Goal: Information Seeking & Learning: Learn about a topic

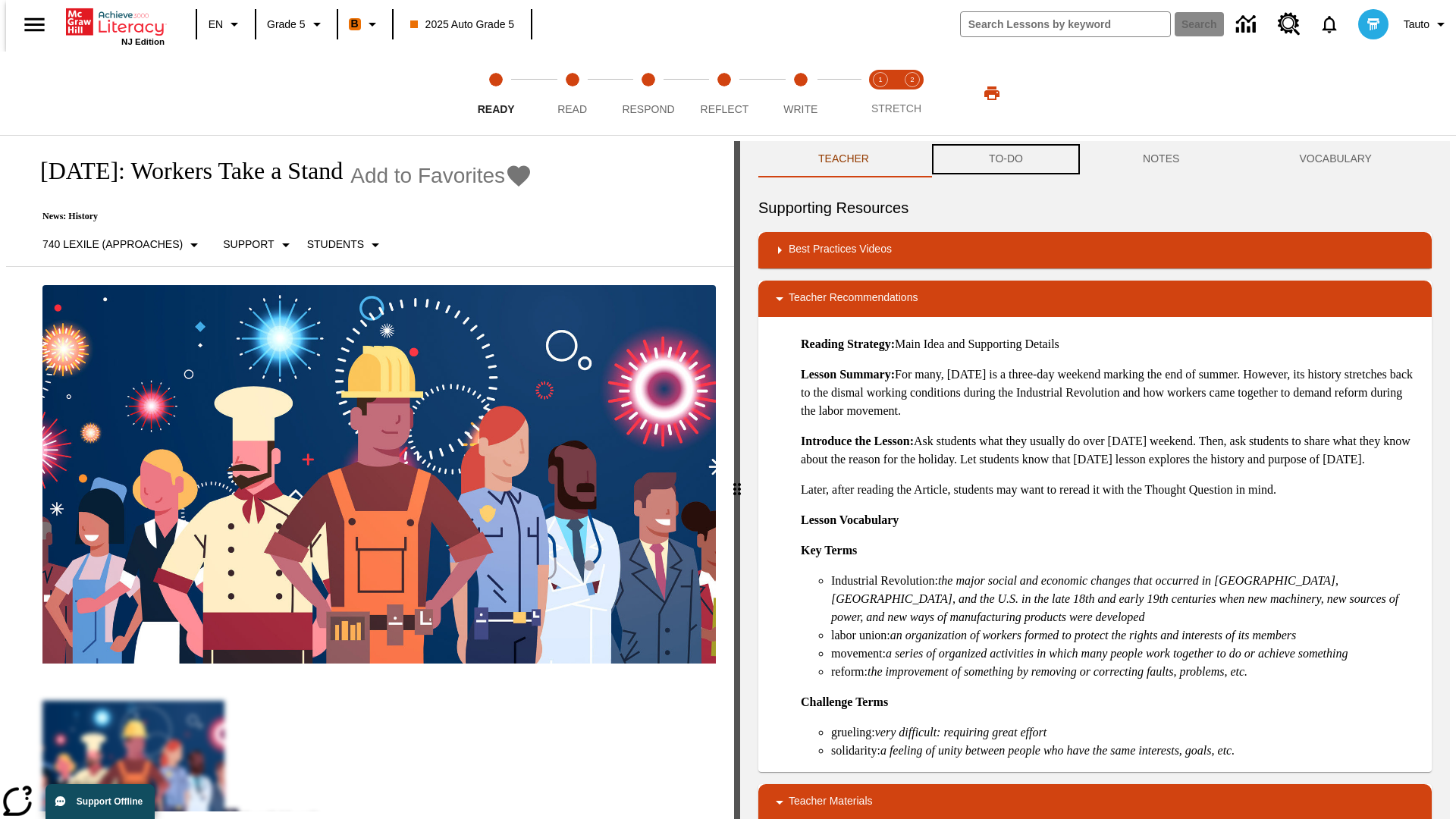
click at [1005, 159] on button "TO-DO" at bounding box center [1006, 159] width 154 height 37
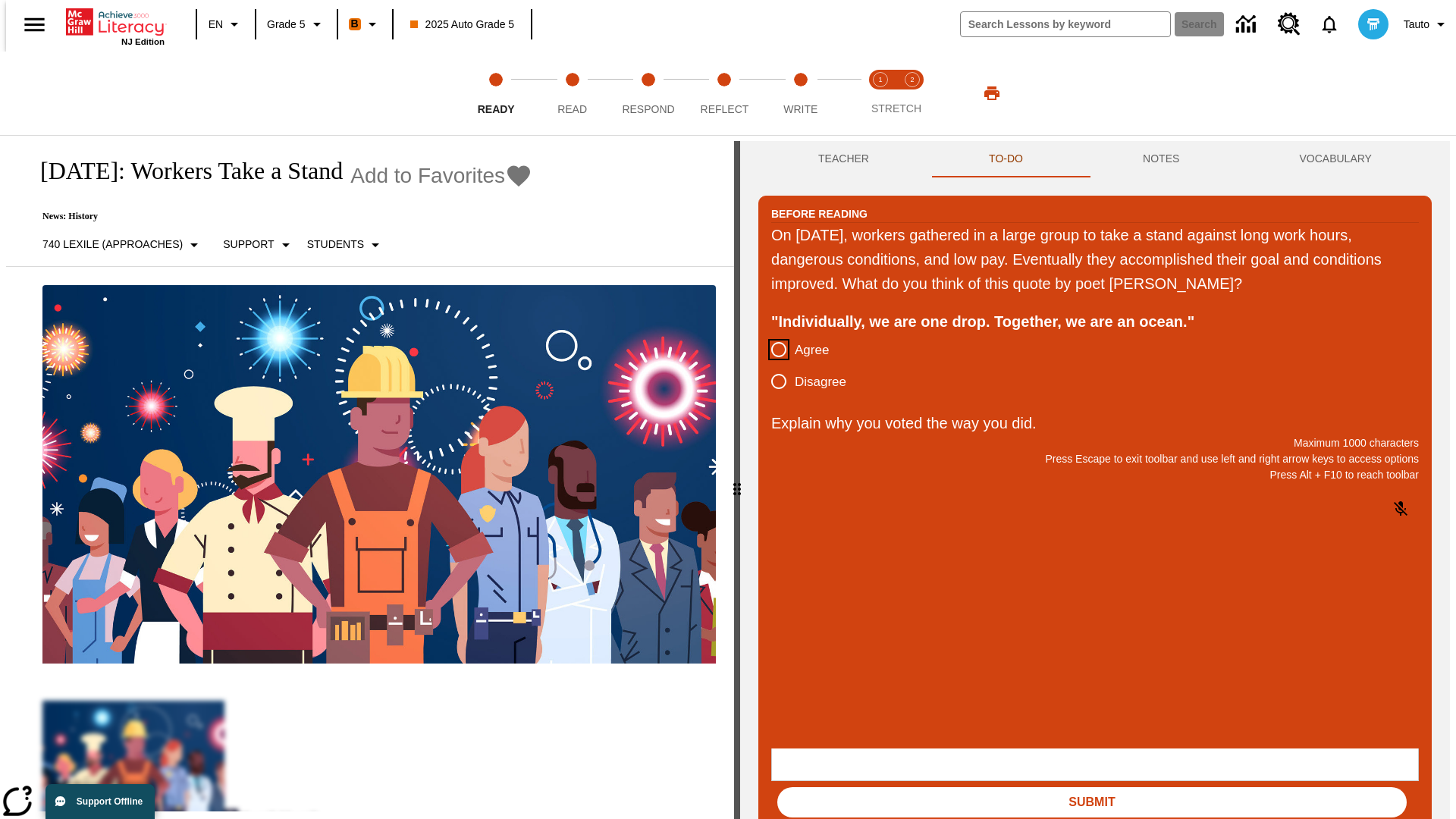
click at [773, 350] on input "Agree" at bounding box center [779, 350] width 32 height 32
radio input "true"
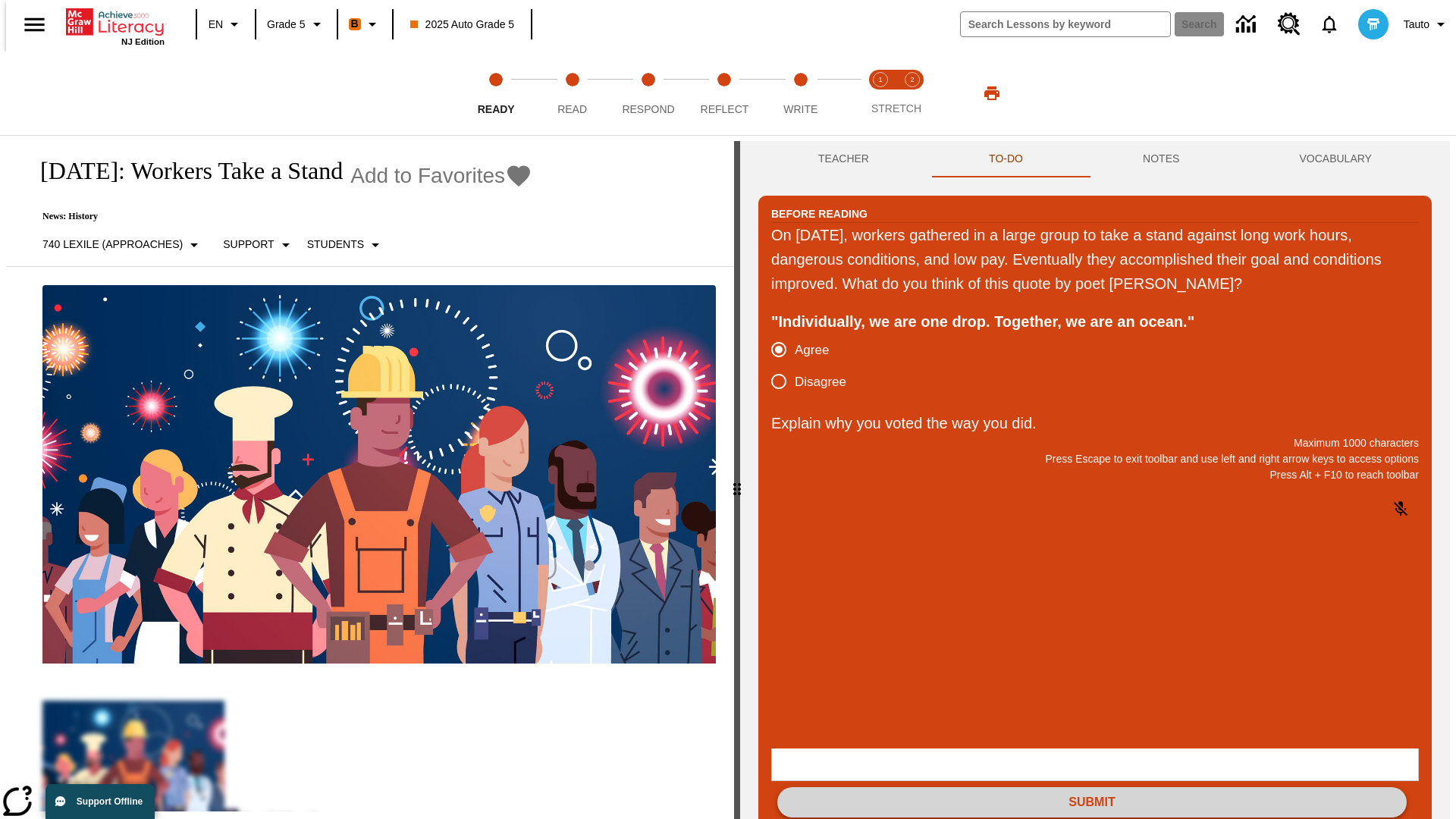
click at [1092, 788] on button "Submit" at bounding box center [1092, 802] width 629 height 30
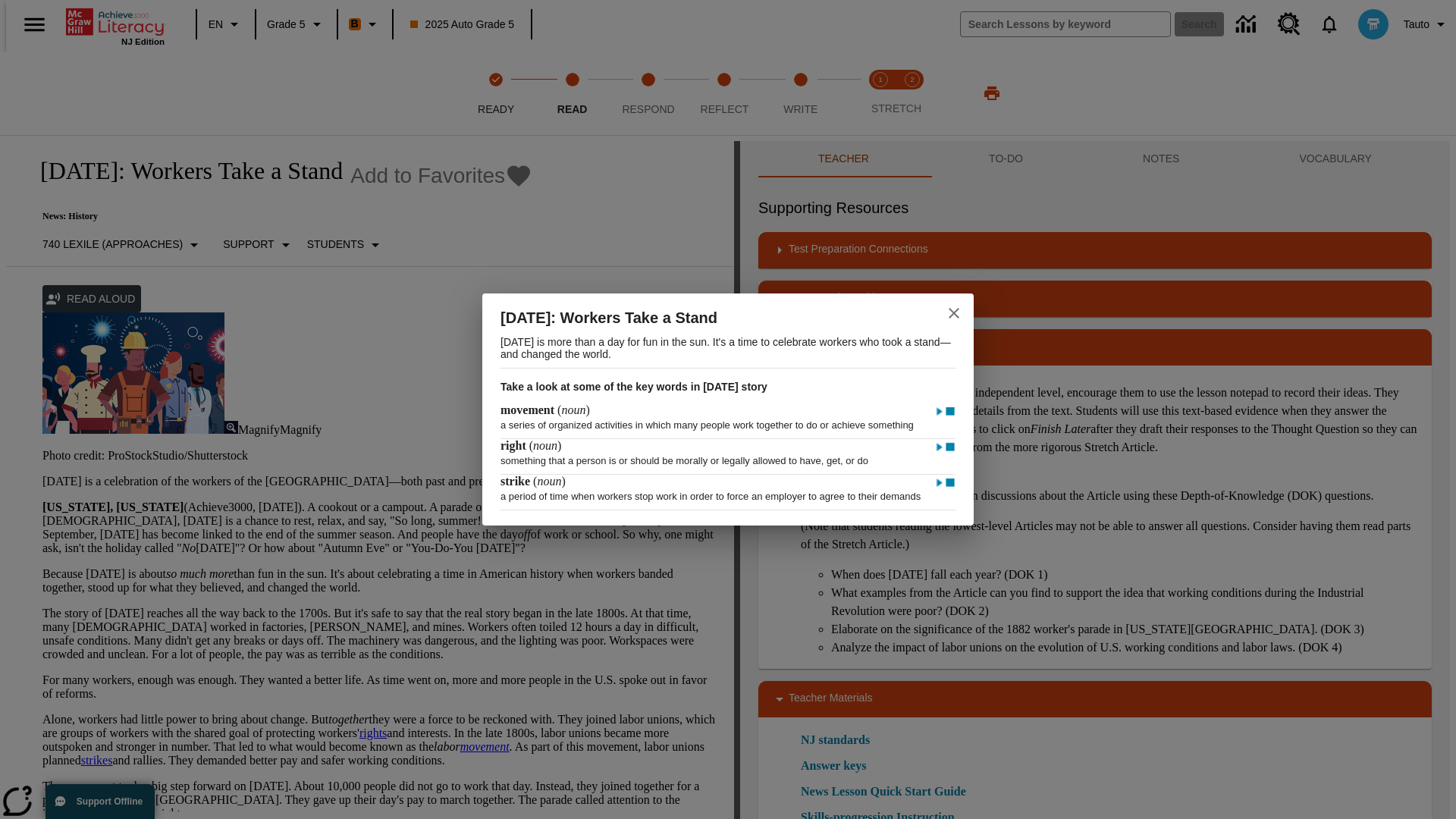
click at [954, 308] on icon "close" at bounding box center [954, 313] width 10 height 10
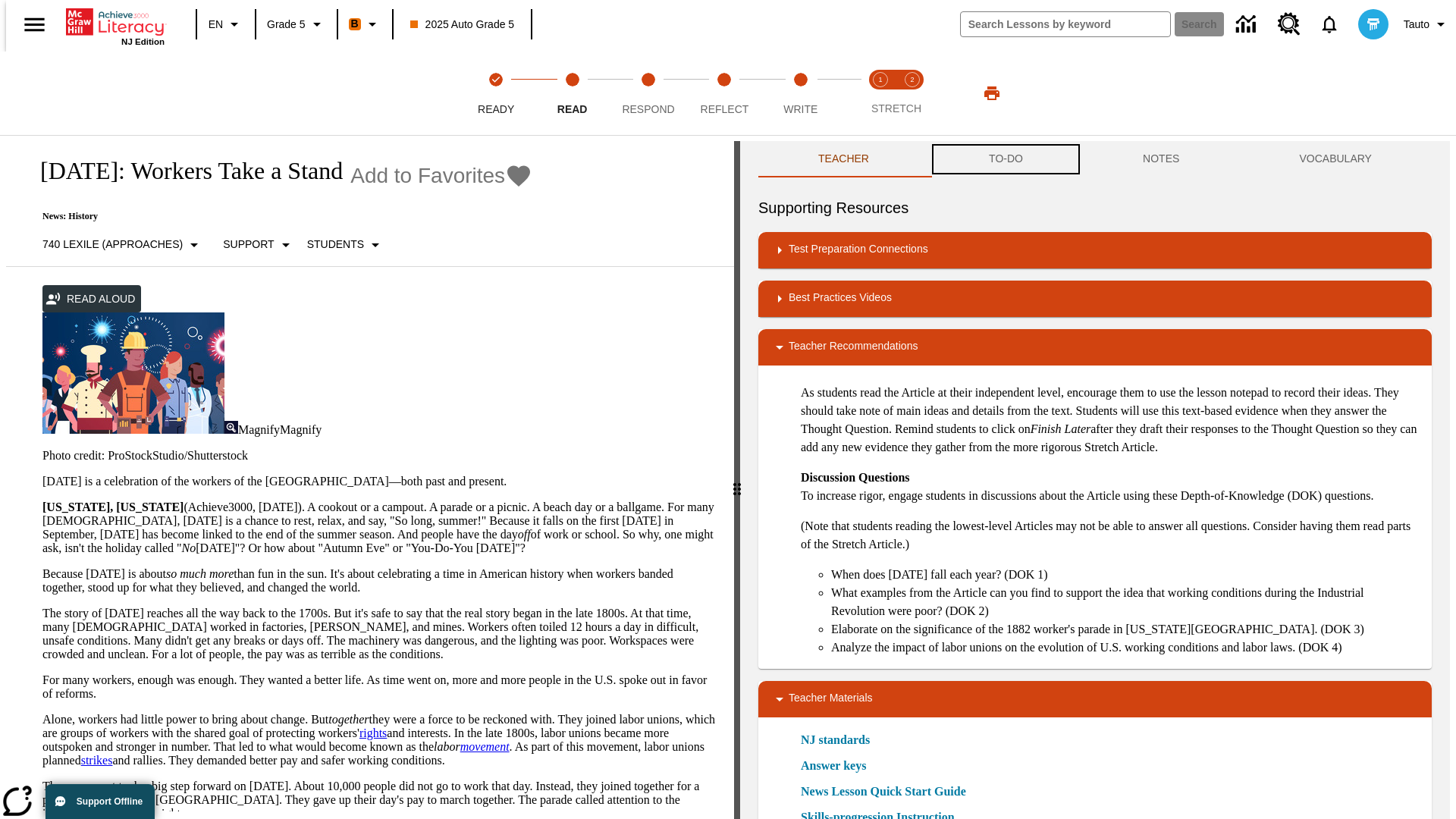
scroll to position [1, 0]
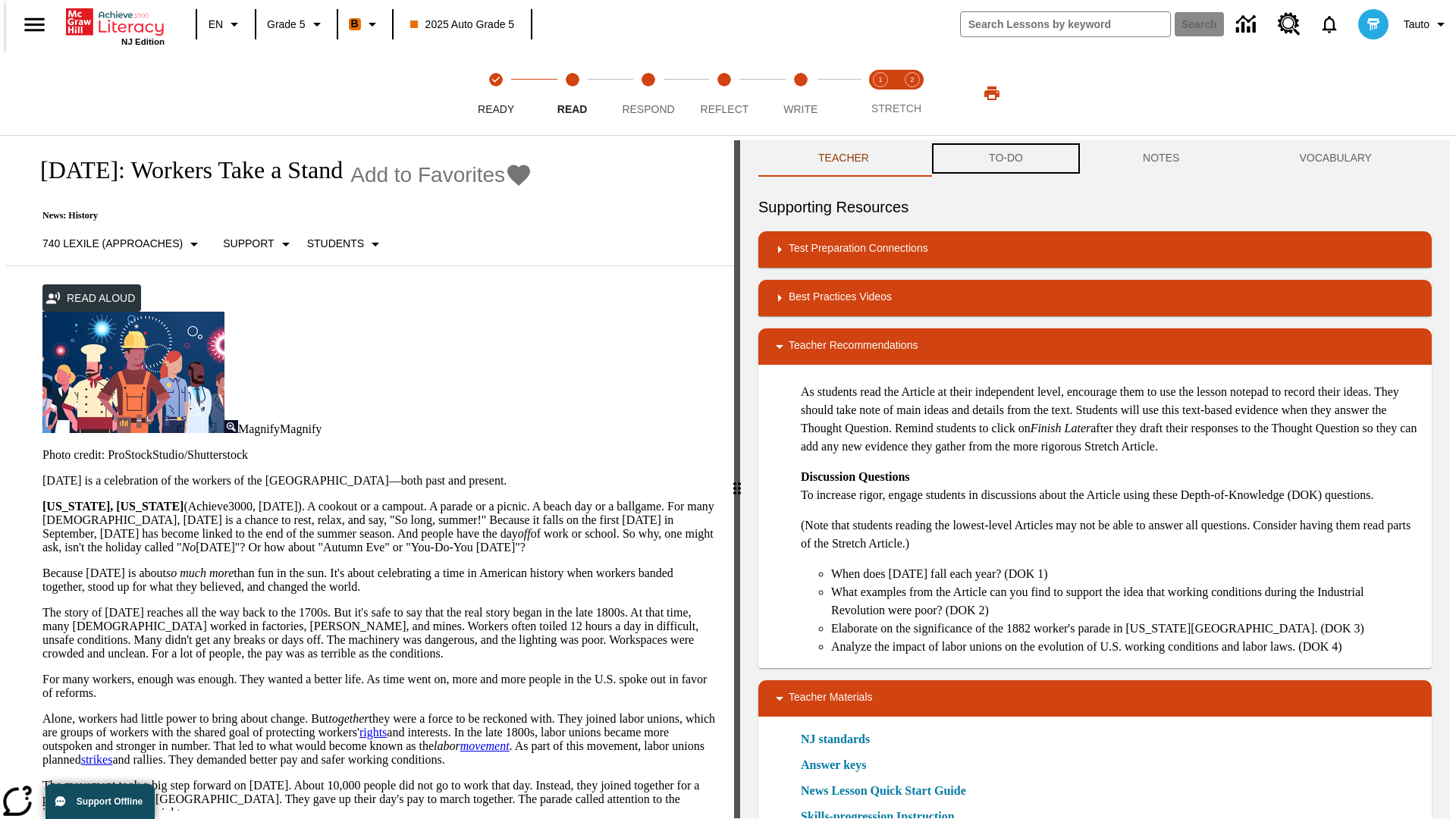
click at [1005, 159] on button "TO-DO" at bounding box center [1006, 158] width 154 height 37
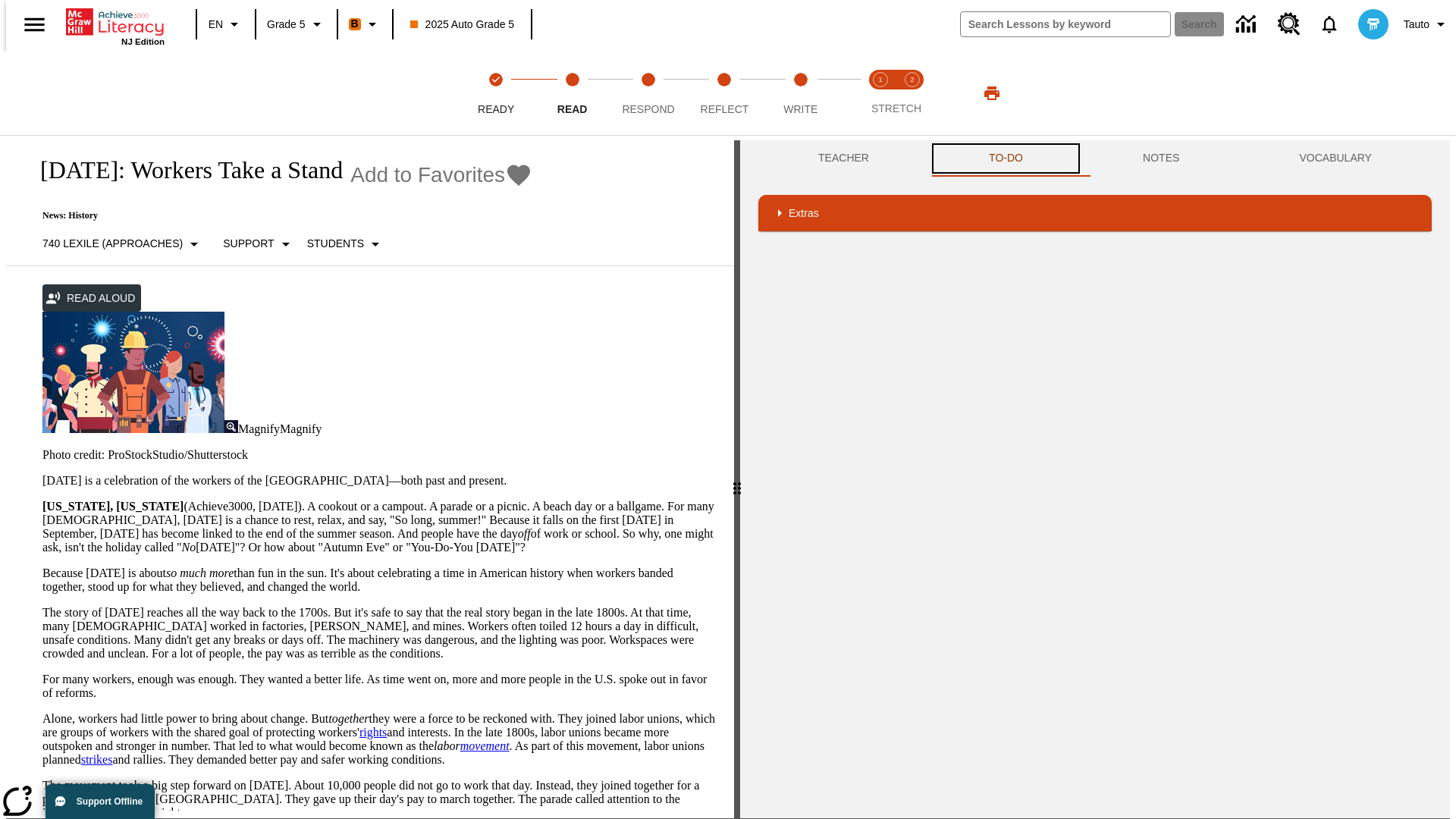
scroll to position [626, 0]
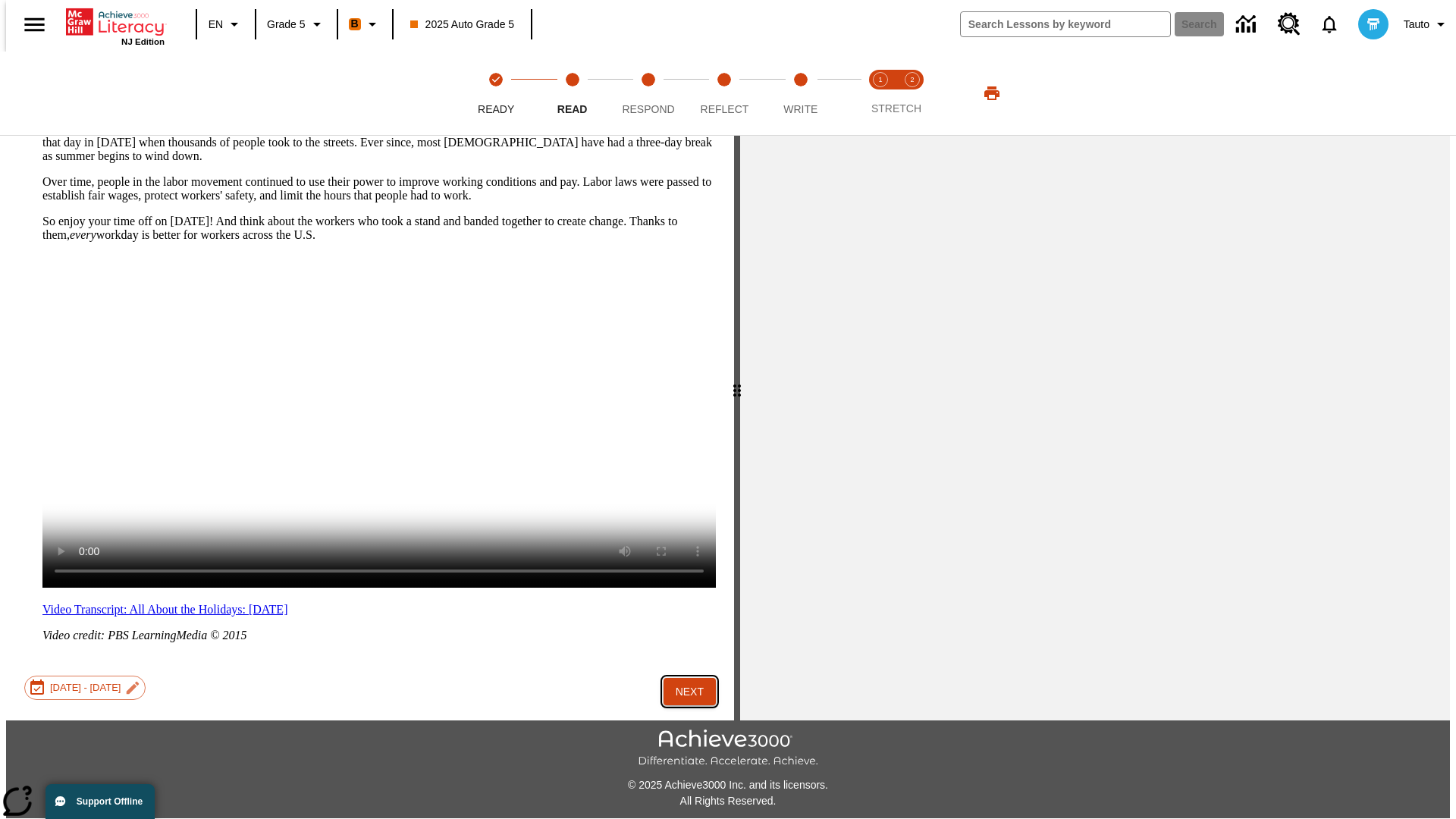
click at [684, 678] on button "Next" at bounding box center [689, 692] width 52 height 28
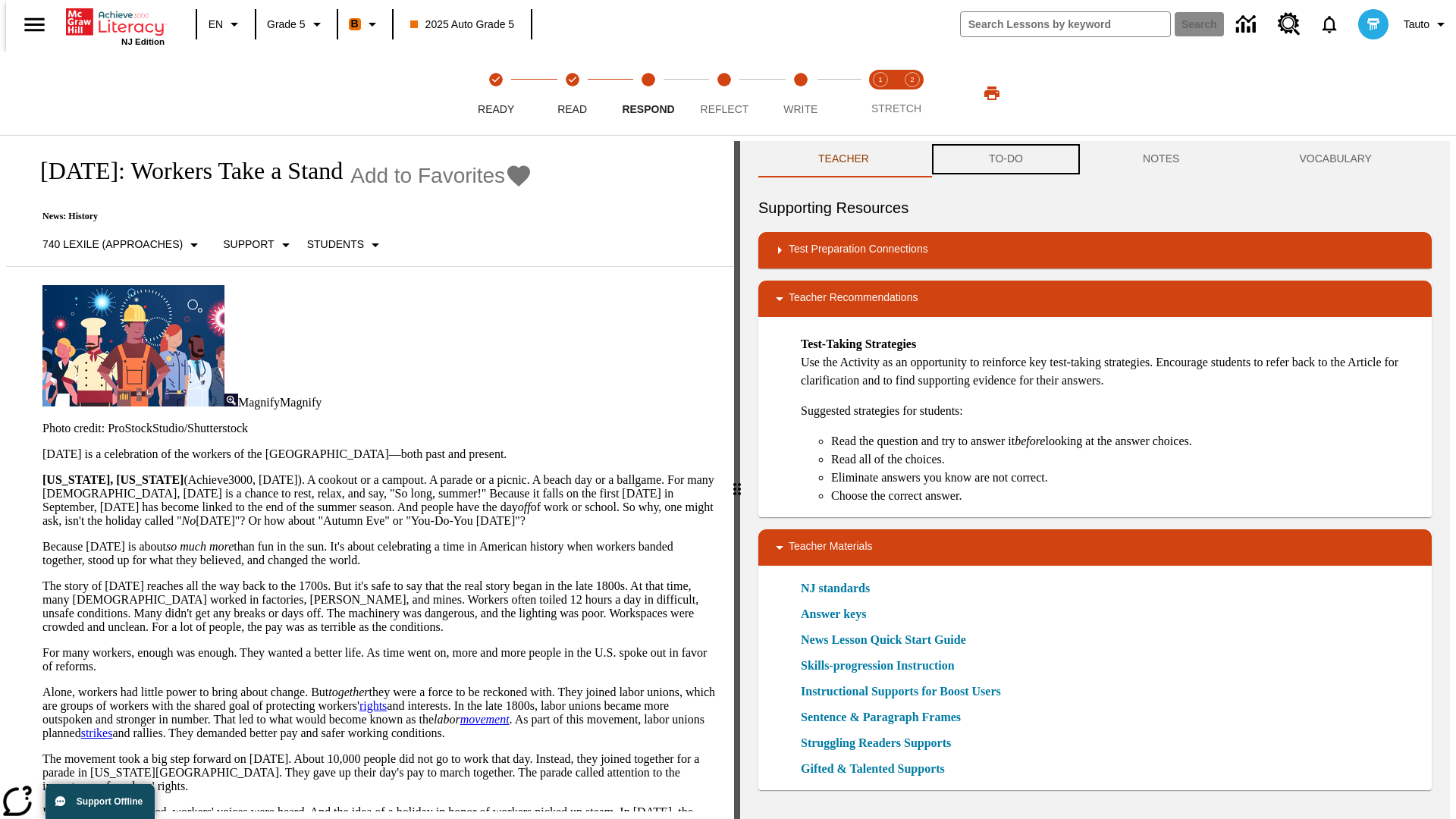
scroll to position [1, 0]
click at [1005, 159] on button "TO-DO" at bounding box center [1006, 158] width 154 height 37
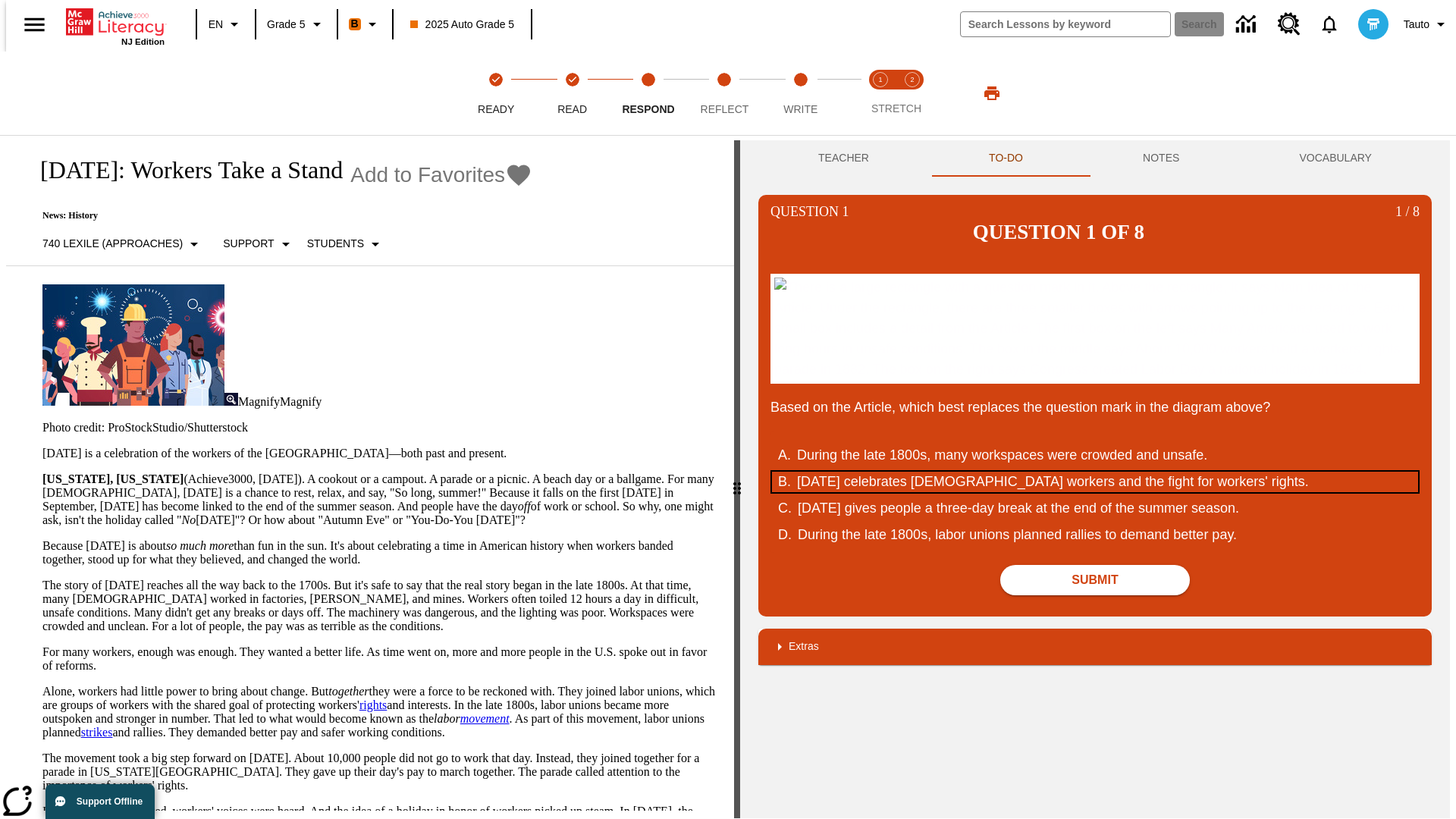
click at [1095, 492] on div "Labor Day celebrates U.S. workers and the fight for workers' rights." at bounding box center [1085, 483] width 576 height 21
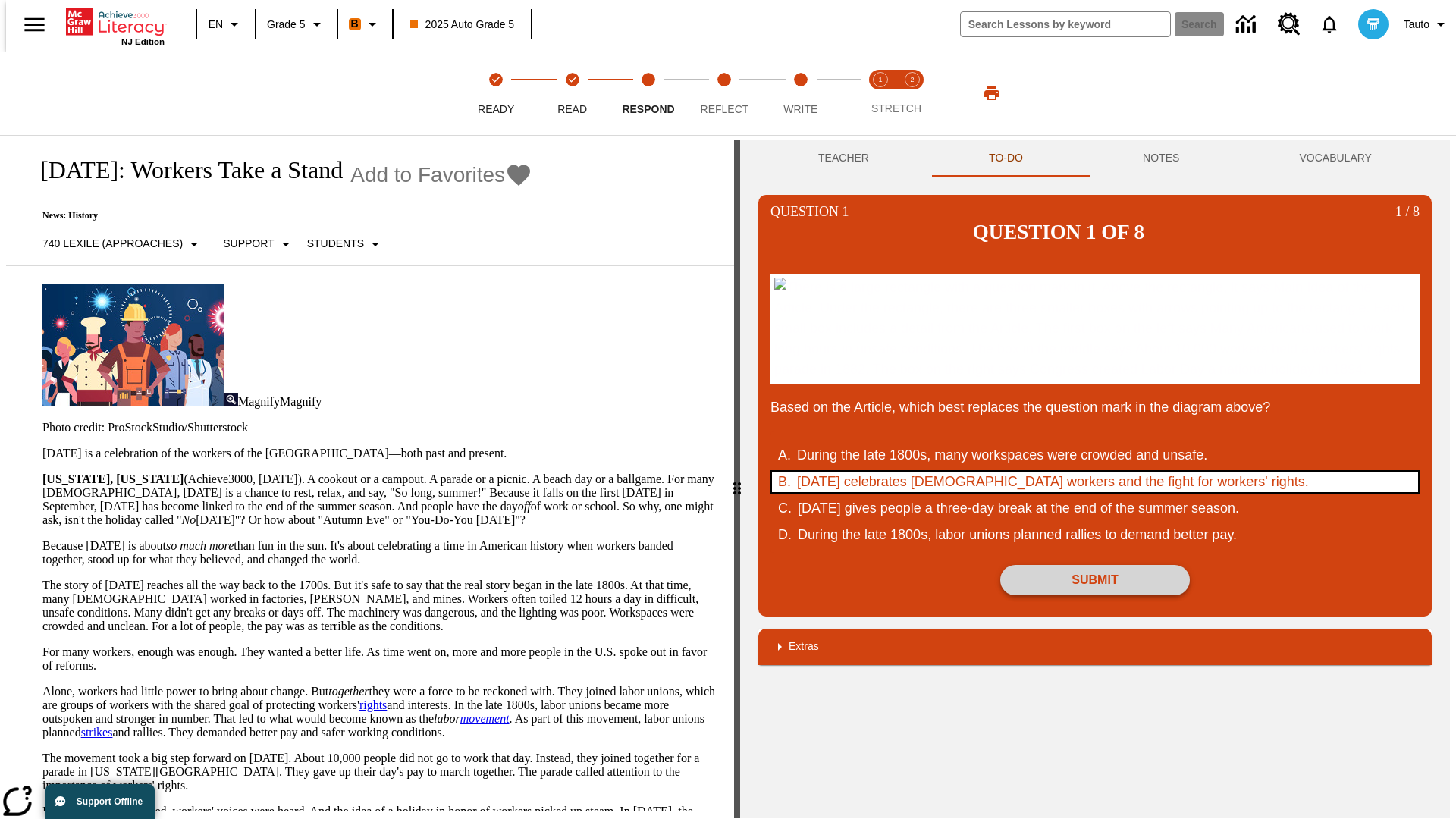
click at [1095, 596] on button "Submit" at bounding box center [1095, 580] width 189 height 30
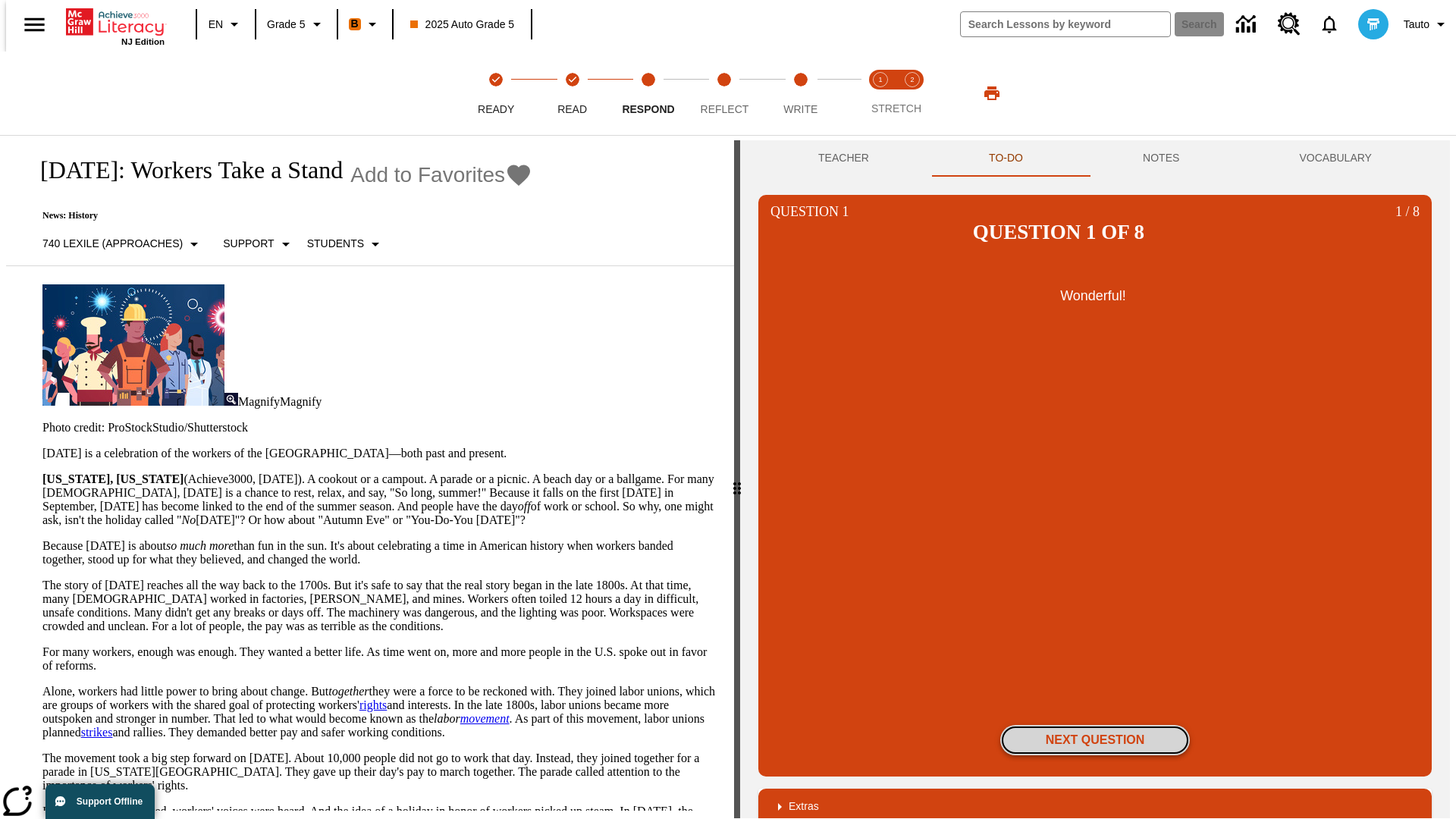
click at [1095, 725] on button "Next Question" at bounding box center [1095, 740] width 189 height 30
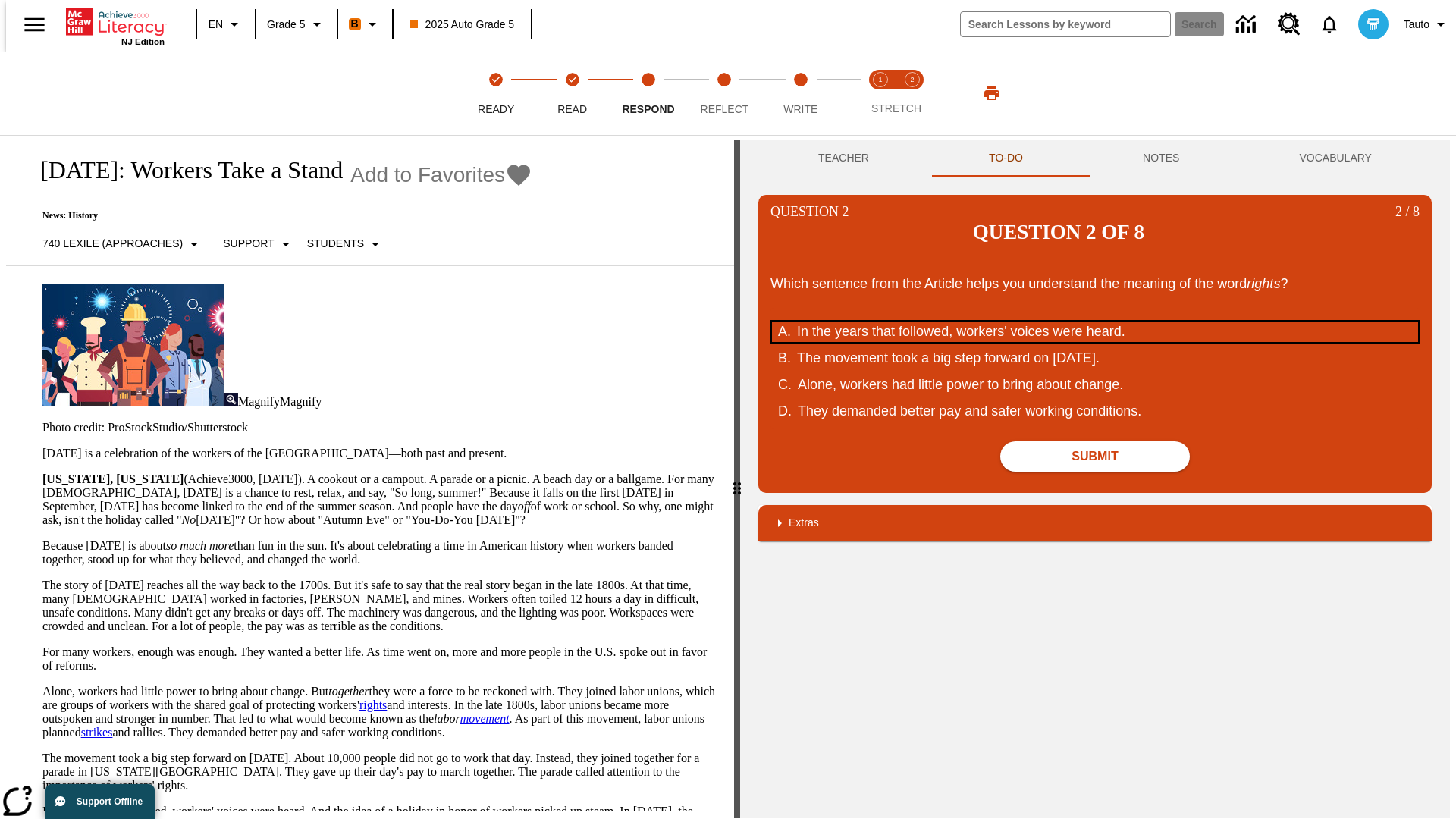
click at [1095, 322] on div "In the years that followed, workers' voices were heard." at bounding box center [1085, 332] width 576 height 21
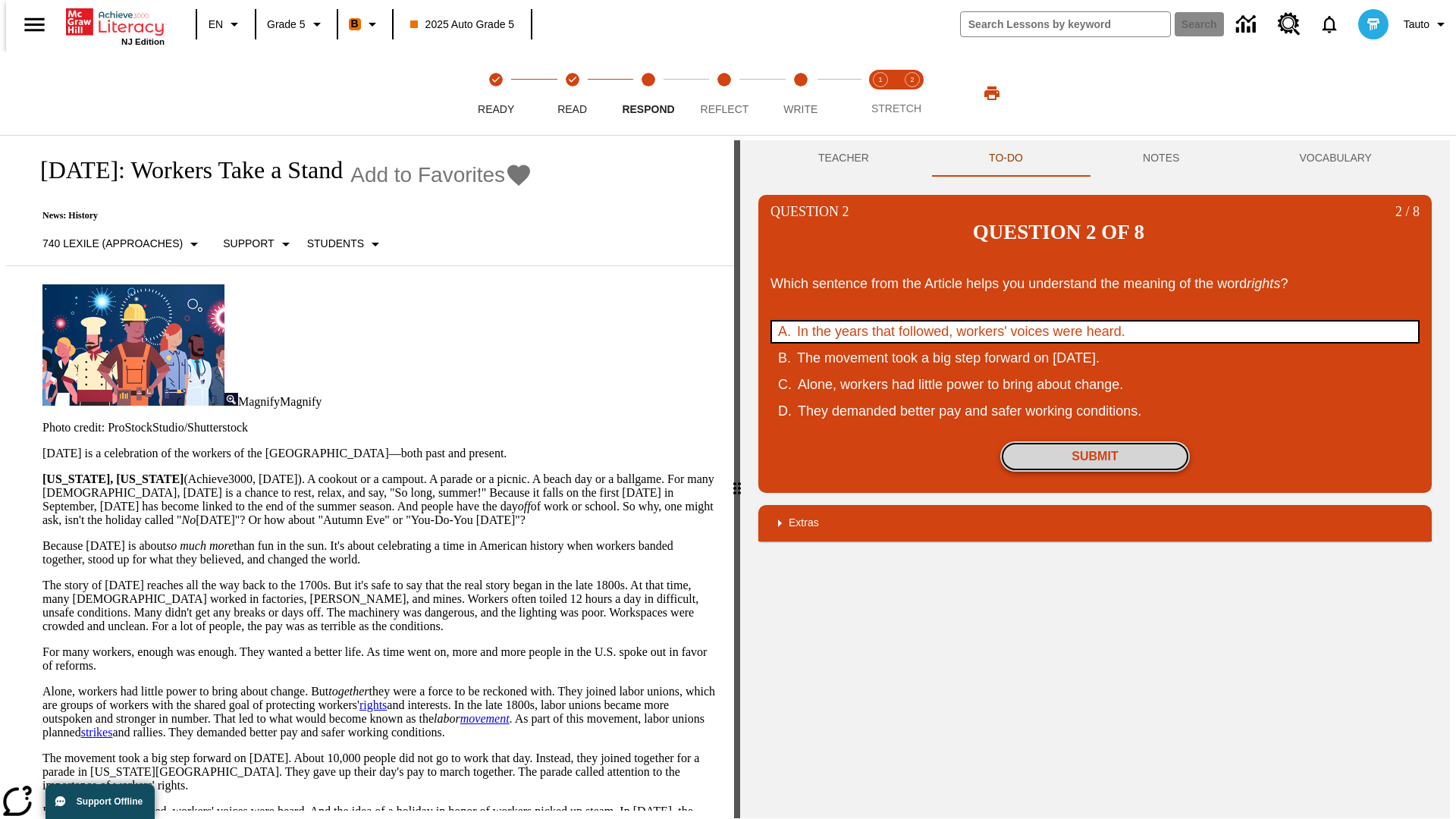
click at [1095, 442] on button "Submit" at bounding box center [1095, 456] width 189 height 30
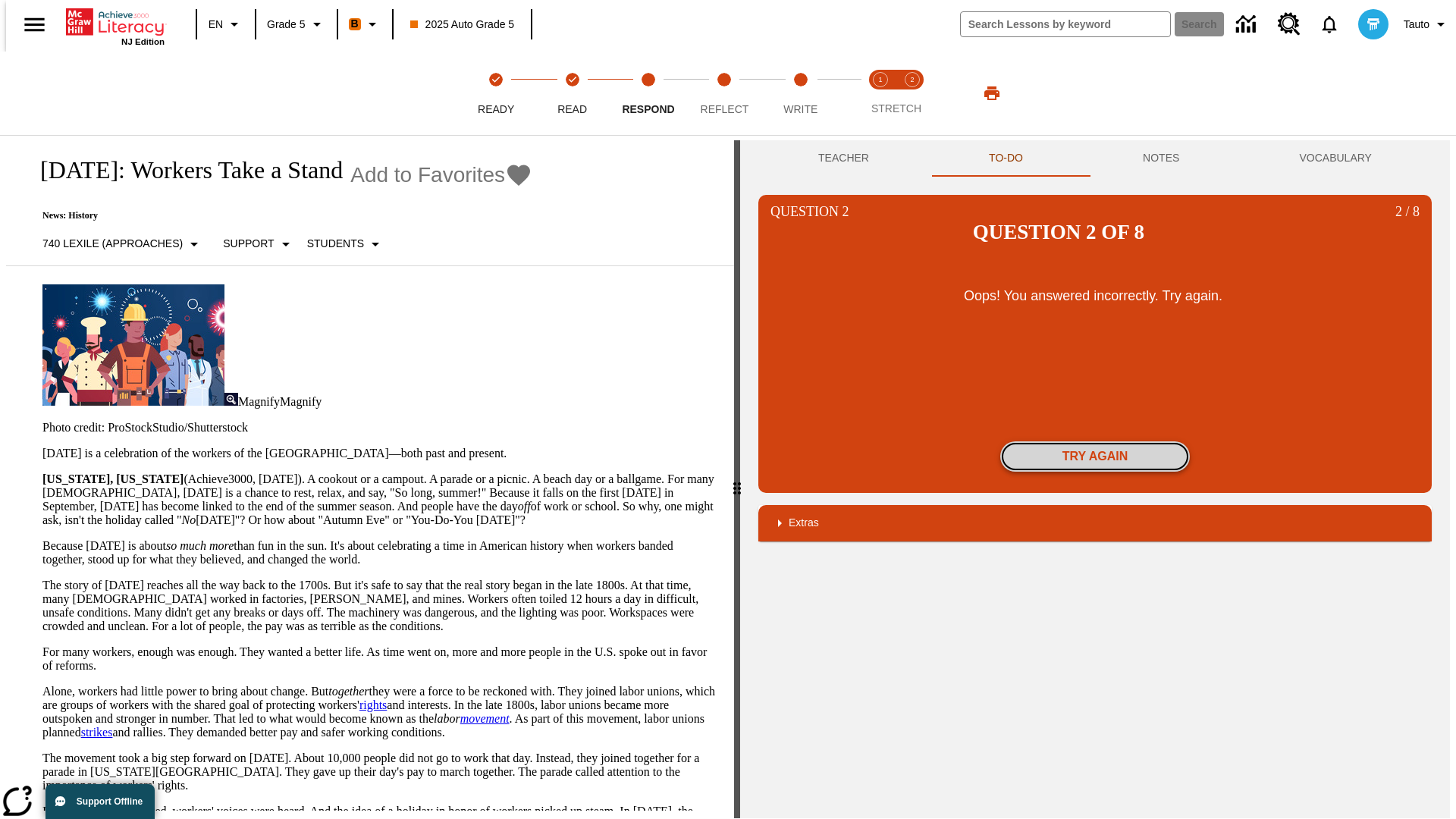
click at [1095, 442] on button "Try again" at bounding box center [1095, 456] width 189 height 30
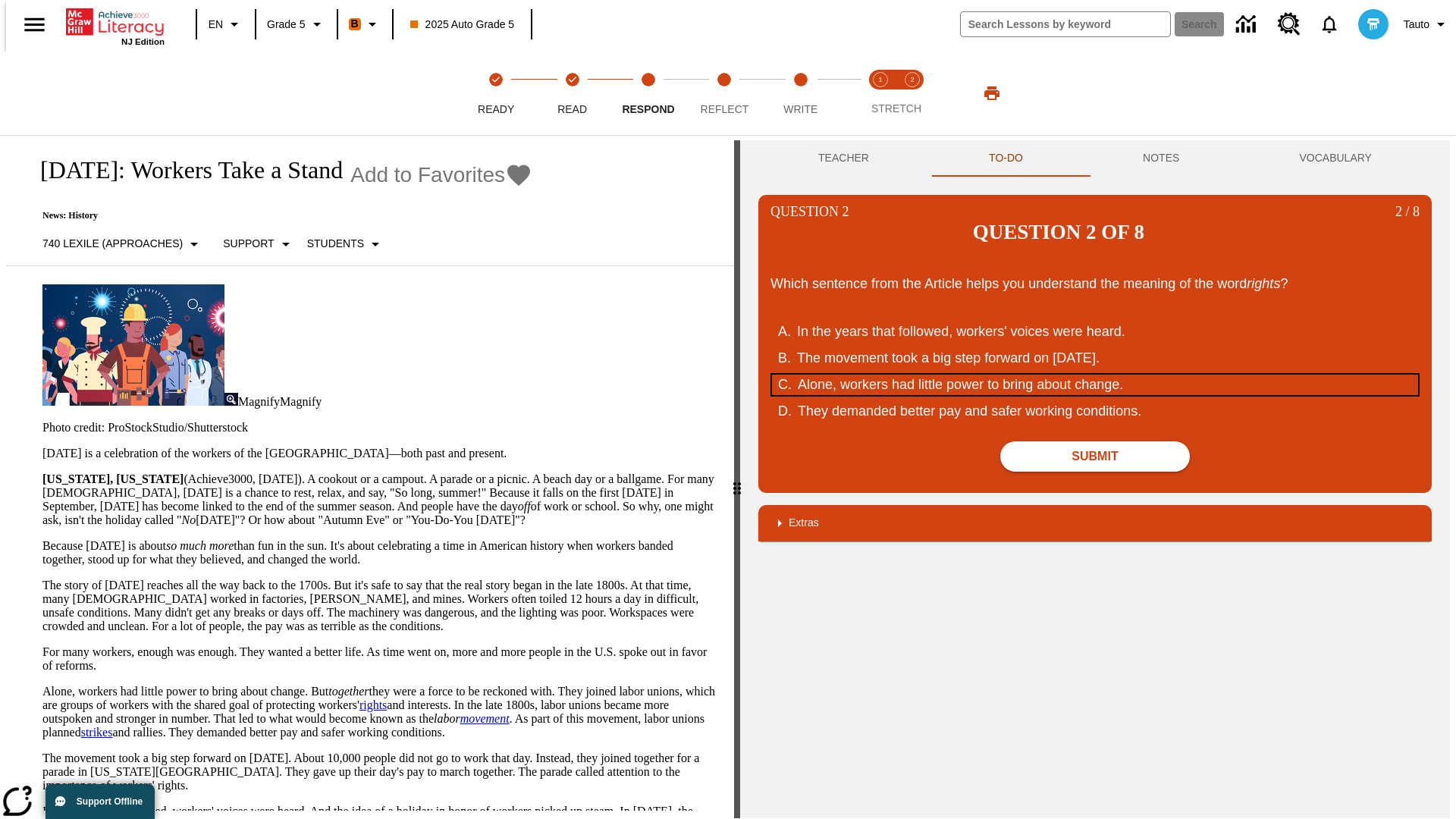
click at [1095, 375] on div "Alone, workers had little power to bring about change." at bounding box center [1086, 385] width 576 height 21
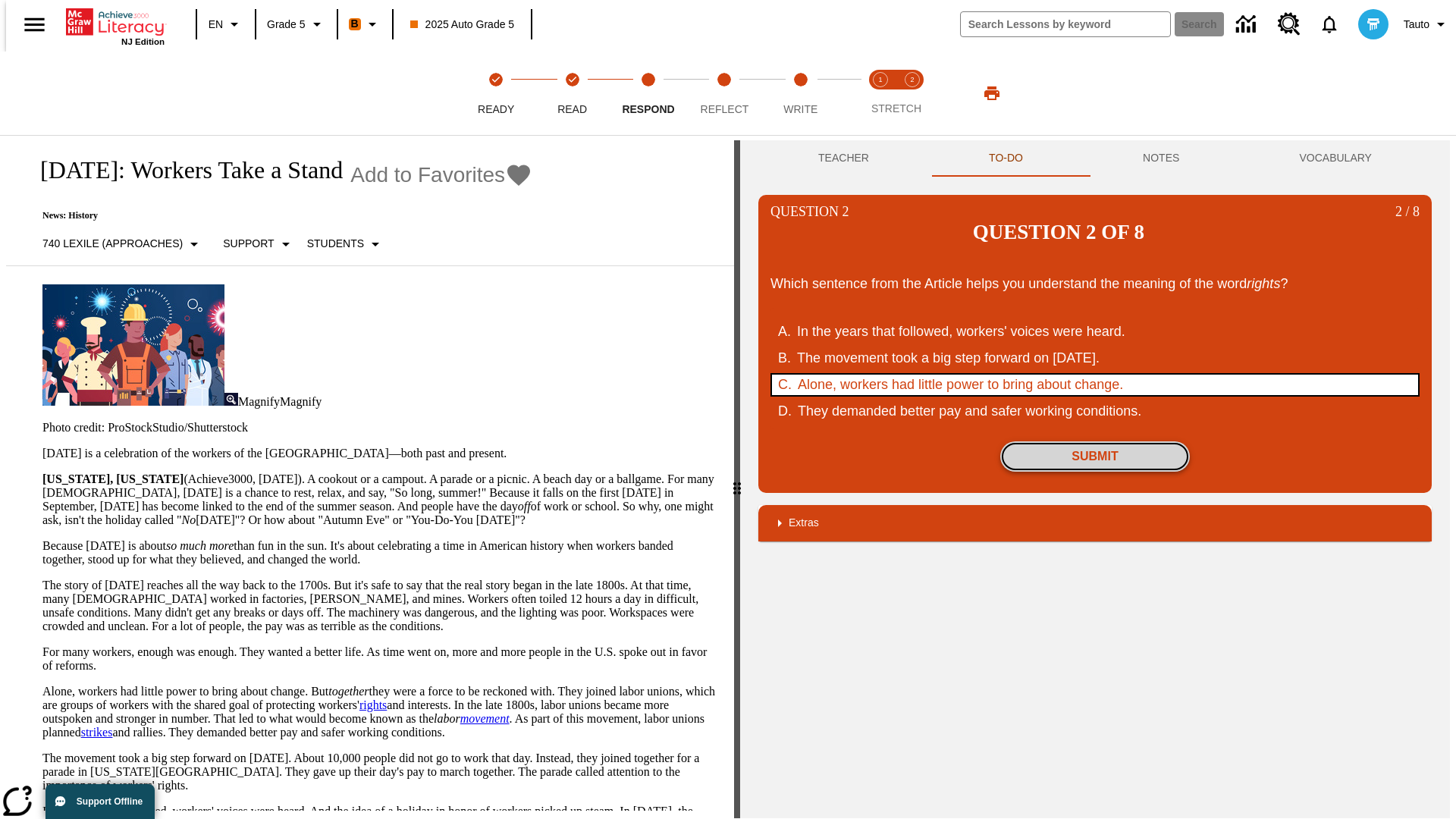
click at [1095, 442] on button "Submit" at bounding box center [1095, 456] width 189 height 30
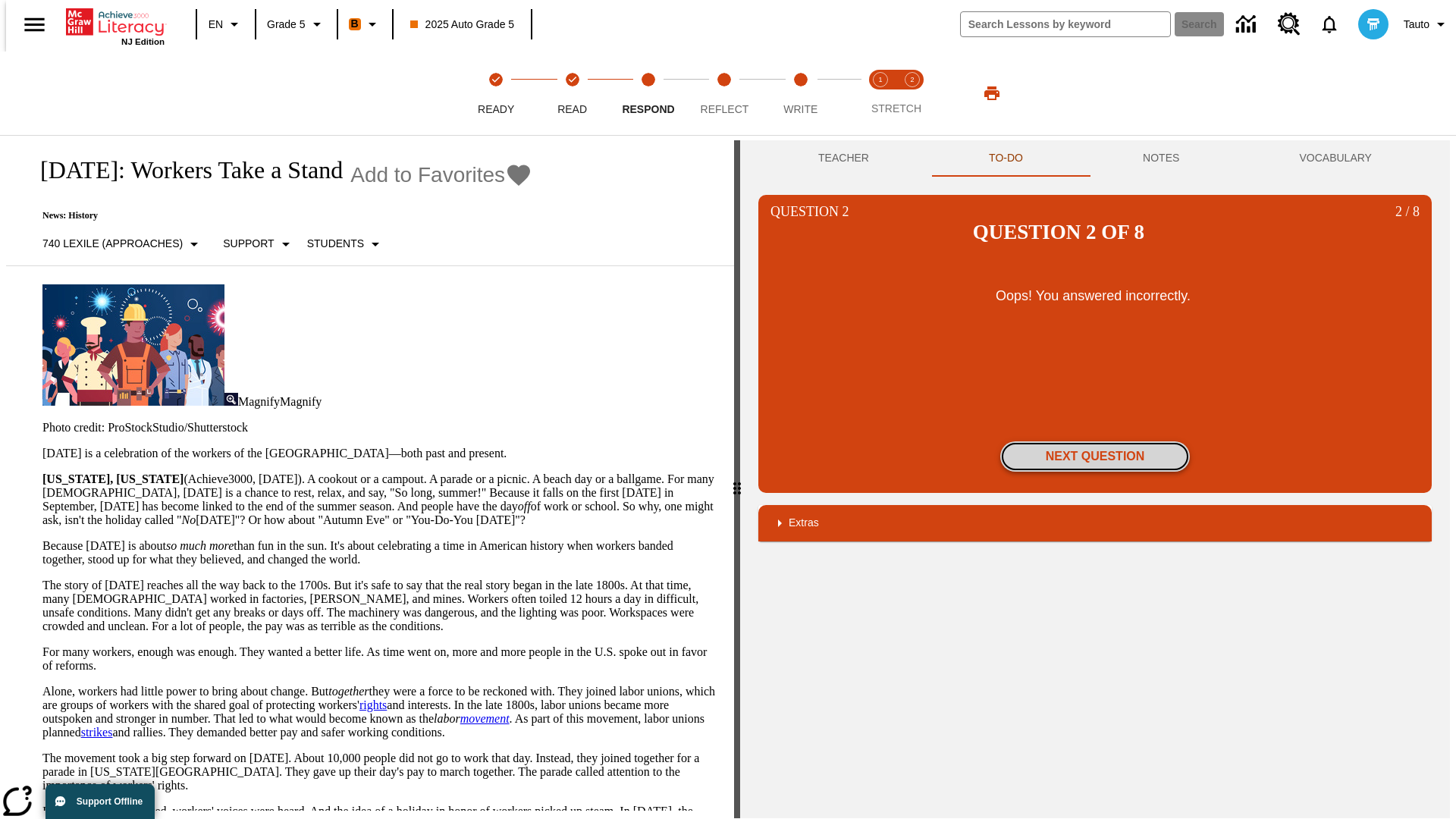
click at [1095, 442] on button "Next Question" at bounding box center [1095, 456] width 189 height 30
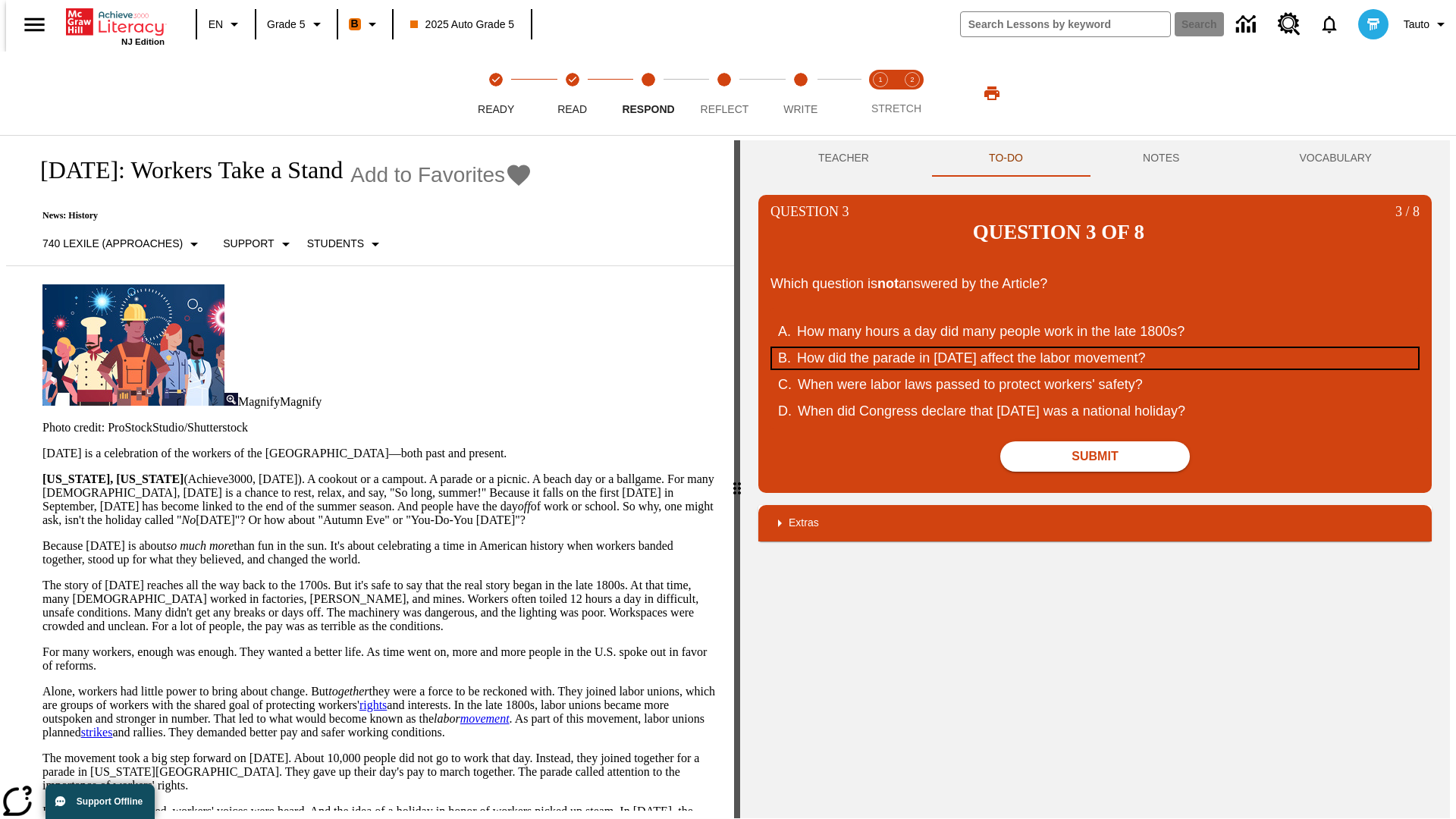
click at [1095, 348] on div "How did the parade in September of 1882 affect the labor movement?" at bounding box center [1085, 358] width 576 height 21
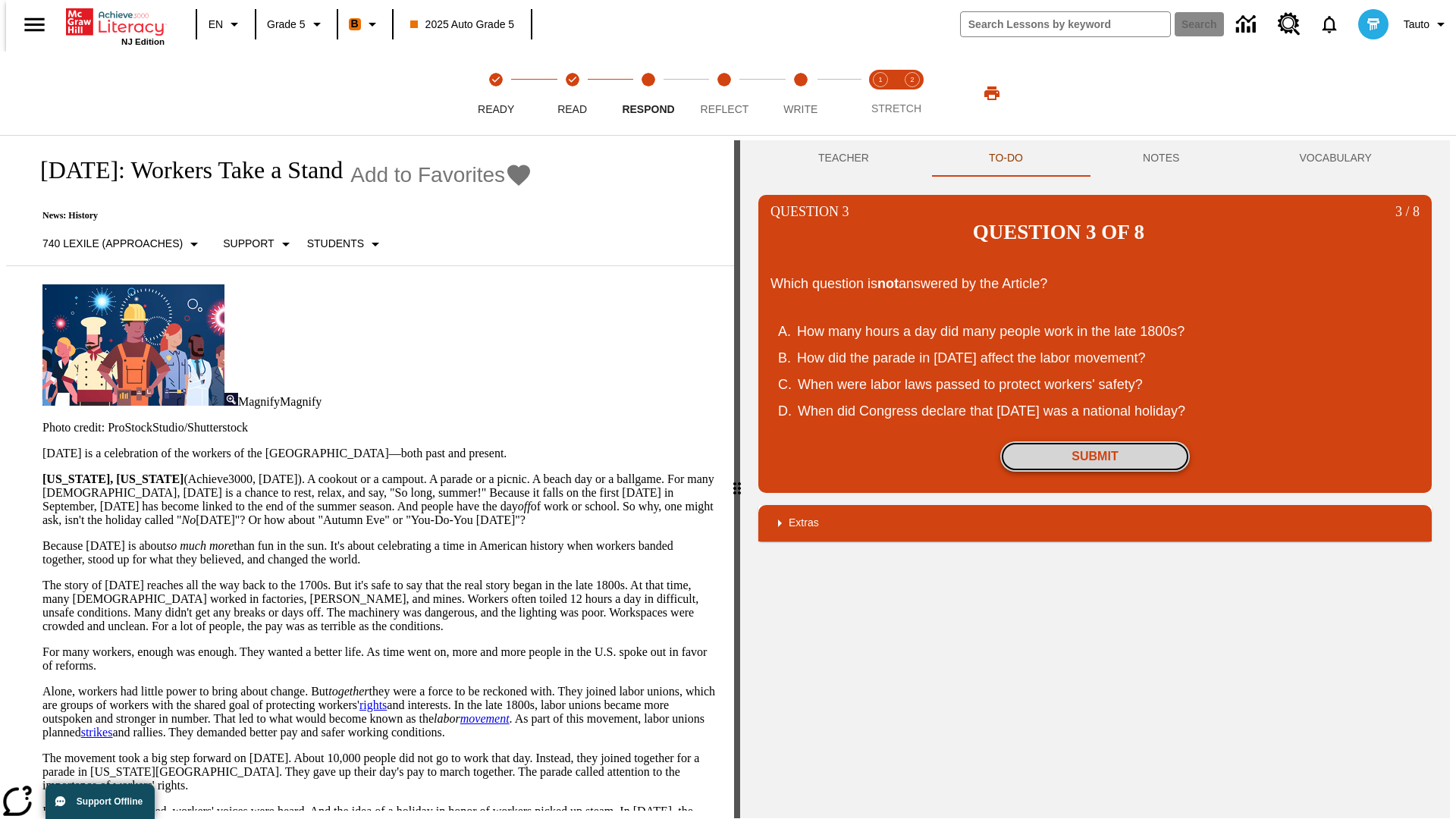
click at [1095, 442] on button "Submit" at bounding box center [1095, 456] width 189 height 30
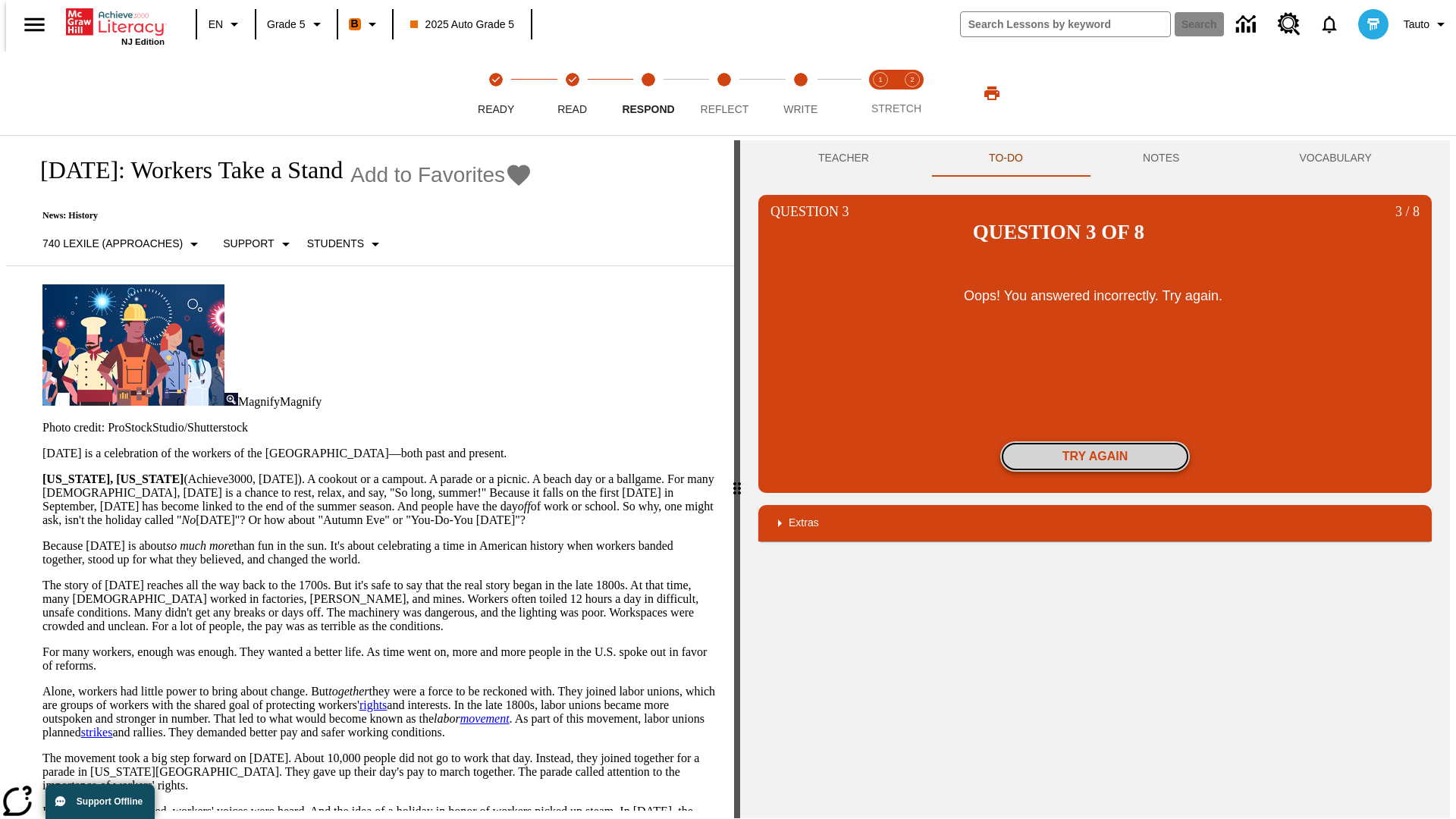
click at [1095, 442] on button "Try again" at bounding box center [1095, 456] width 189 height 30
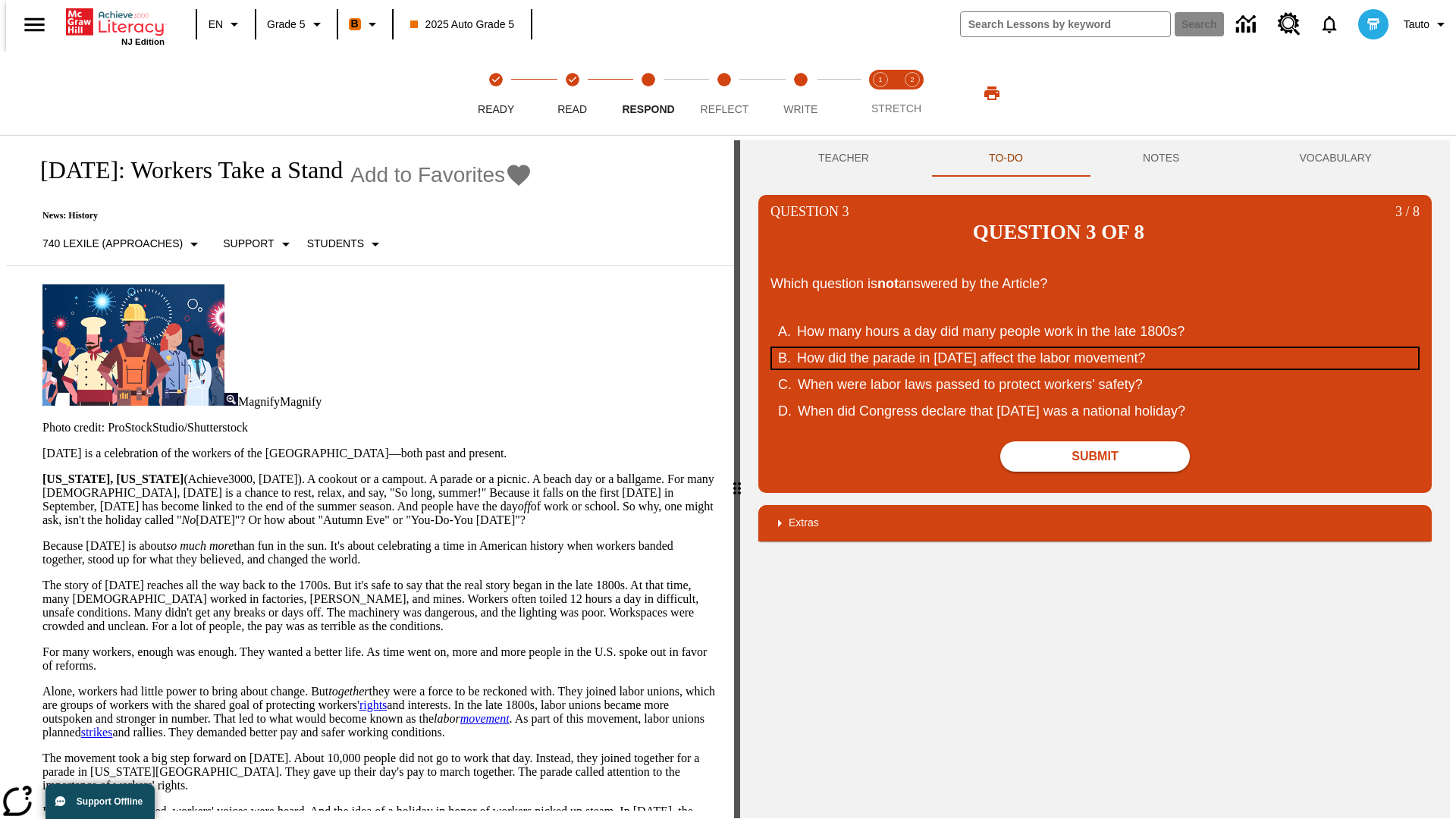
click at [1095, 348] on div "How did the parade in September of 1882 affect the labor movement?" at bounding box center [1085, 358] width 576 height 21
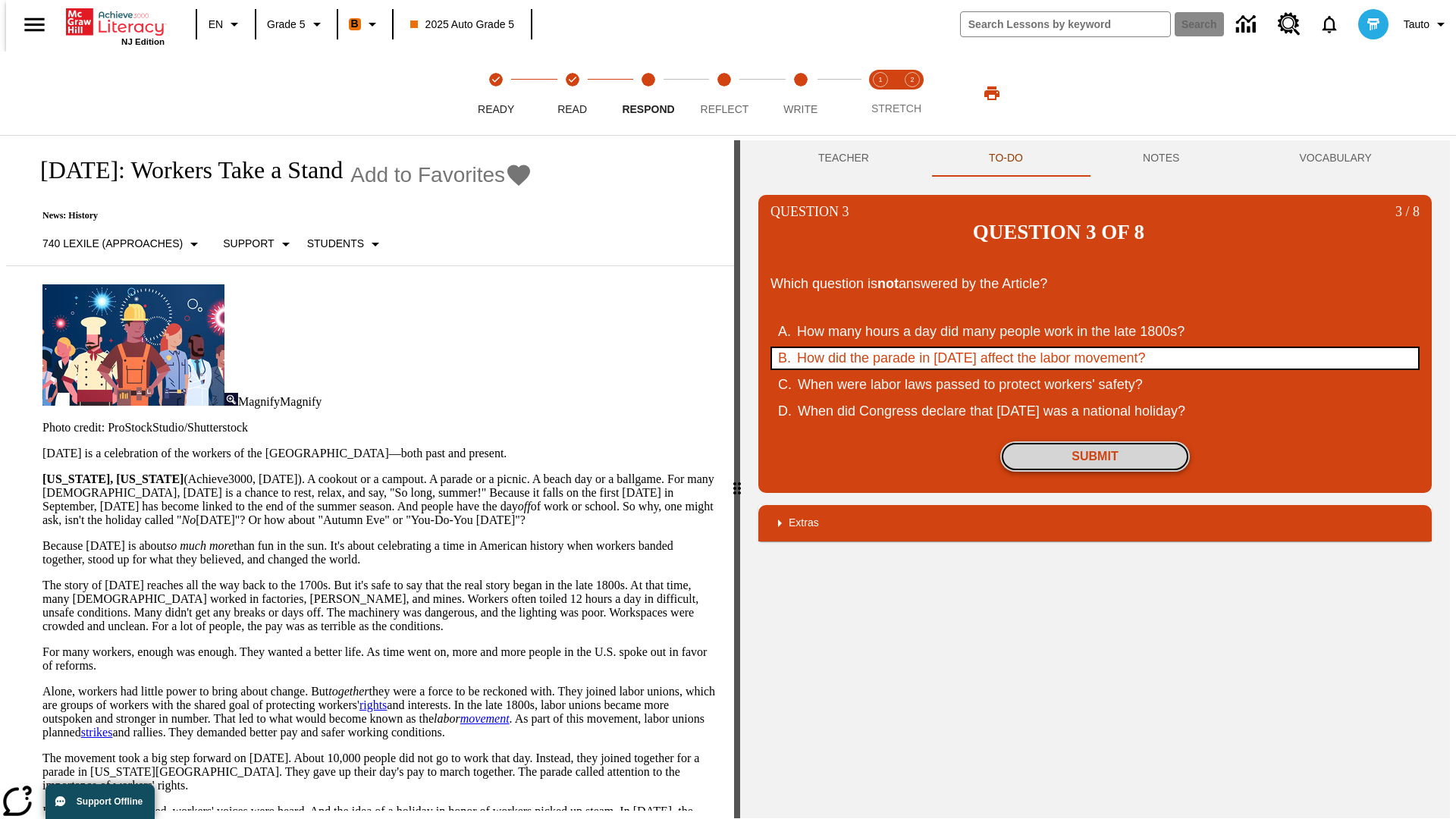
click at [1095, 442] on button "Submit" at bounding box center [1095, 456] width 189 height 30
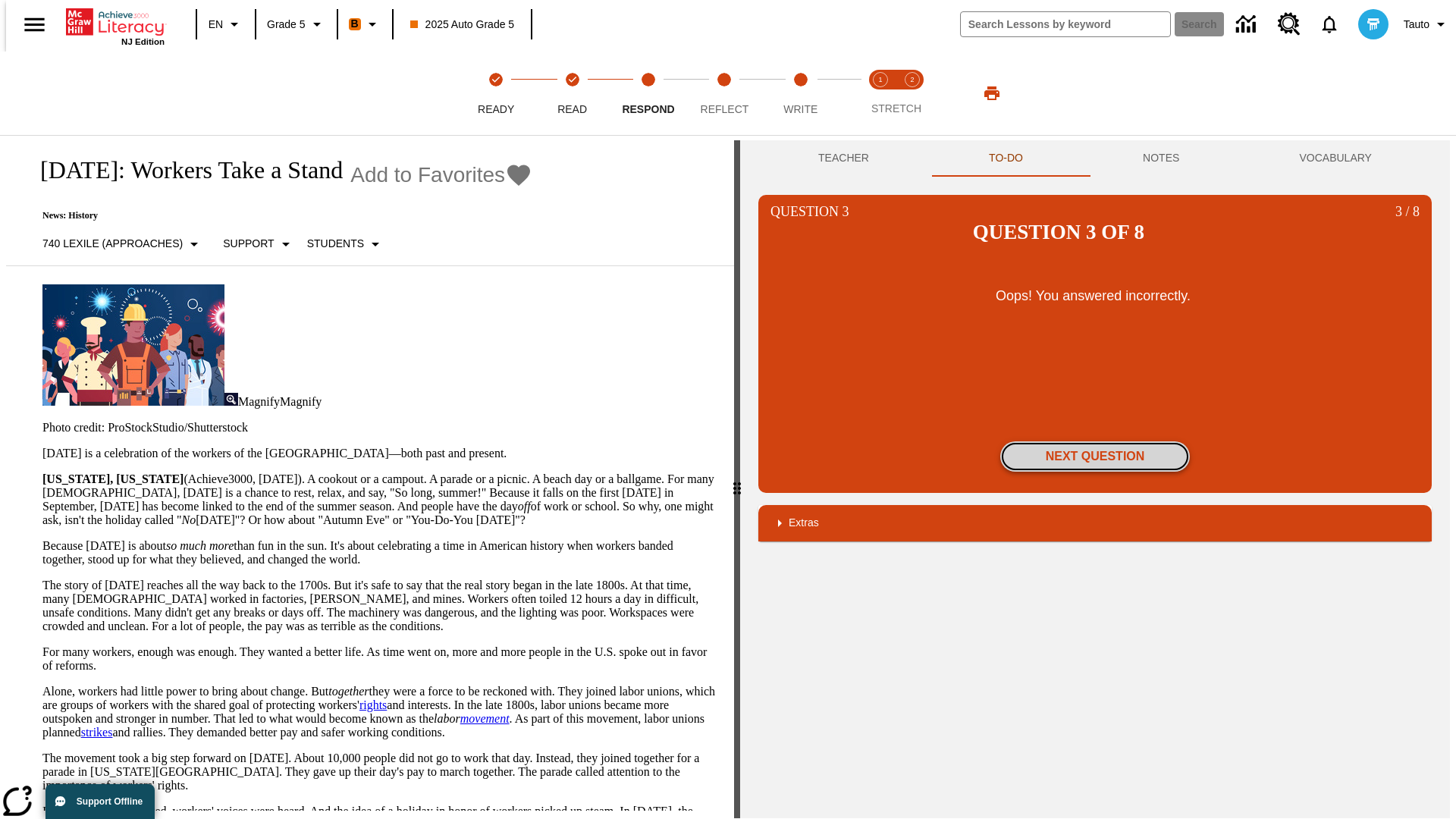
click at [1095, 442] on button "Next Question" at bounding box center [1095, 456] width 189 height 30
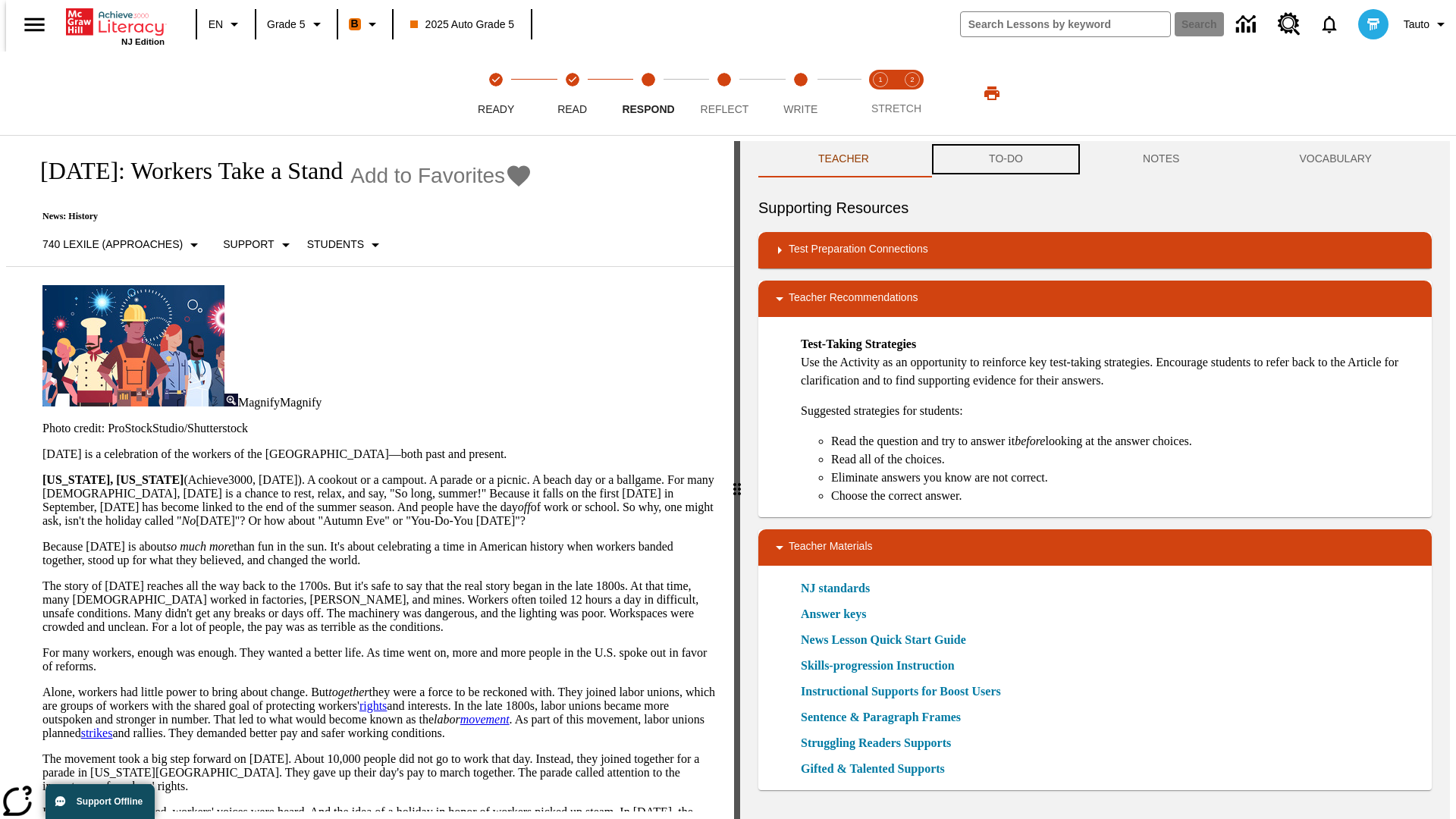
click at [1005, 159] on button "TO-DO" at bounding box center [1006, 159] width 154 height 37
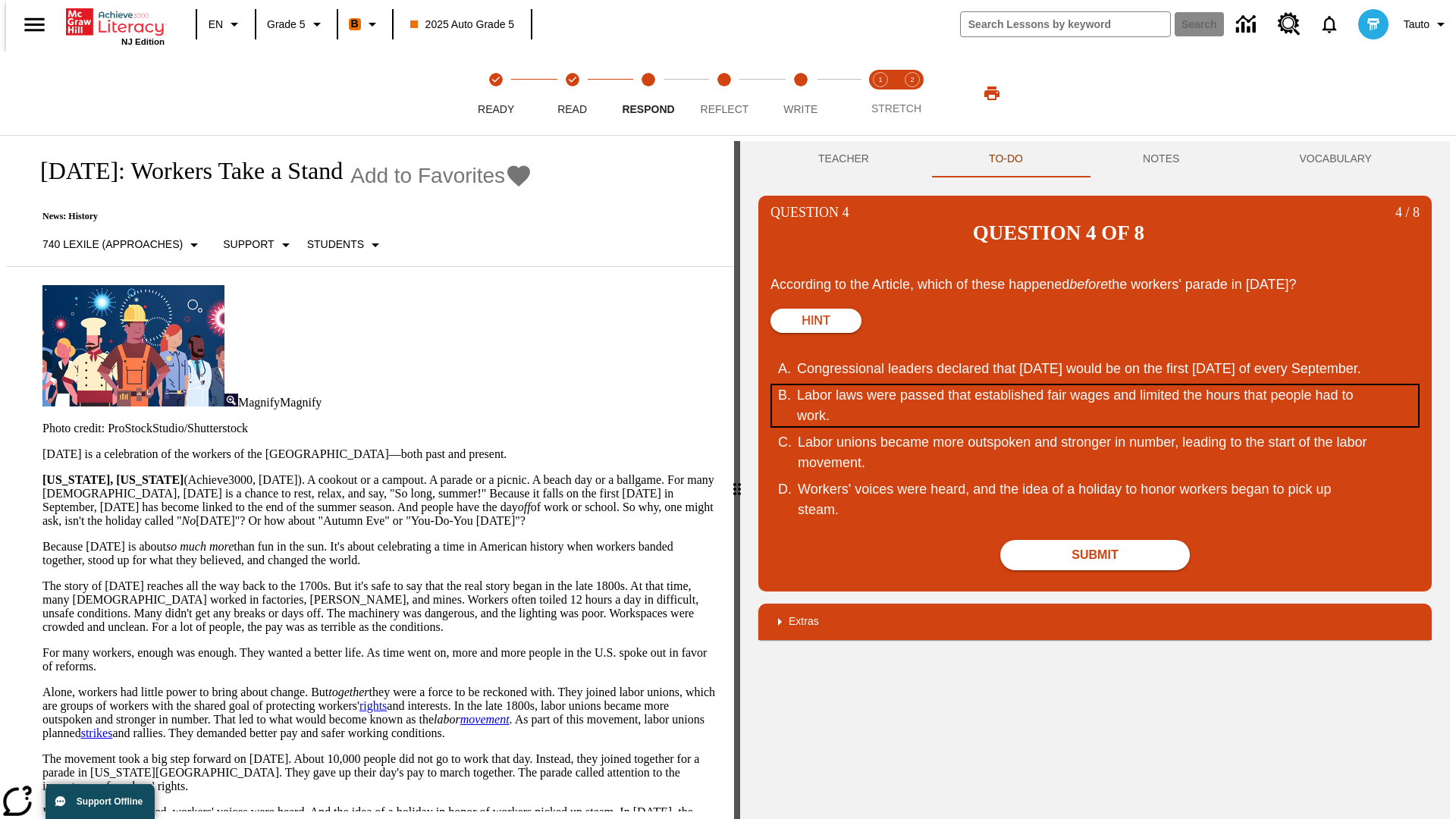
click at [1095, 385] on div "Labor laws were passed that established fair wages and limited the hours that p…" at bounding box center [1085, 405] width 576 height 41
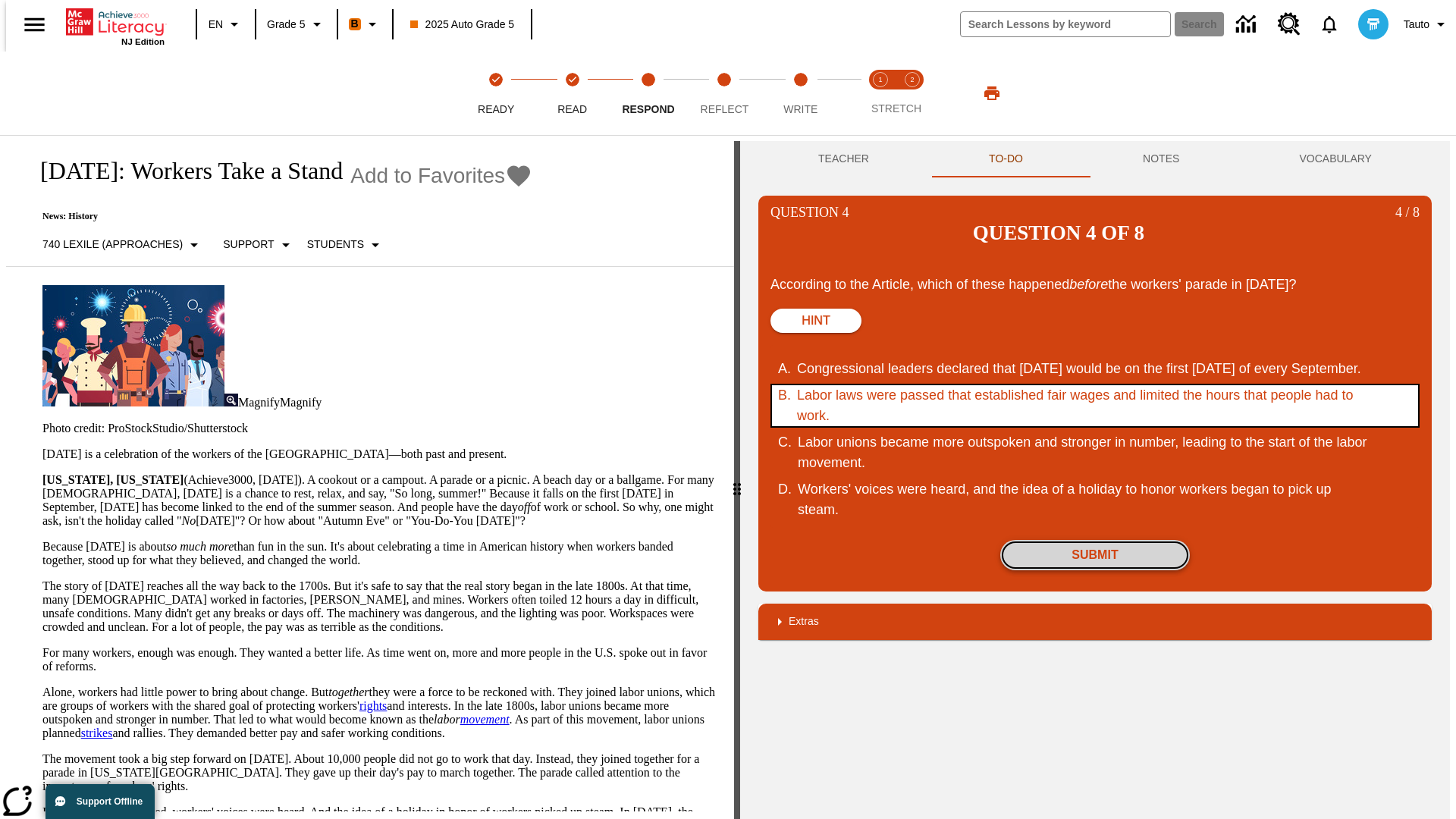
click at [1095, 540] on button "Submit" at bounding box center [1095, 555] width 189 height 30
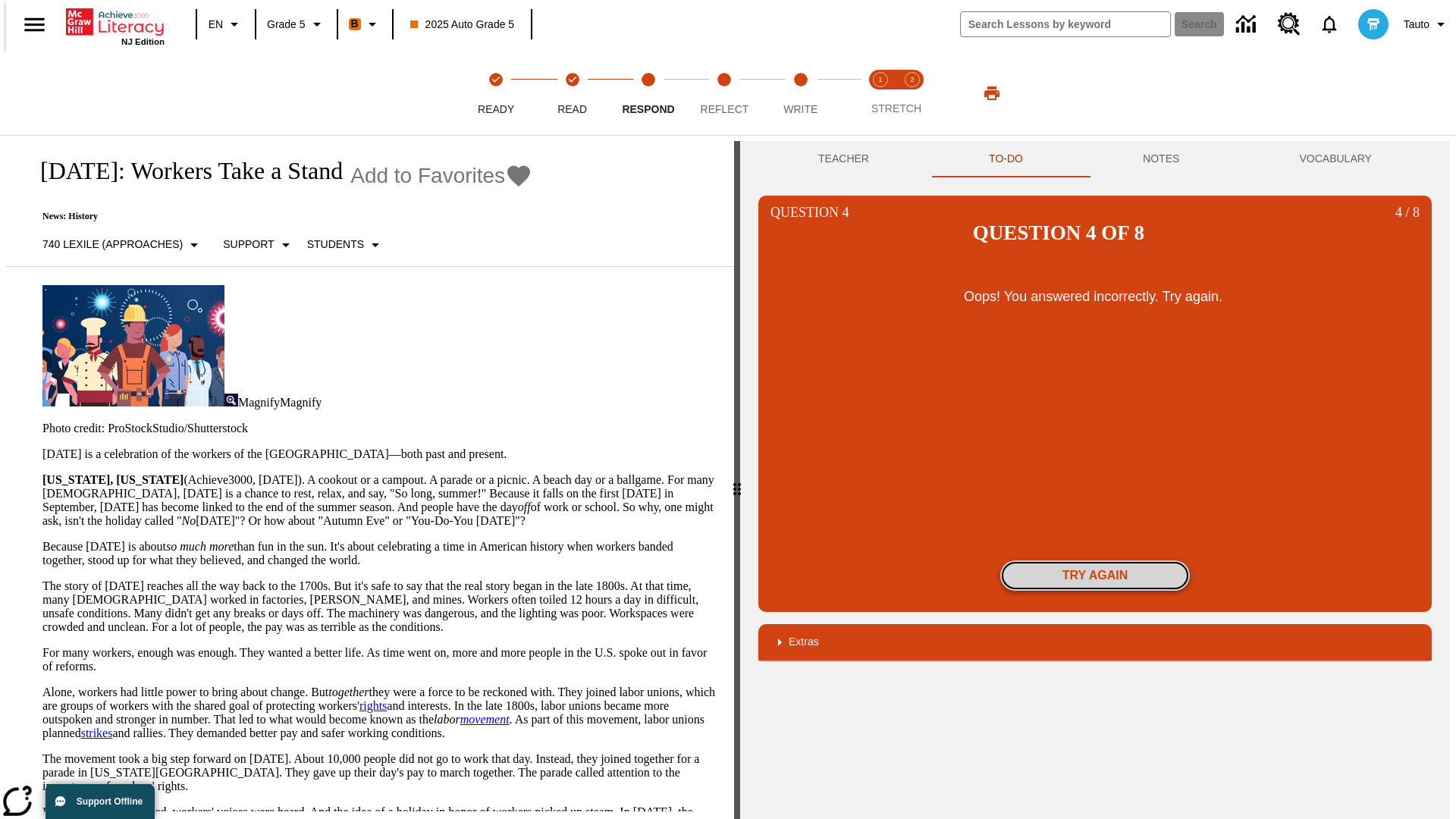
click at [1095, 561] on button "Try again" at bounding box center [1095, 576] width 189 height 30
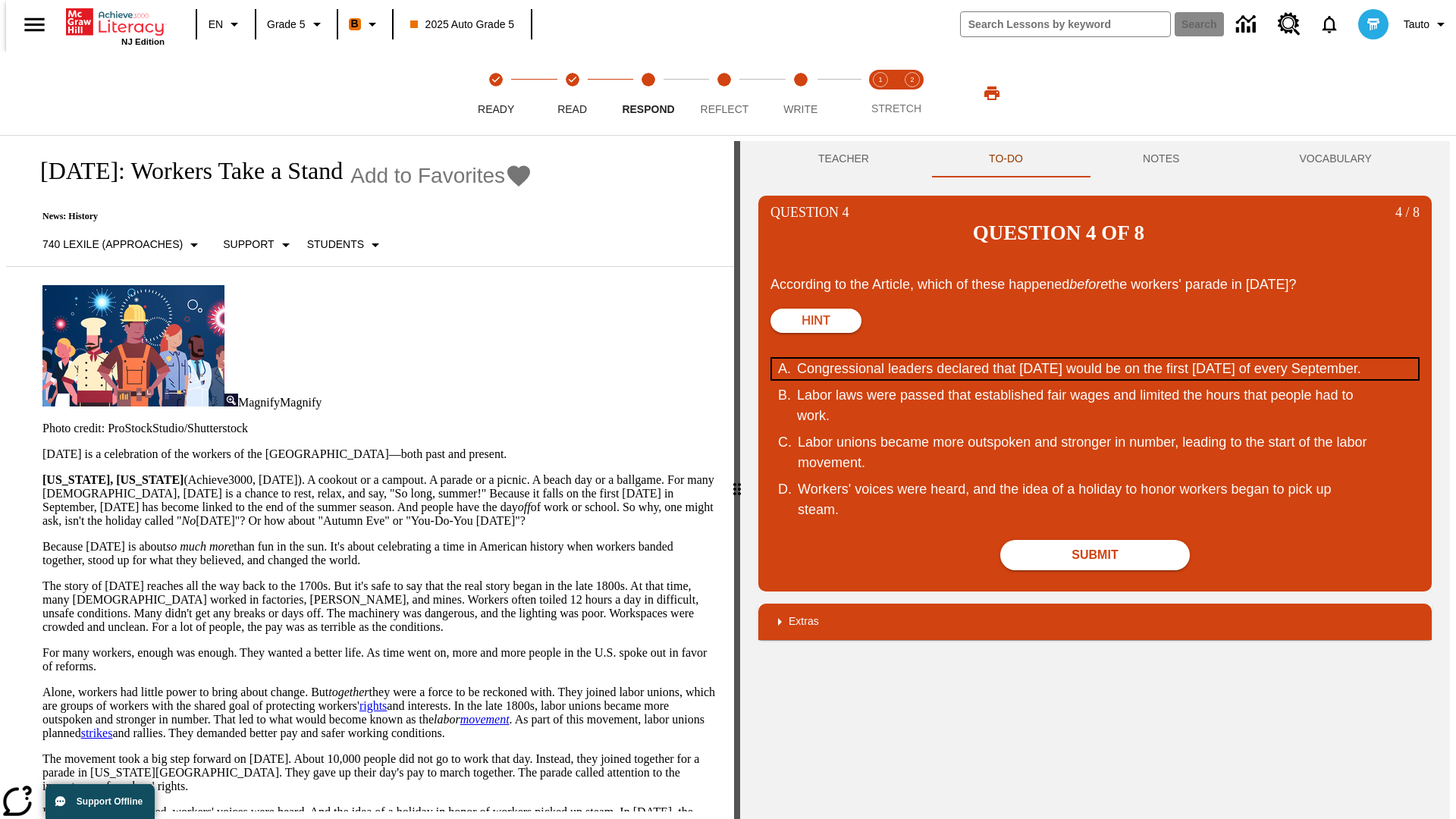
click at [1095, 359] on div "Congressional leaders declared that Labor Day would be on the first Monday of e…" at bounding box center [1085, 370] width 576 height 21
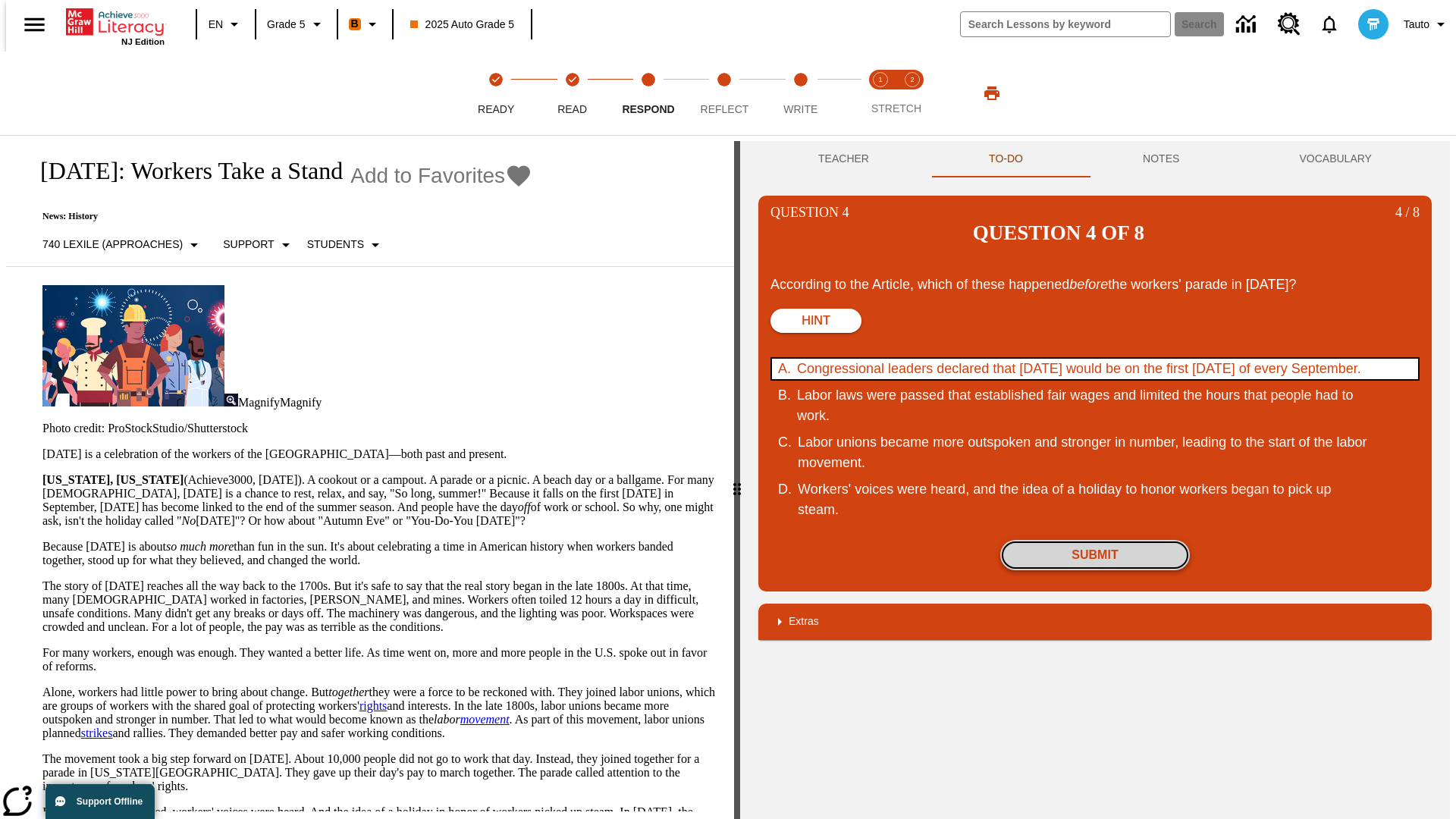
click at [1095, 540] on button "Submit" at bounding box center [1095, 555] width 189 height 30
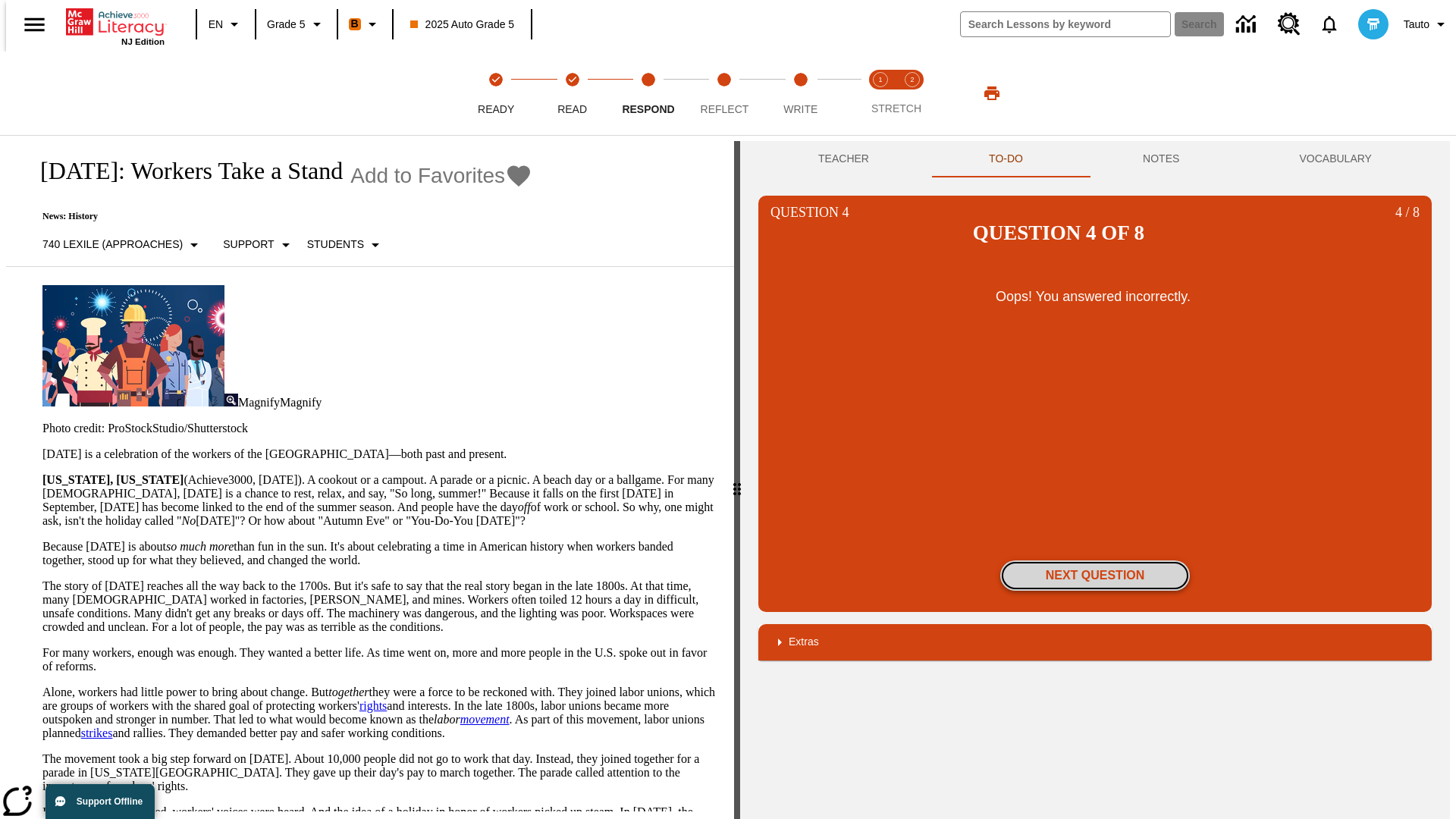
click at [1095, 561] on button "Next Question" at bounding box center [1095, 576] width 189 height 30
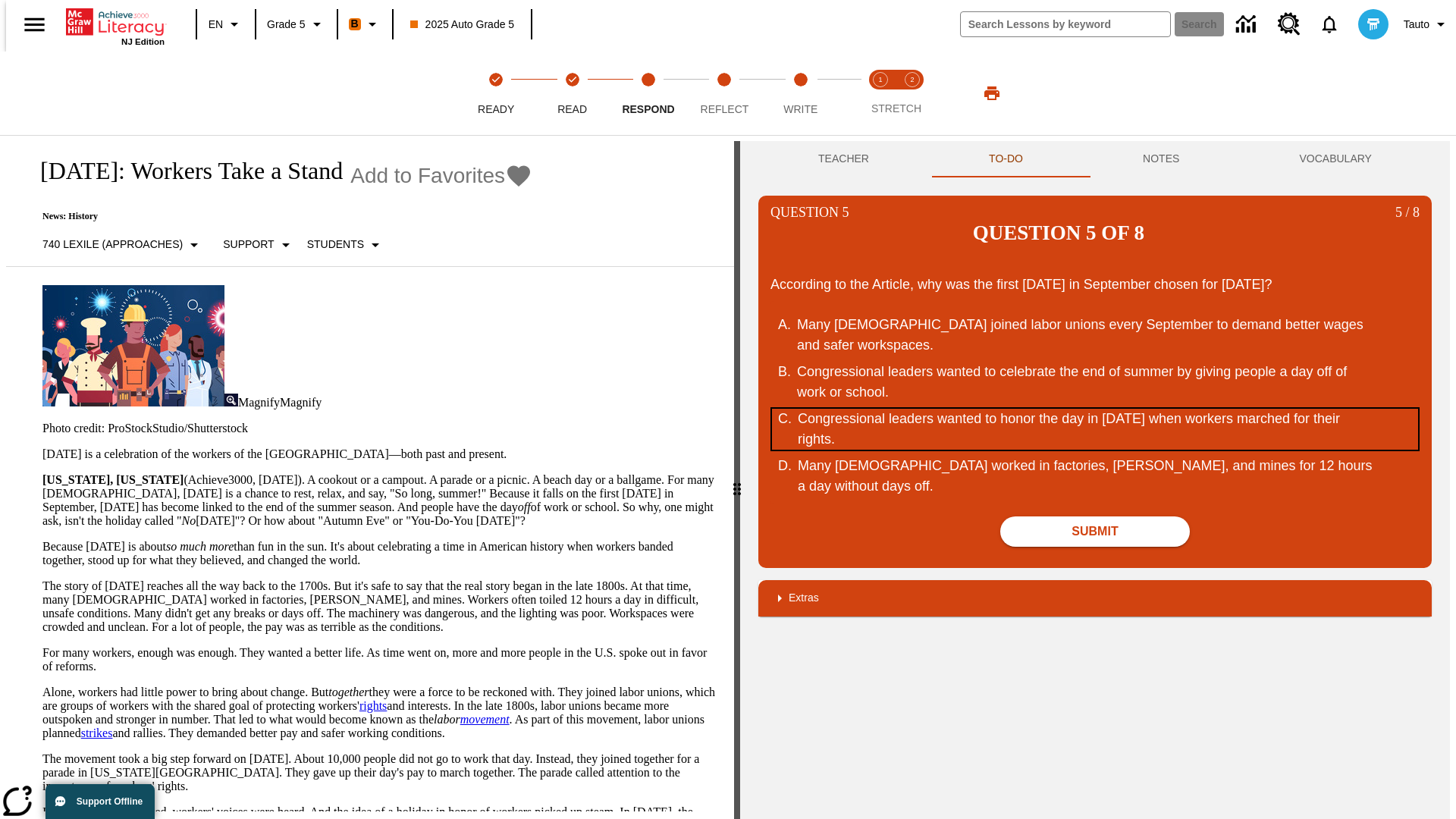
click at [1095, 409] on div "Congressional leaders wanted to honor the day in September of 1882 when workers…" at bounding box center [1086, 429] width 576 height 41
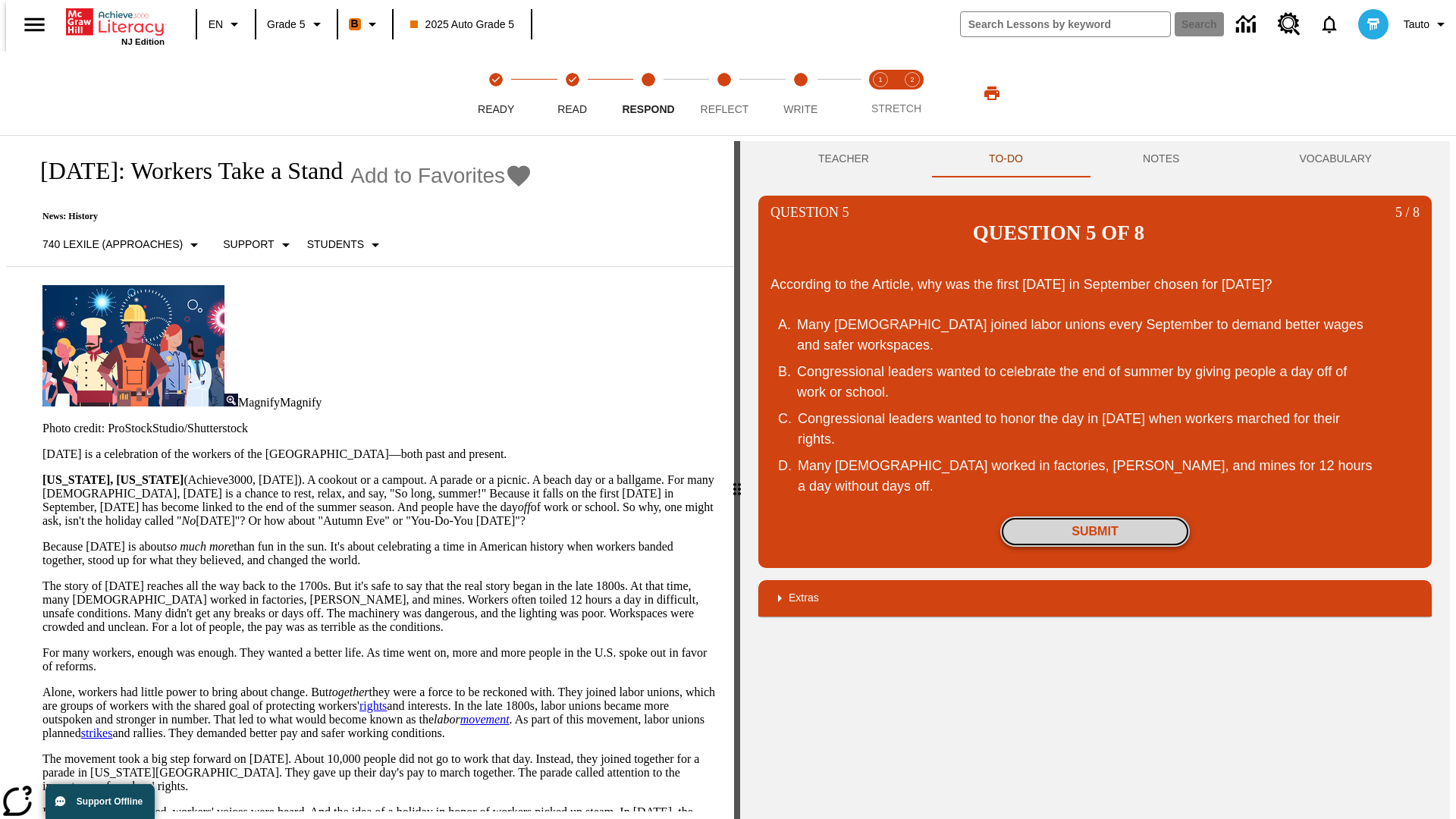
click at [1095, 516] on button "Submit" at bounding box center [1095, 531] width 189 height 30
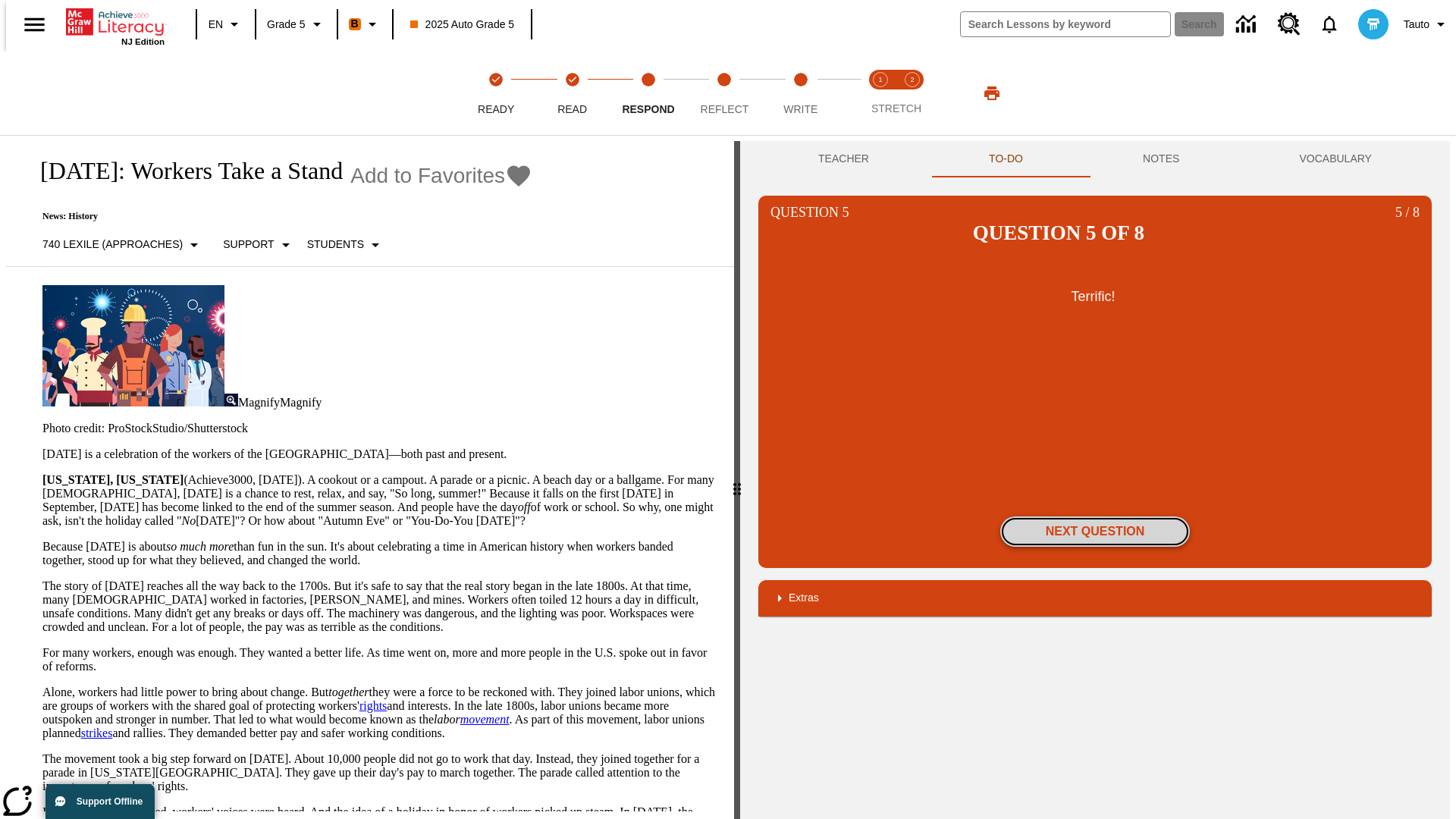
click at [1095, 516] on button "Next Question" at bounding box center [1095, 531] width 189 height 30
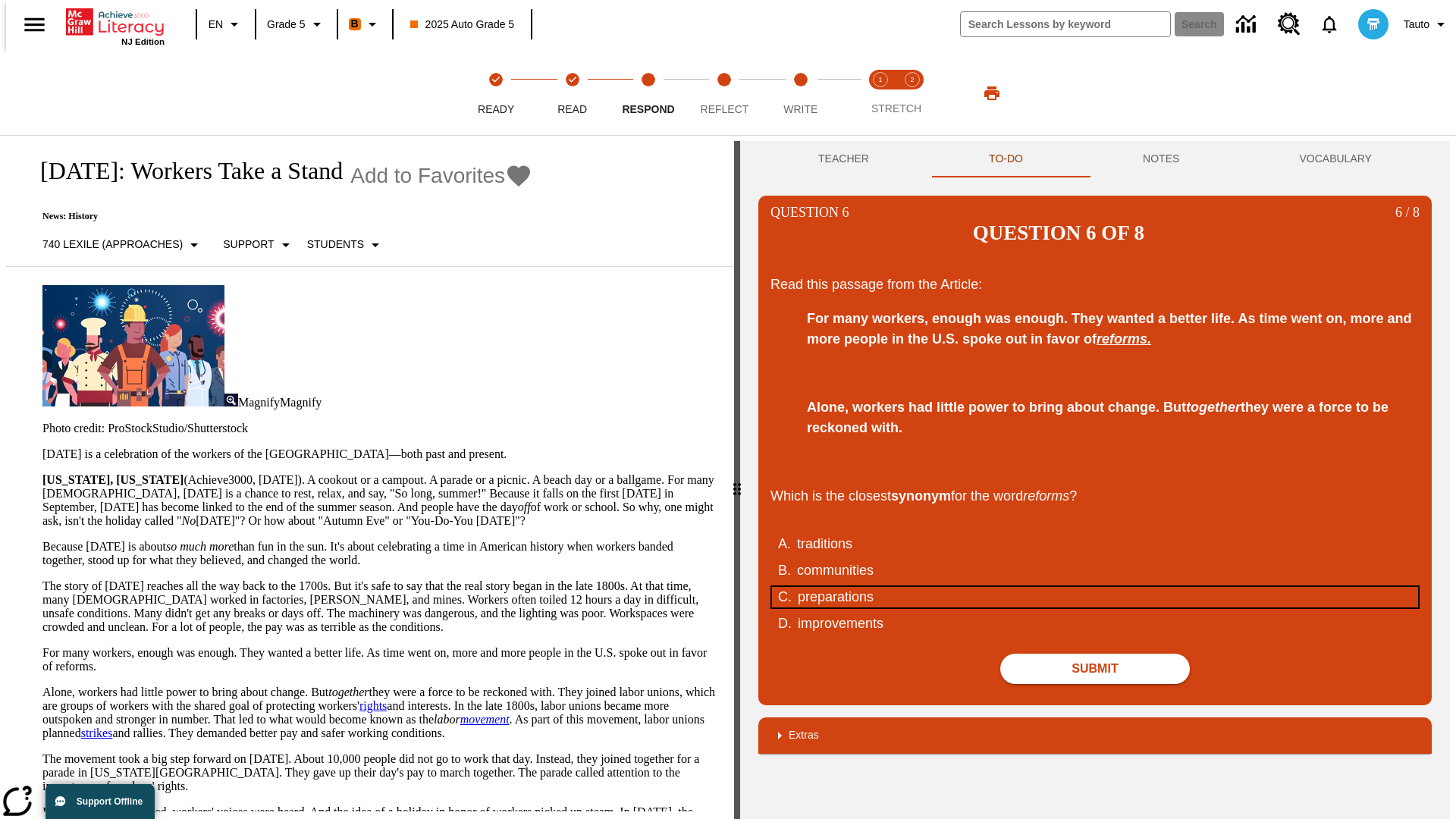
click at [1095, 587] on div "preparations" at bounding box center [1086, 597] width 576 height 21
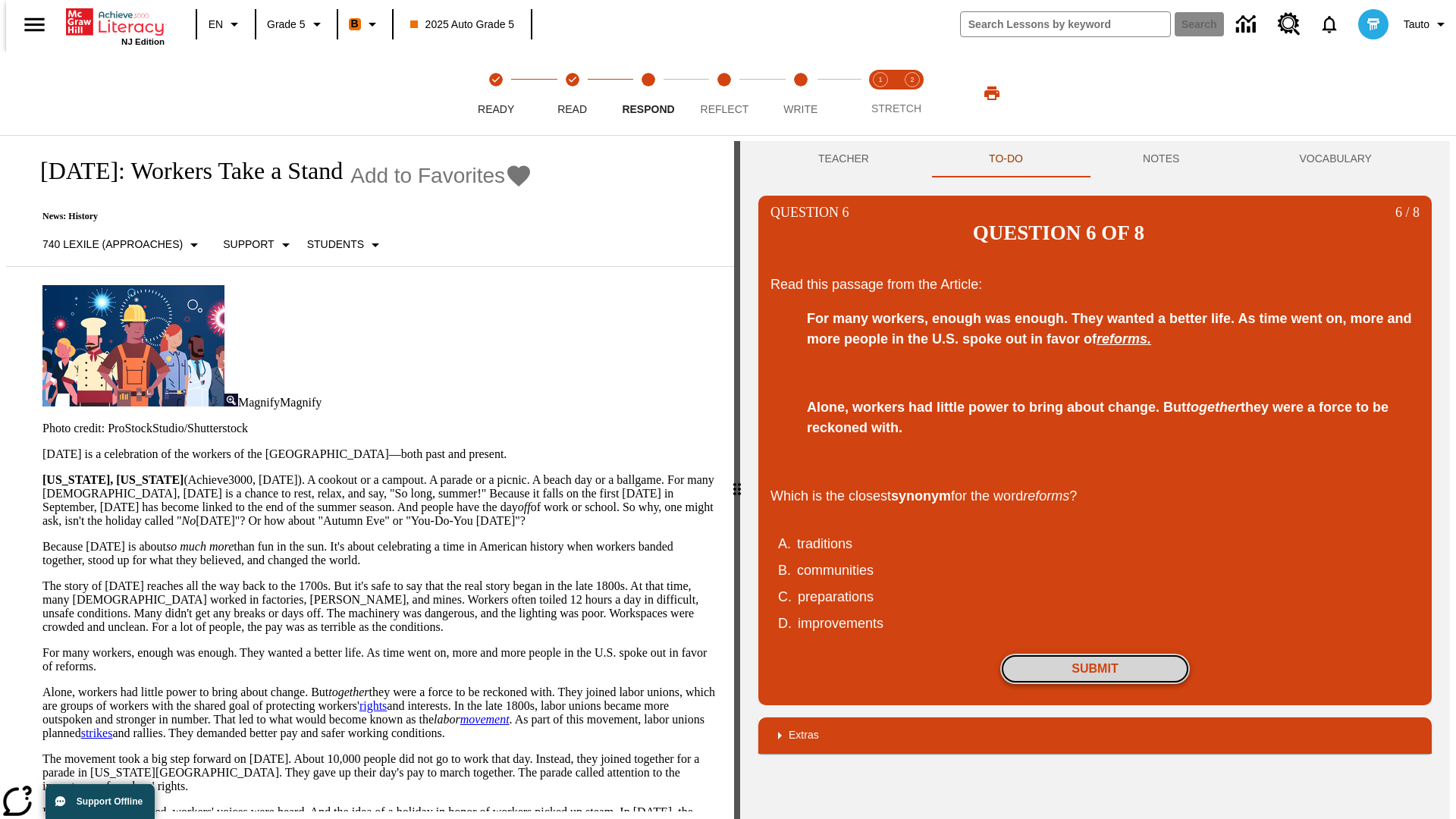
click at [1095, 654] on button "Submit" at bounding box center [1095, 669] width 189 height 30
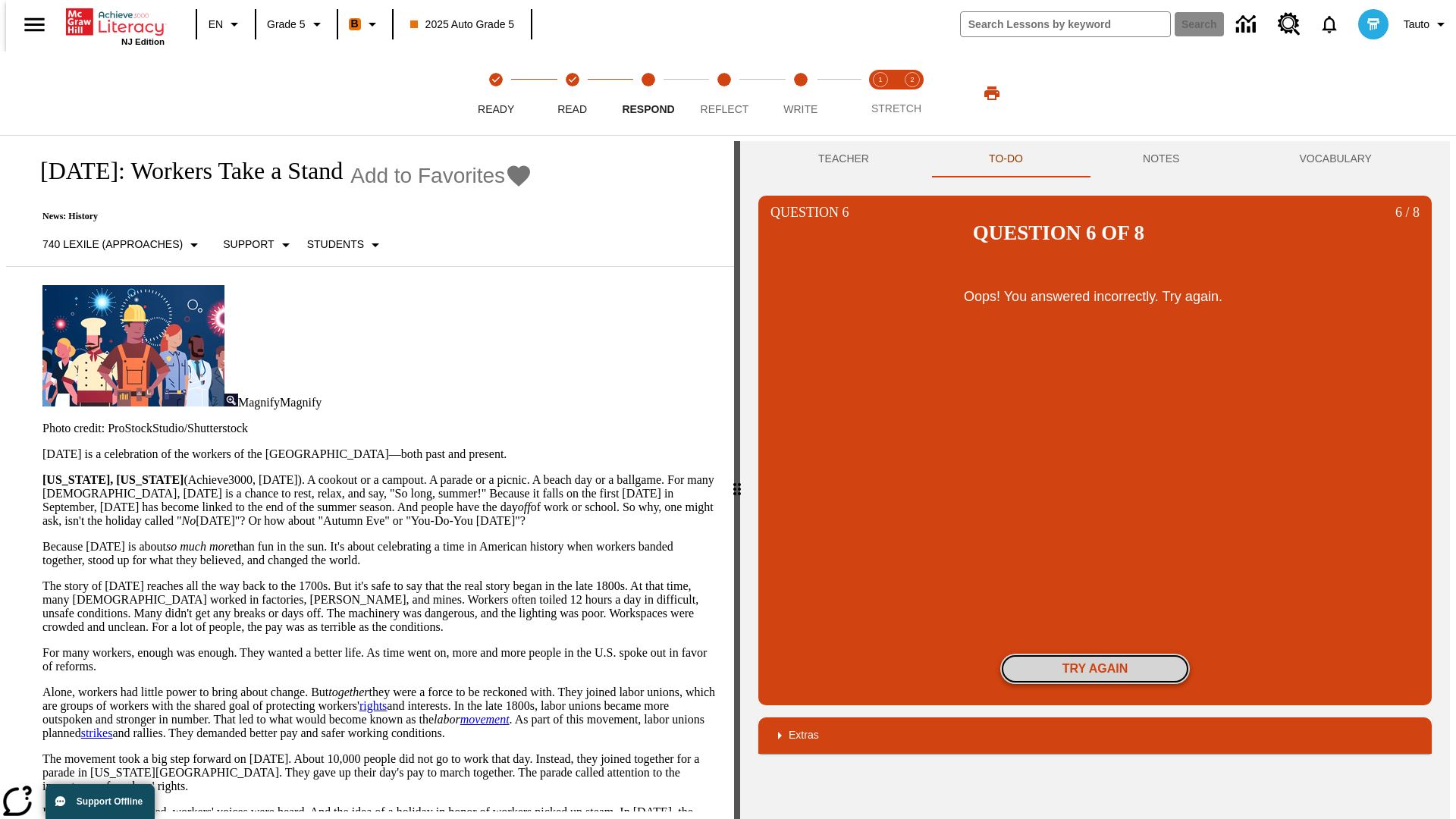
click at [1095, 654] on button "Try again" at bounding box center [1095, 669] width 189 height 30
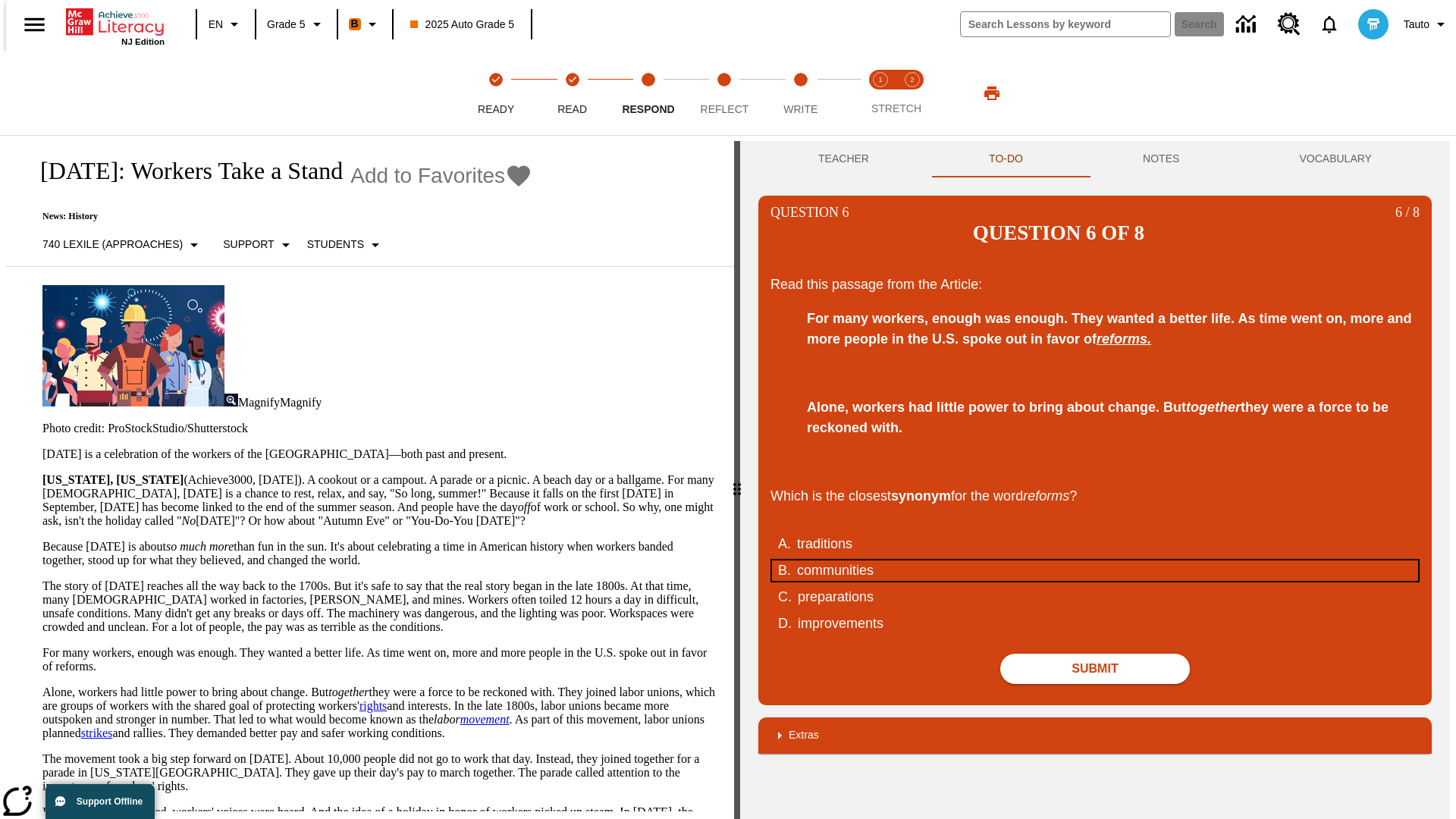
click at [1095, 561] on div "communities" at bounding box center [1085, 571] width 576 height 21
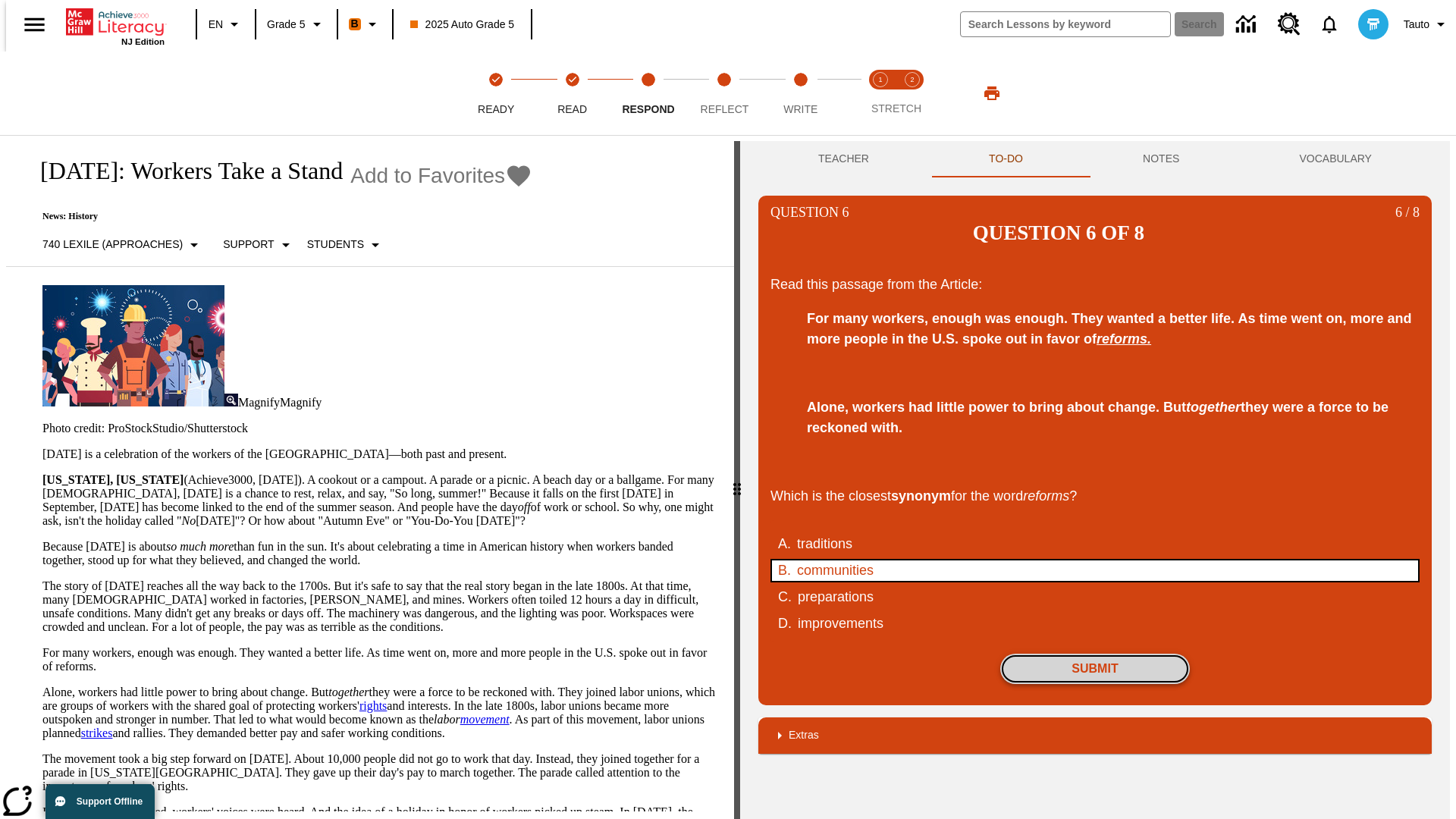
click at [1095, 654] on button "Submit" at bounding box center [1095, 669] width 189 height 30
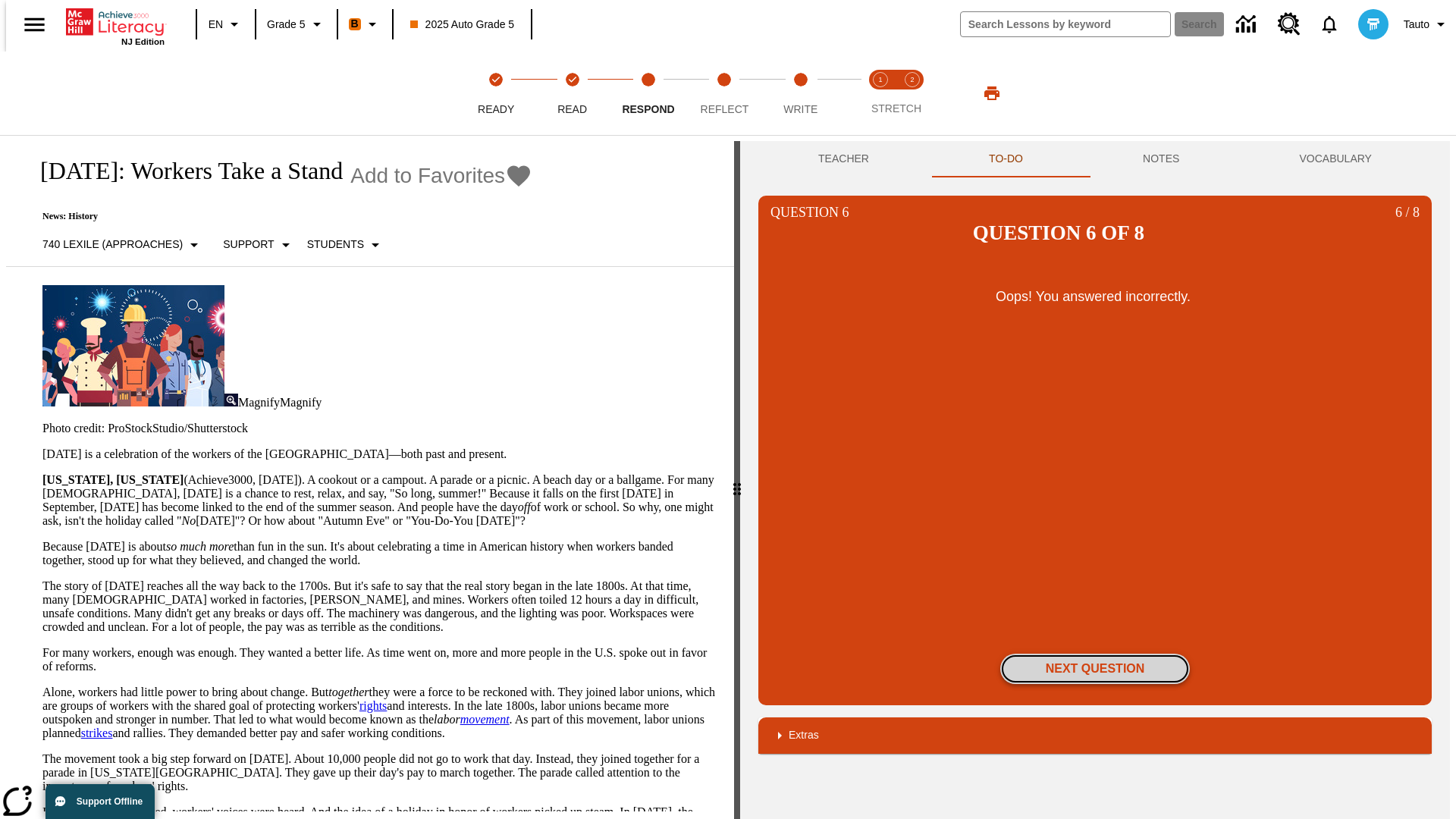
click at [1095, 654] on button "Next Question" at bounding box center [1095, 669] width 189 height 30
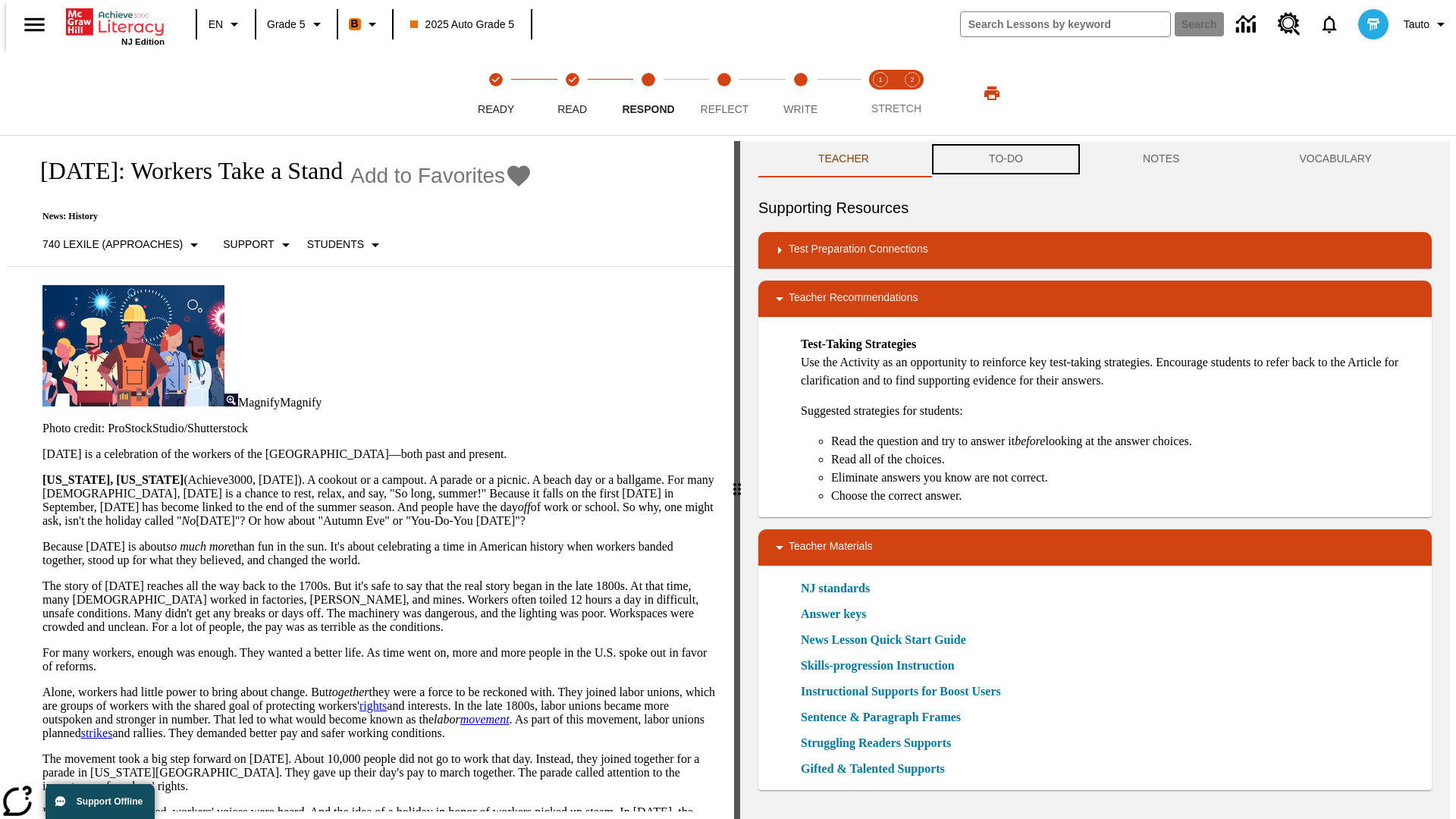
click at [1005, 159] on button "TO-DO" at bounding box center [1006, 159] width 154 height 37
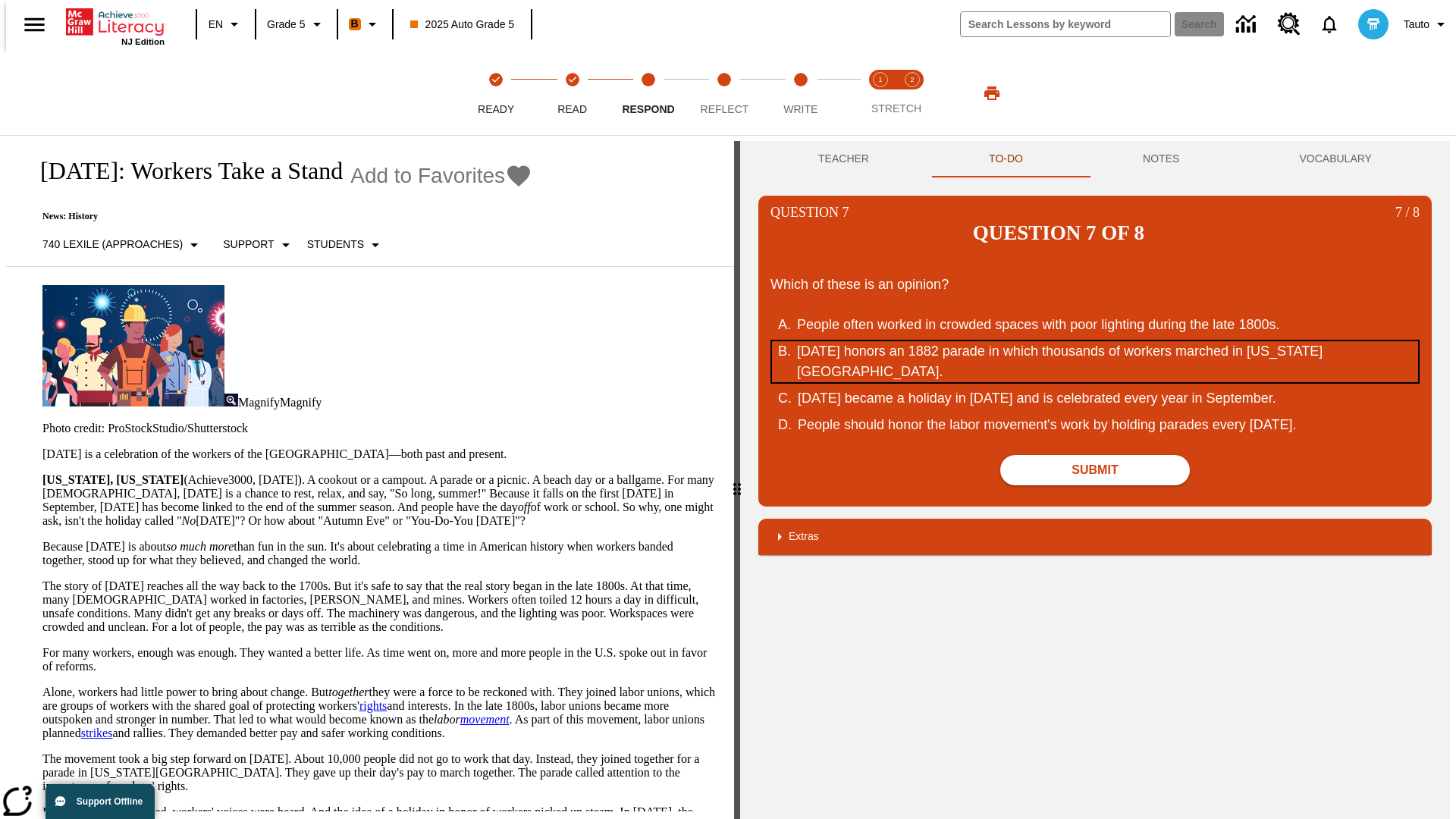
click at [1095, 342] on div "[DATE] honors an 1882 parade in which thousands of workers marched in [US_STATE…" at bounding box center [1085, 362] width 576 height 41
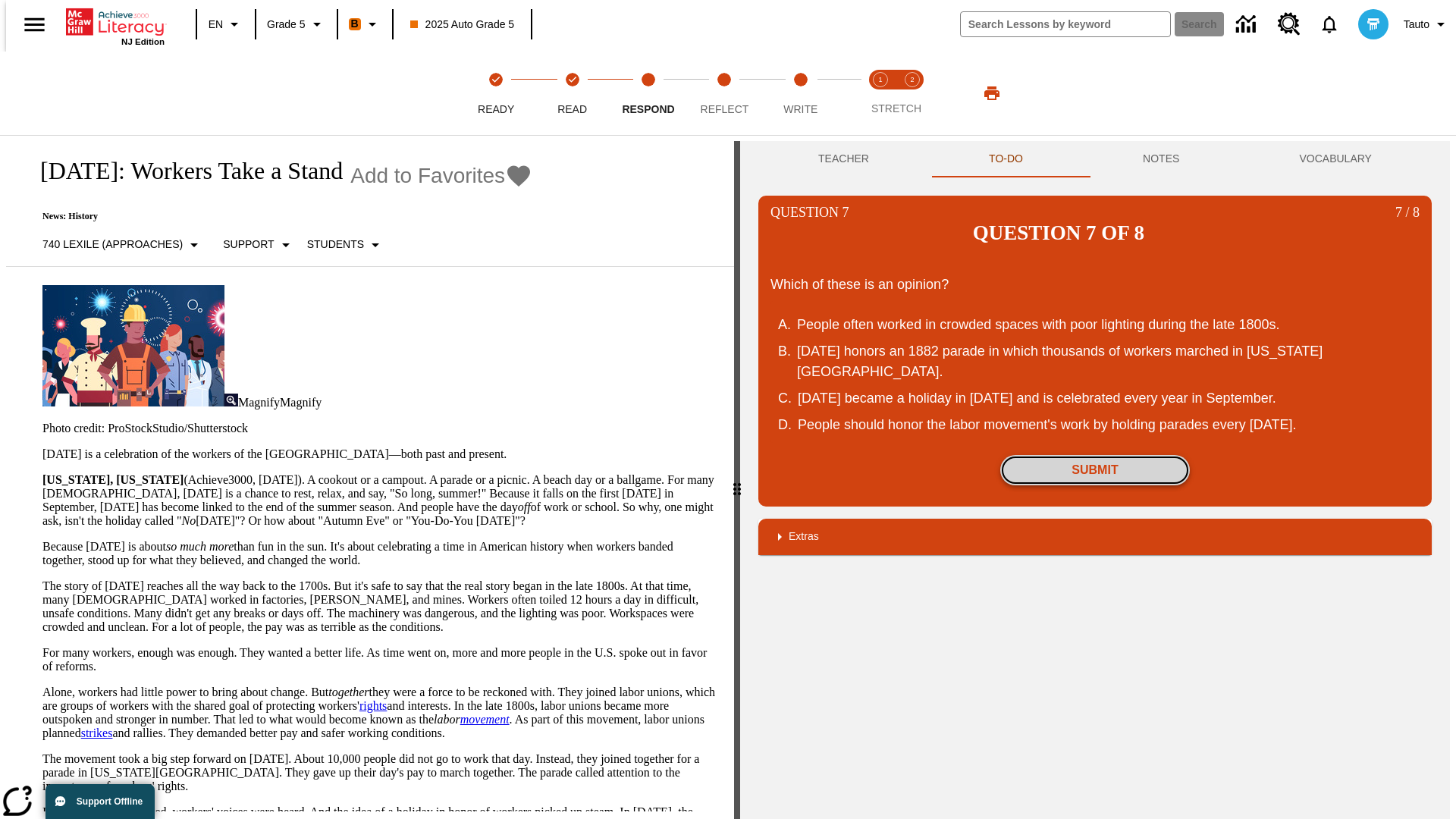
click at [1095, 455] on button "Submit" at bounding box center [1095, 469] width 189 height 30
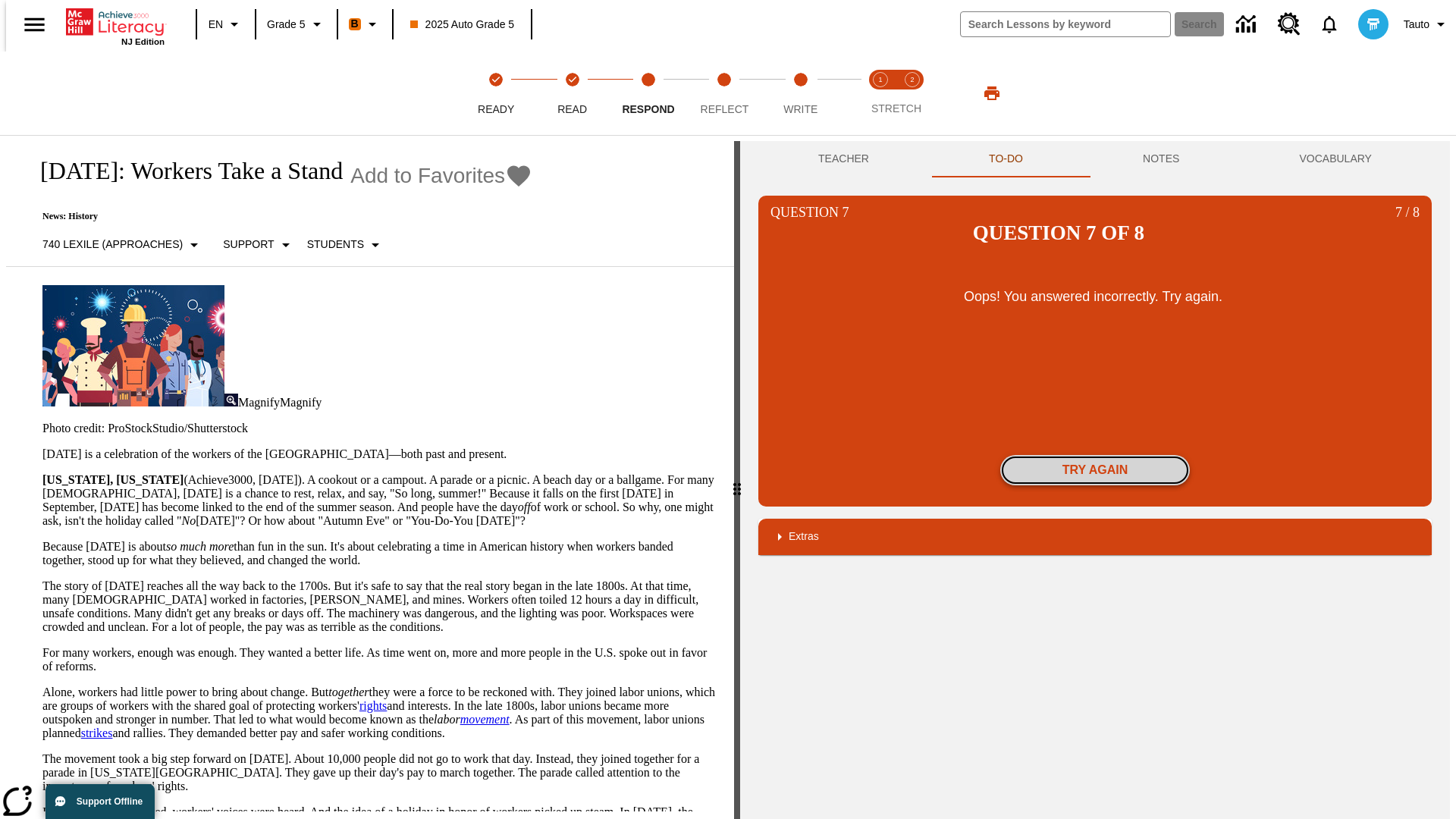
click at [1095, 455] on button "Try again" at bounding box center [1095, 469] width 189 height 30
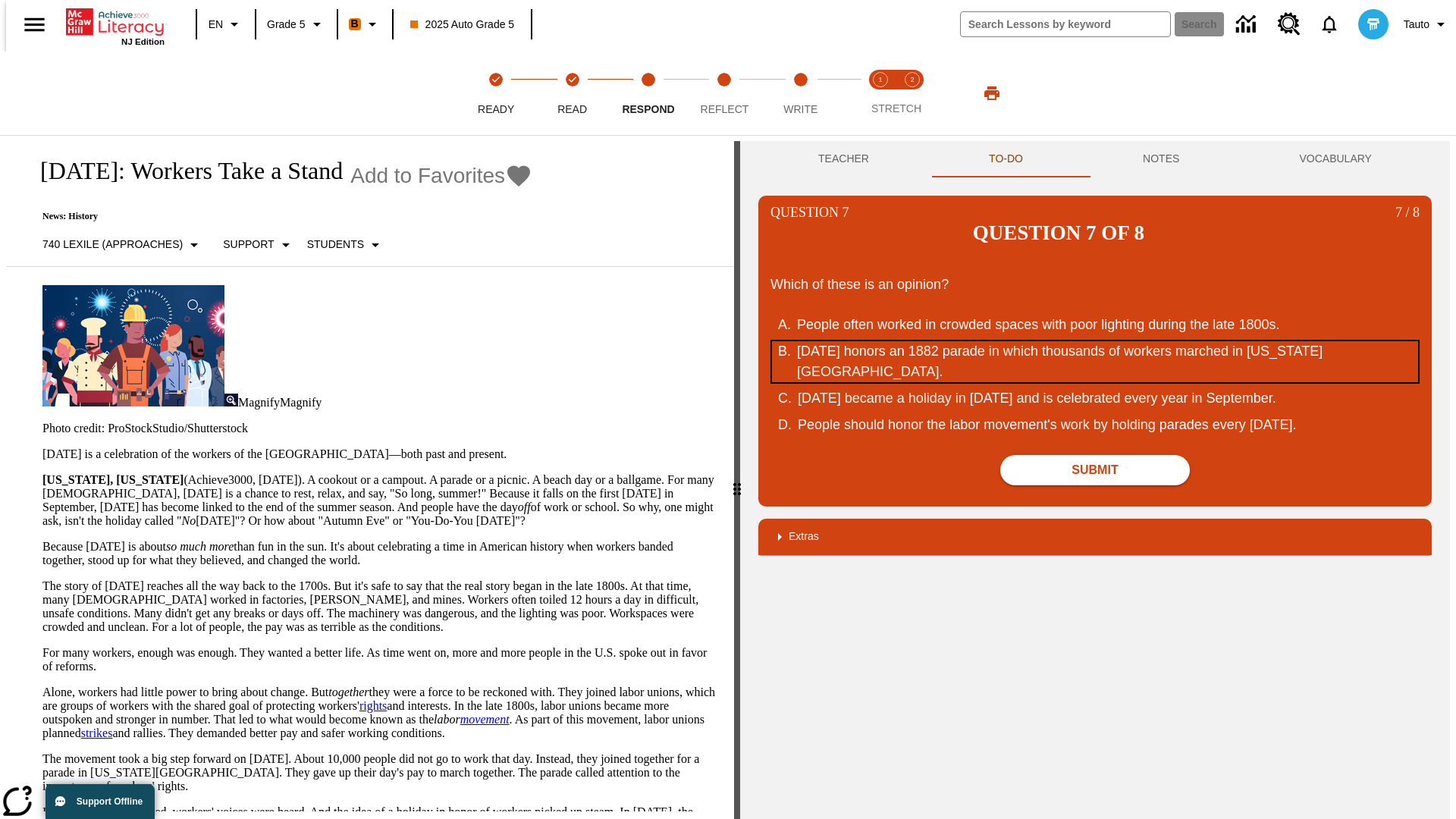
click at [1095, 342] on div "[DATE] honors an 1882 parade in which thousands of workers marched in [US_STATE…" at bounding box center [1085, 362] width 576 height 41
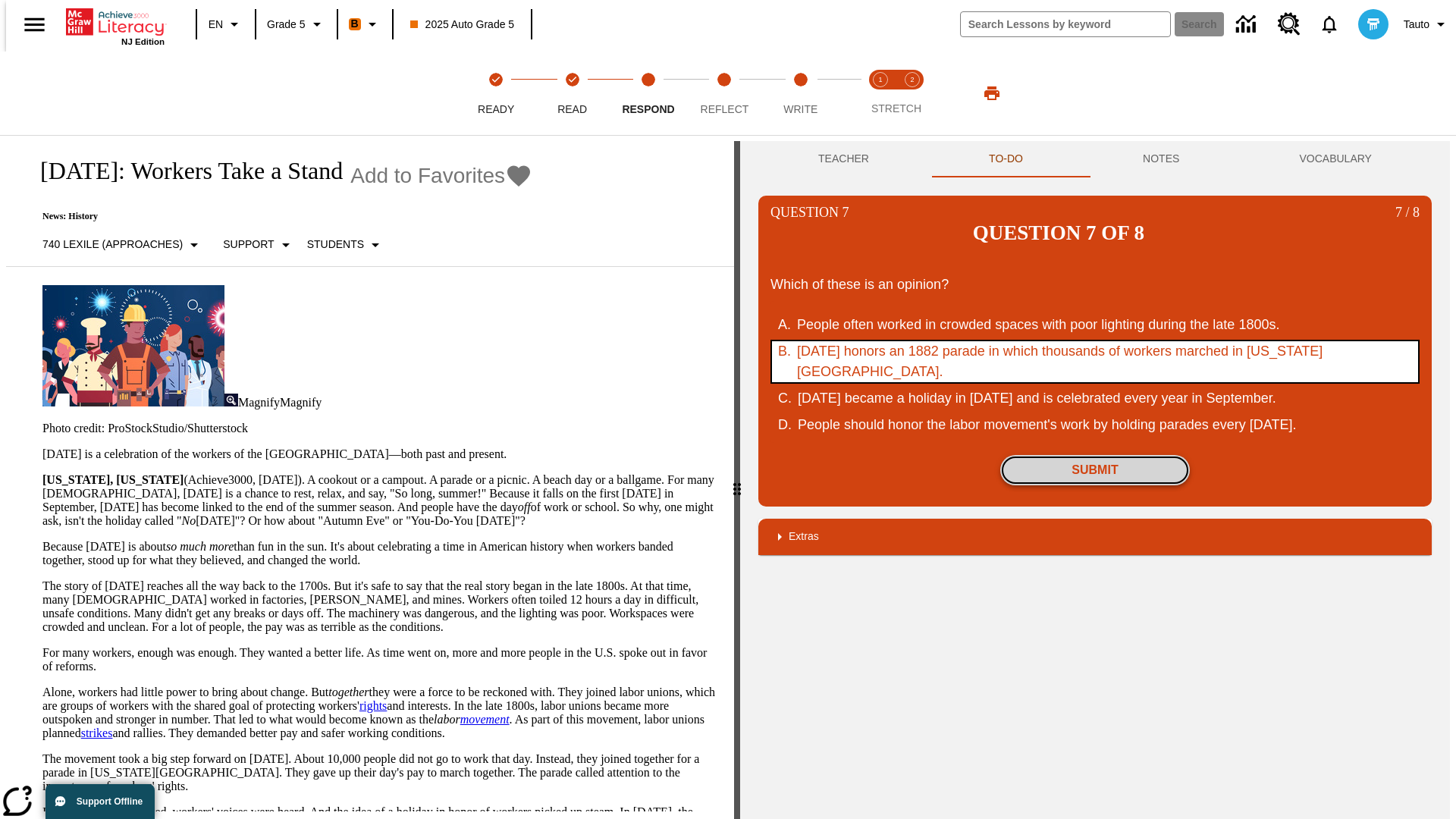
click at [1095, 455] on button "Submit" at bounding box center [1095, 469] width 189 height 30
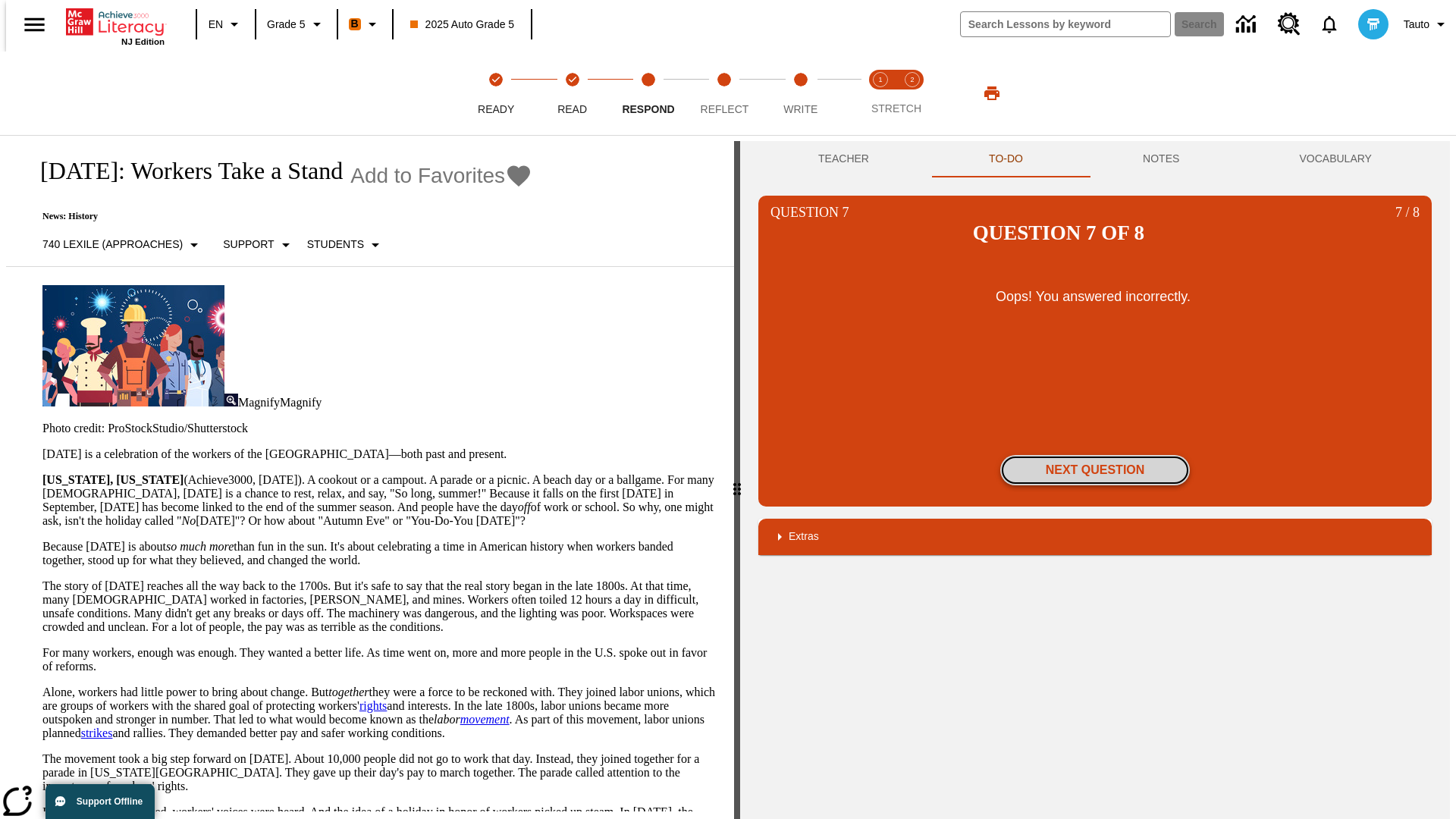
click at [1095, 455] on button "Next Question" at bounding box center [1095, 469] width 189 height 30
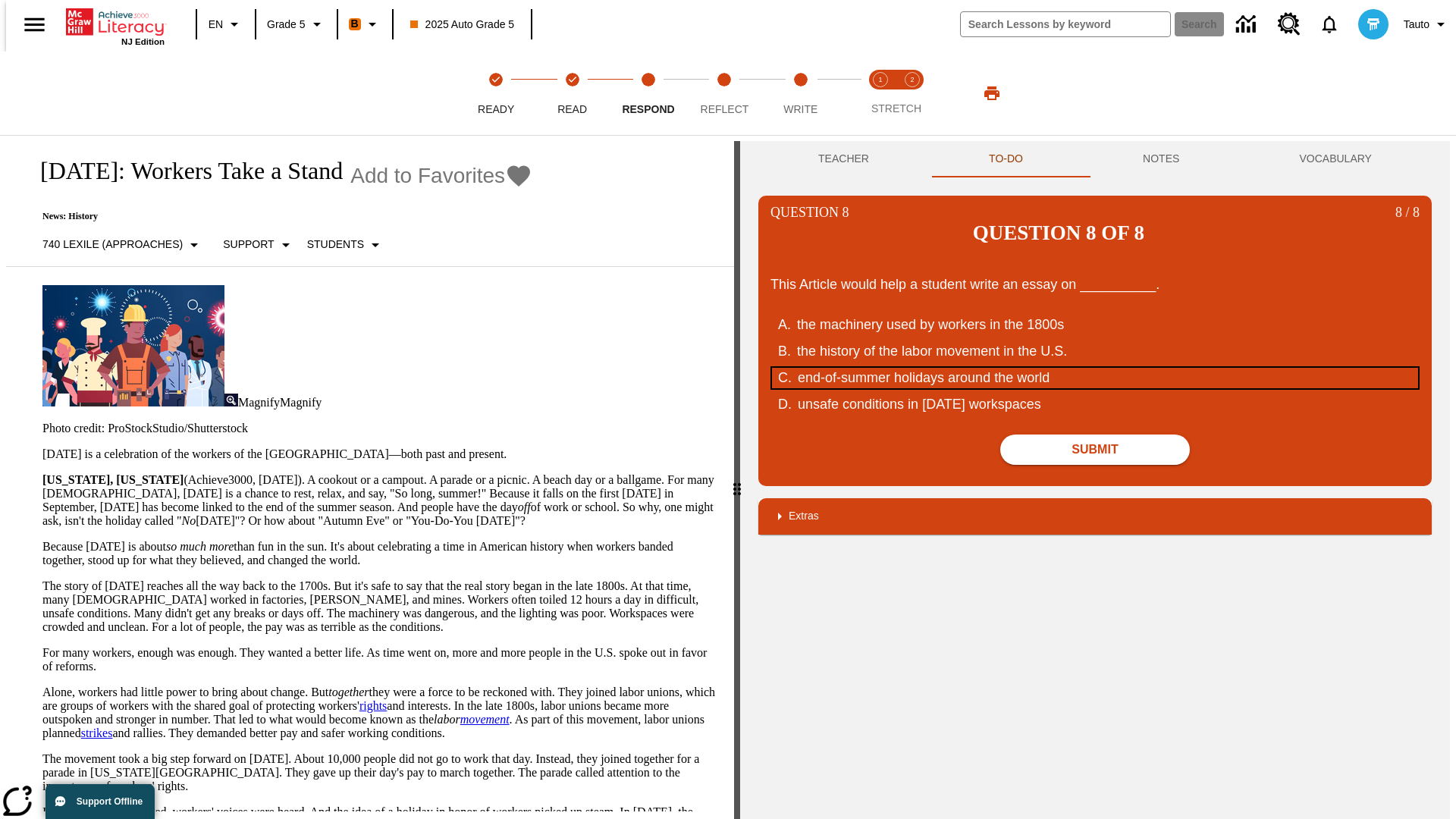
click at [1095, 368] on div "end-of-summer holidays around the world" at bounding box center [1086, 378] width 576 height 21
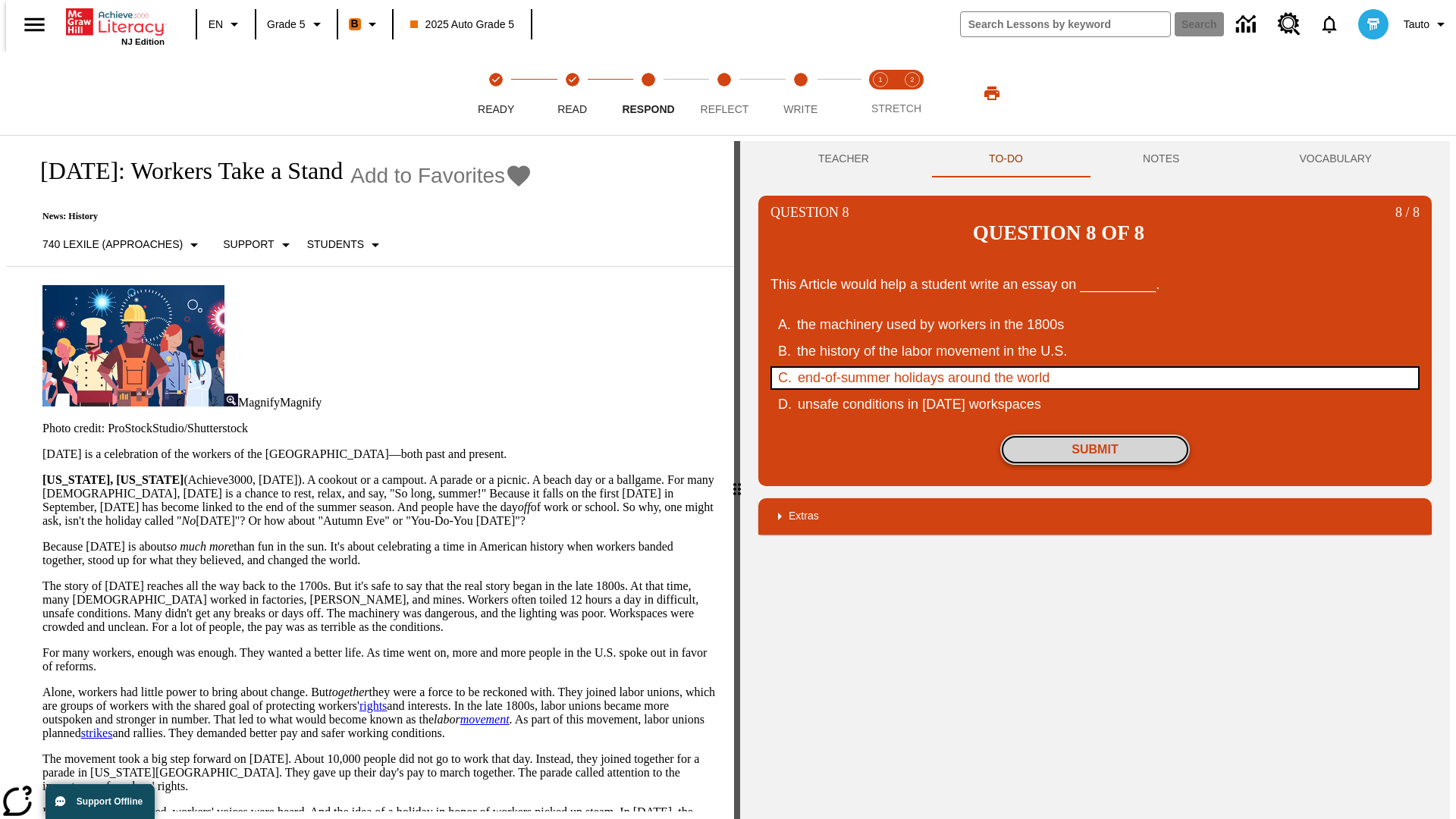
click at [1095, 435] on button "Submit" at bounding box center [1095, 449] width 189 height 30
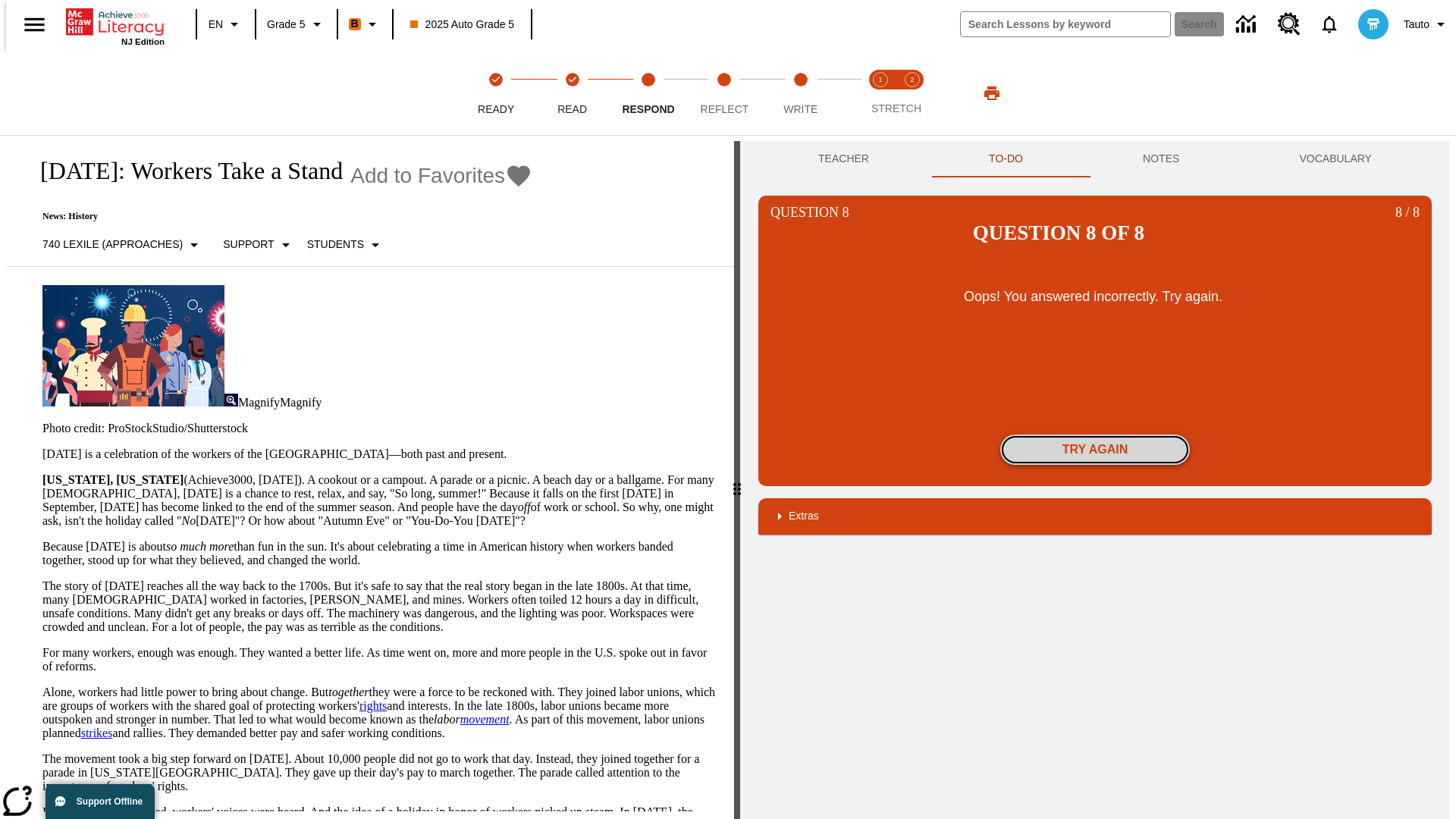
click at [1095, 435] on button "Try again" at bounding box center [1095, 449] width 189 height 30
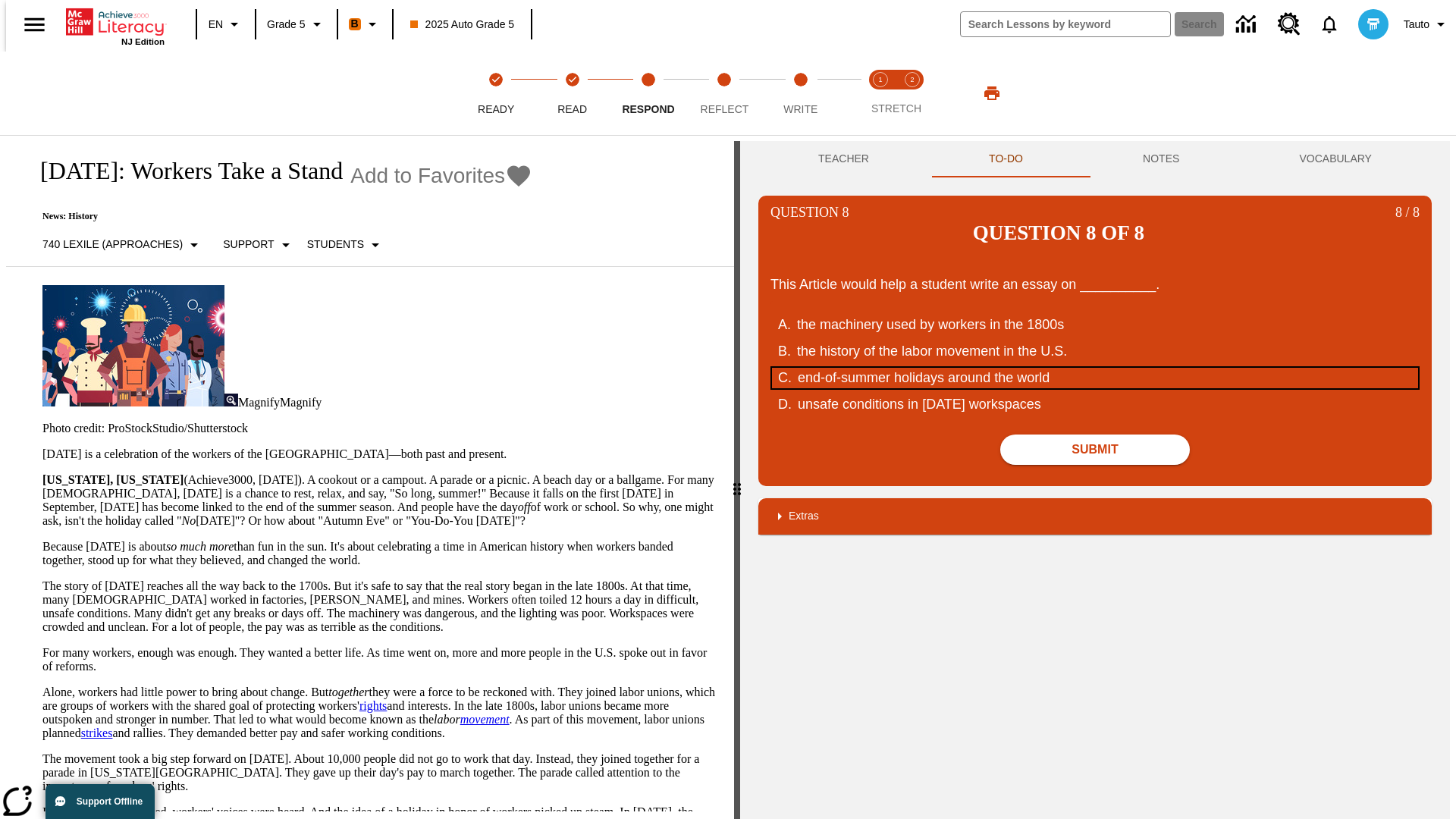
click at [1095, 368] on div "end-of-summer holidays around the world" at bounding box center [1086, 378] width 576 height 21
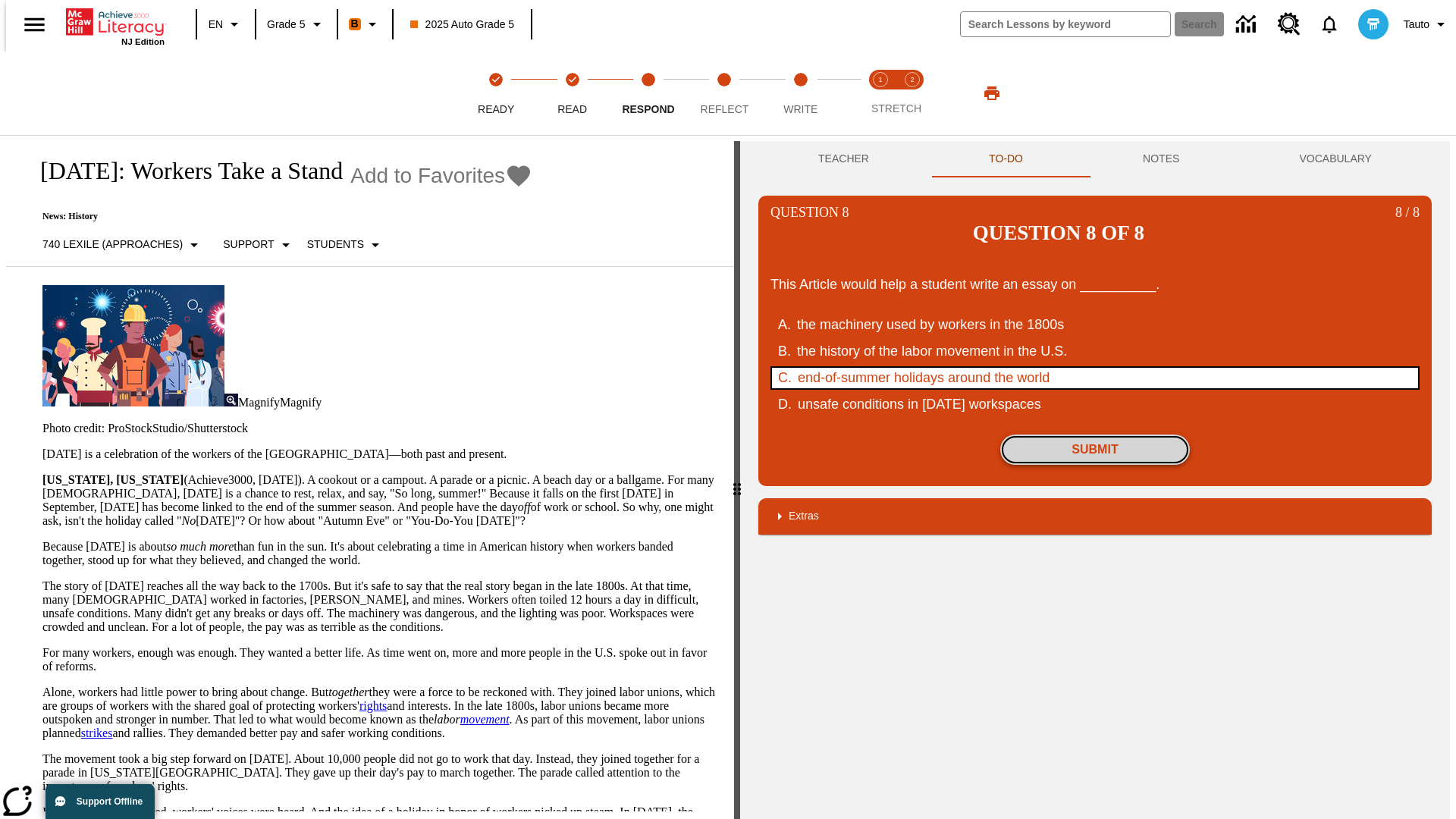
click at [1095, 435] on button "Submit" at bounding box center [1095, 449] width 189 height 30
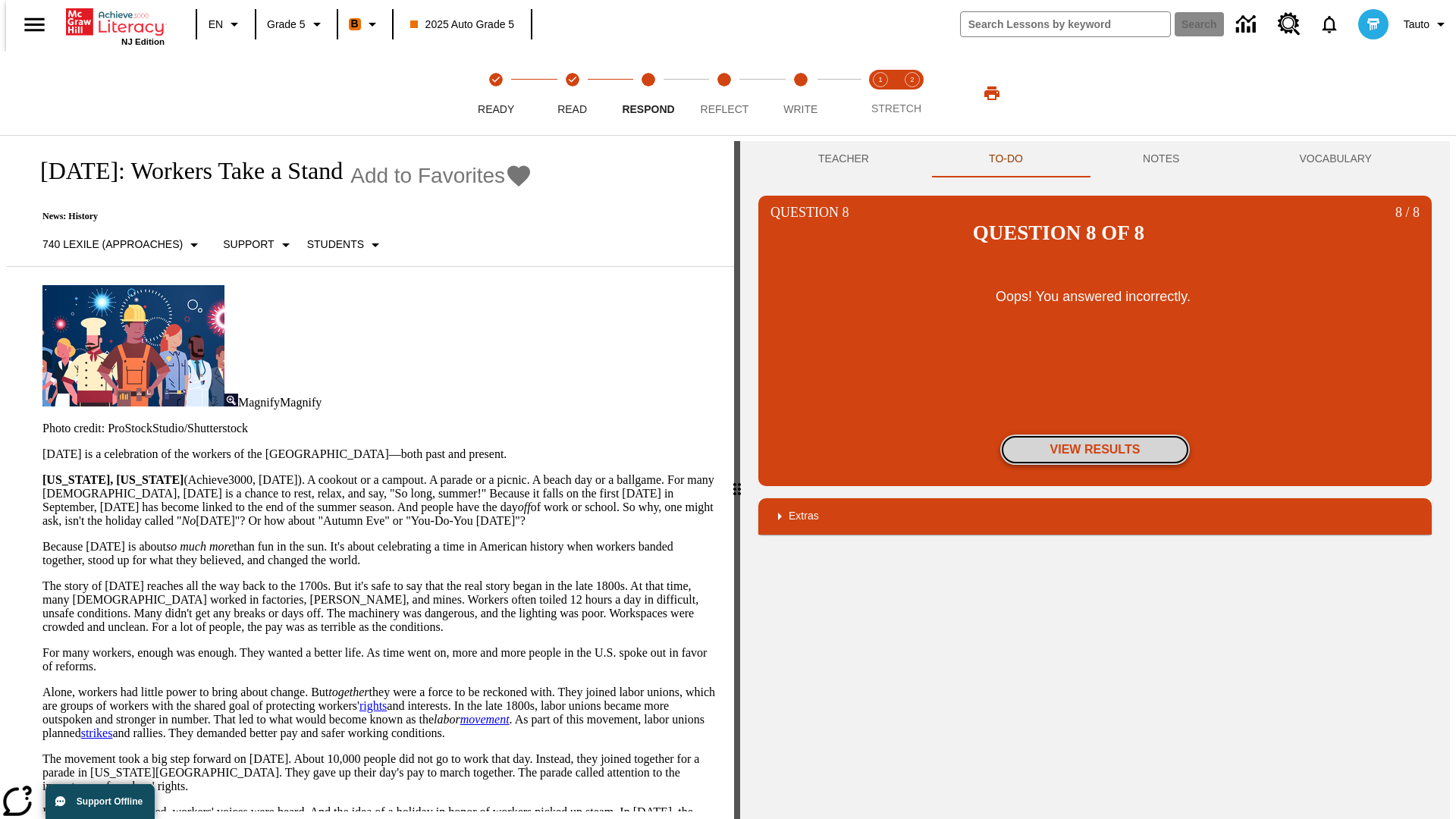
click at [1095, 435] on button "View Results" at bounding box center [1095, 449] width 189 height 30
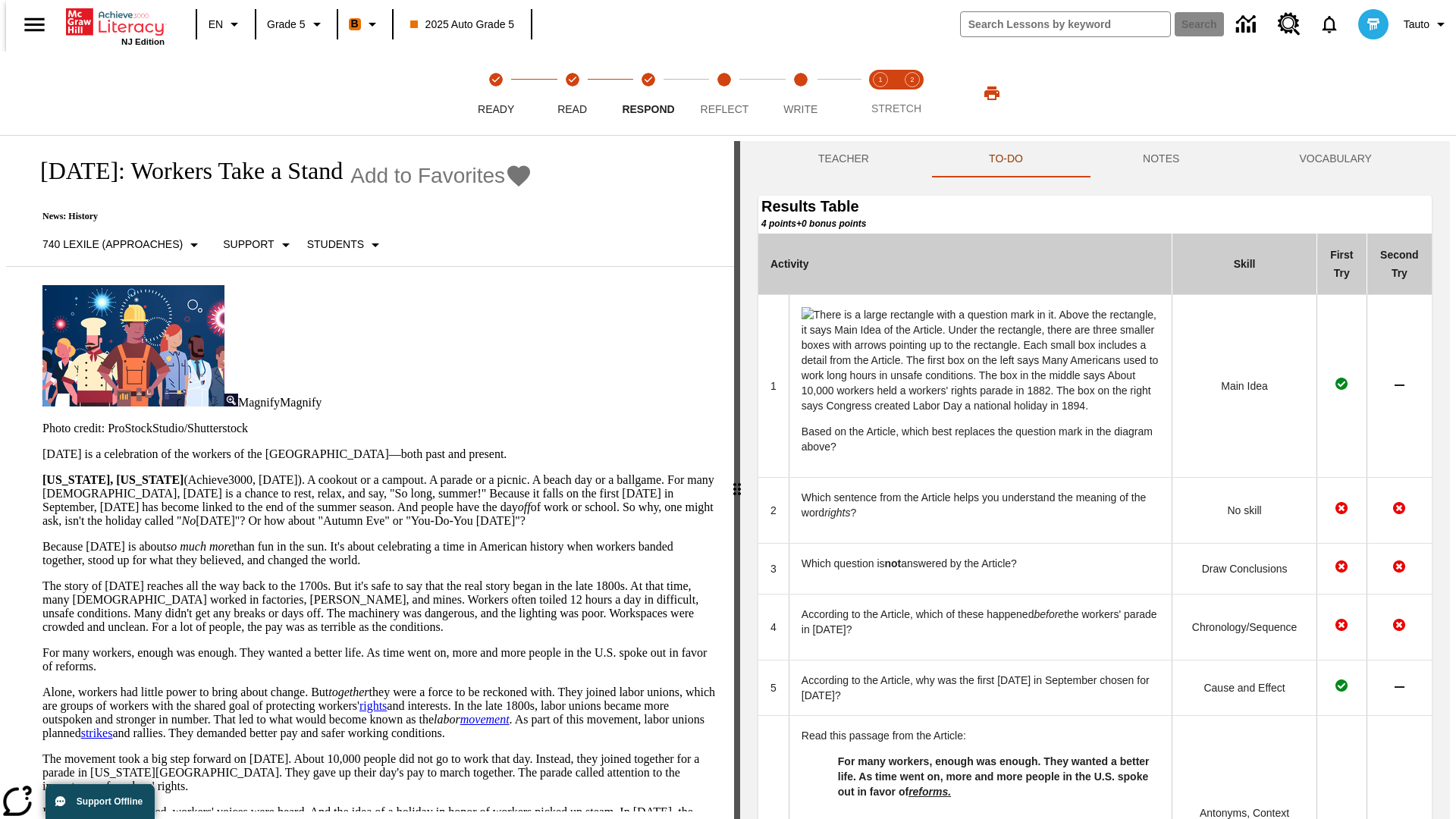
scroll to position [540, 0]
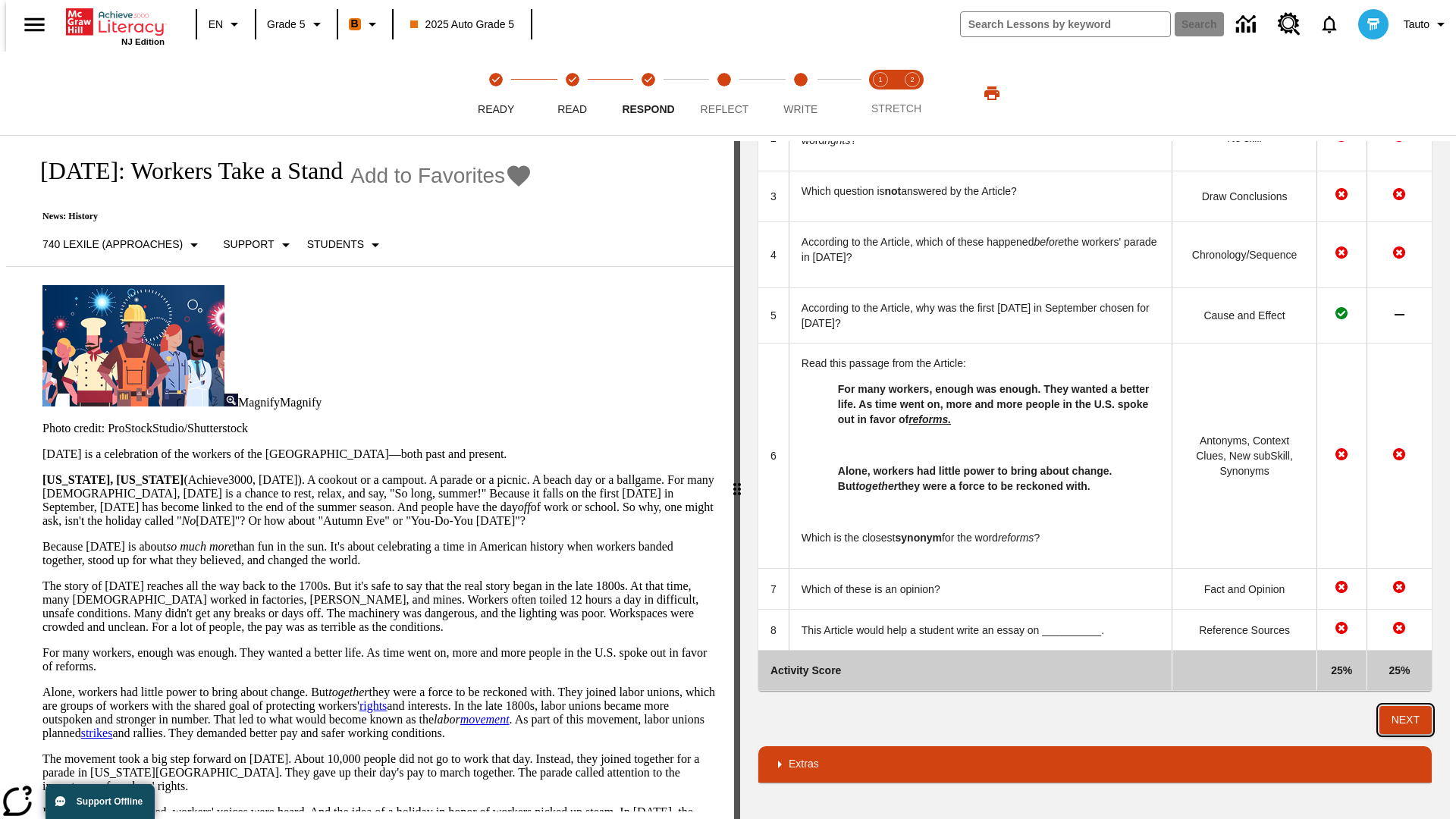
click at [1413, 720] on button "Next" at bounding box center [1406, 720] width 52 height 28
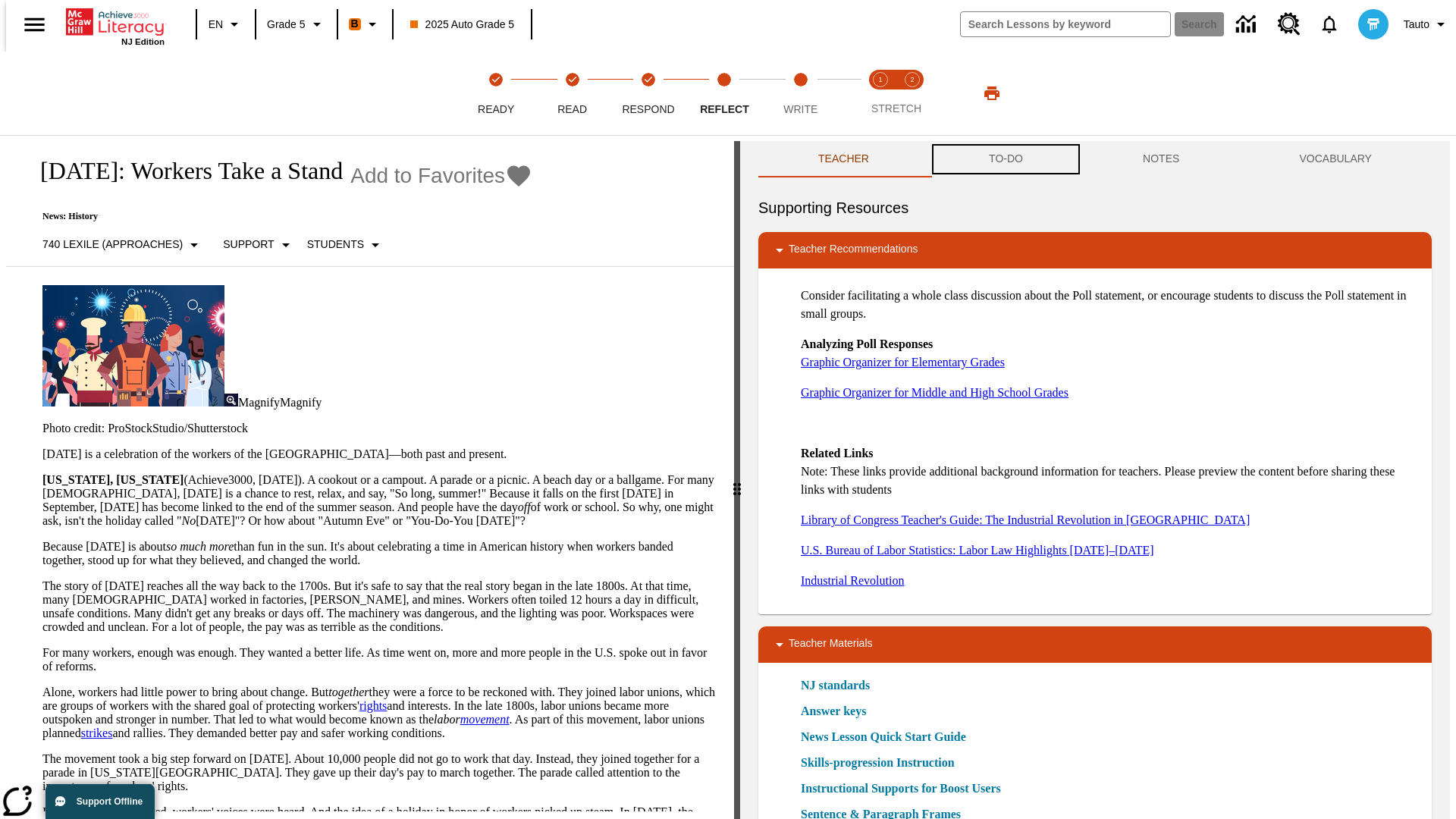
click at [1005, 159] on button "TO-DO" at bounding box center [1006, 159] width 154 height 37
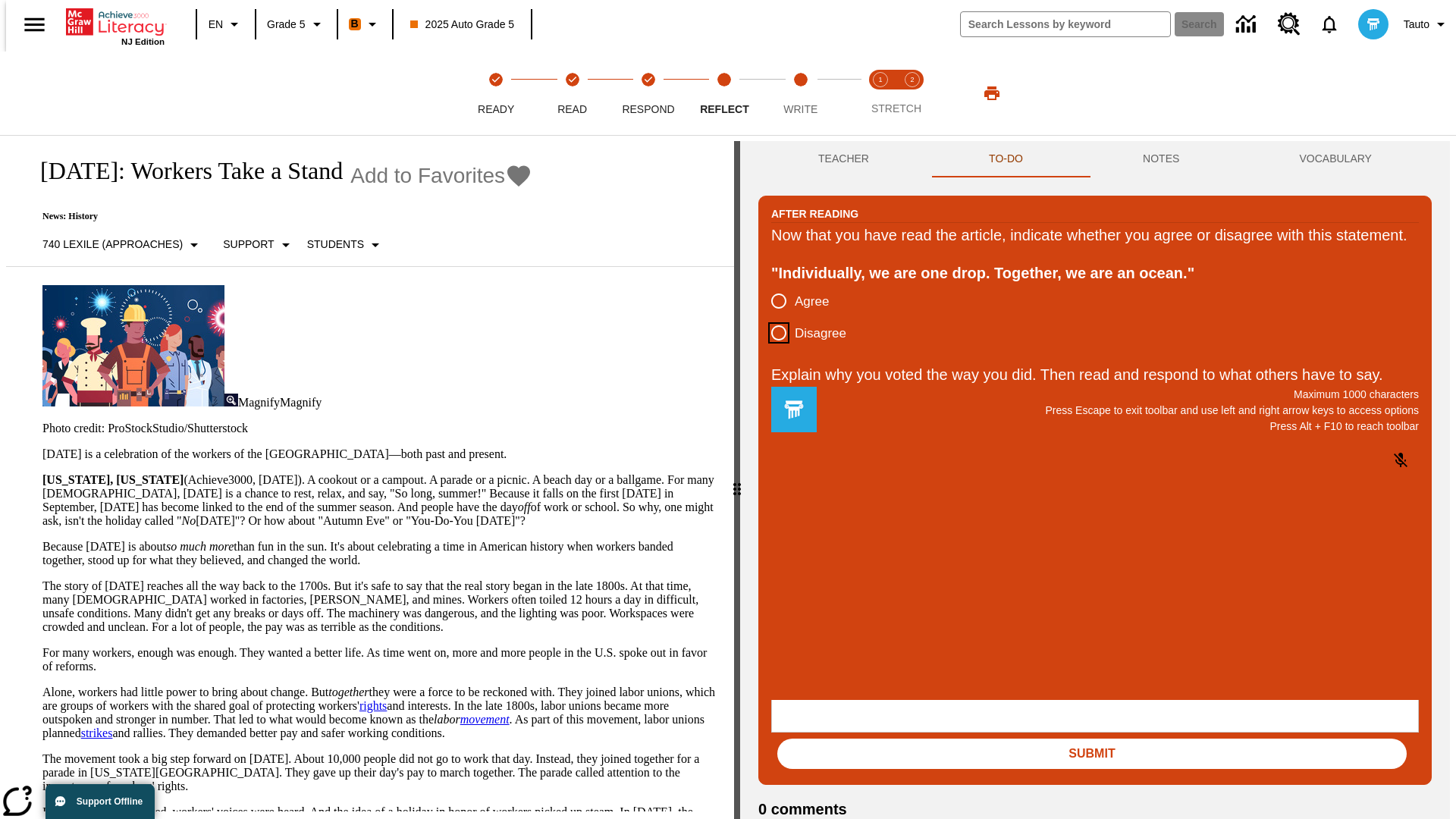
click at [773, 349] on input "Disagree" at bounding box center [779, 333] width 32 height 32
radio input "true"
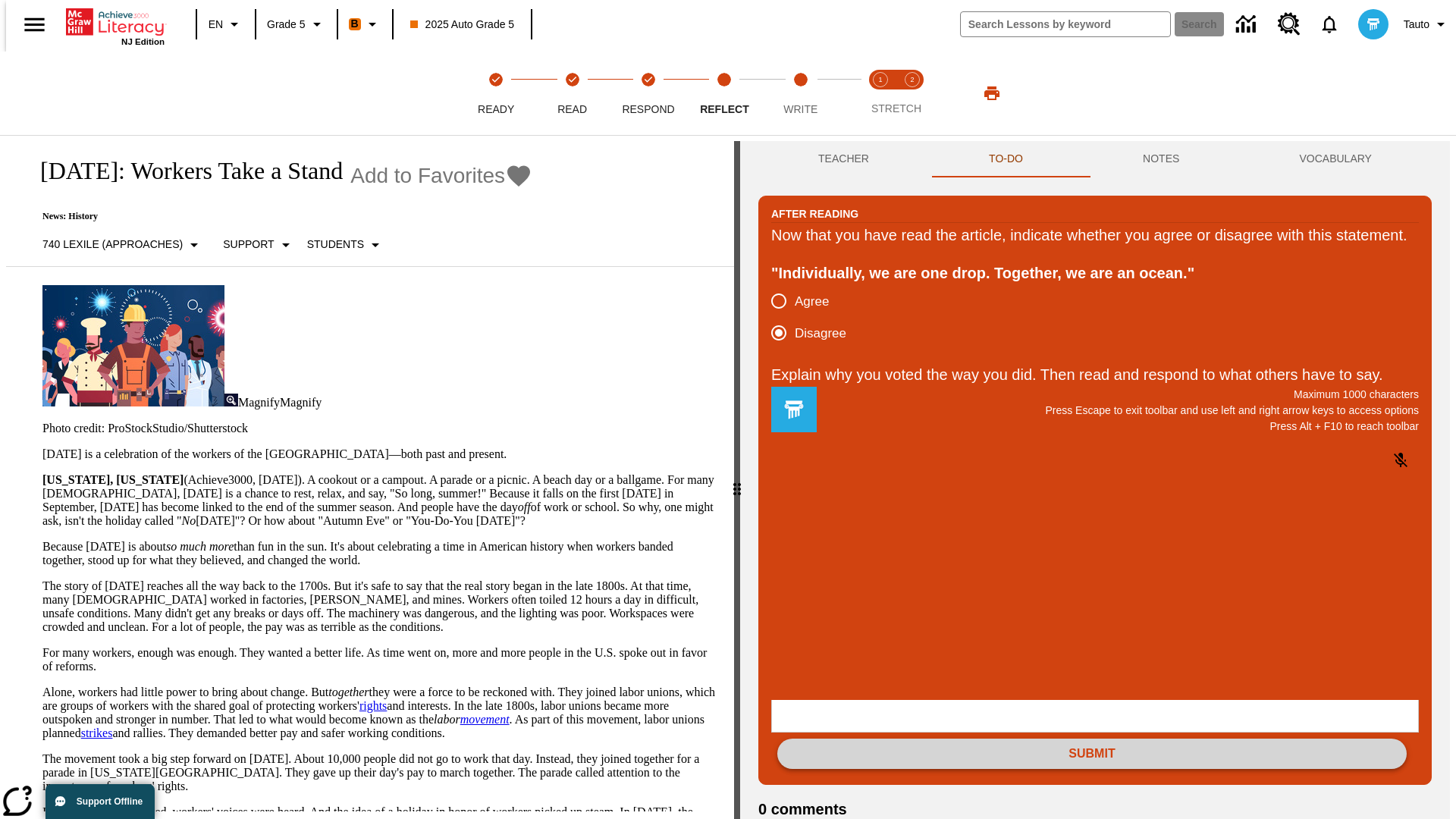
click at [1092, 739] on button "Submit" at bounding box center [1092, 754] width 629 height 30
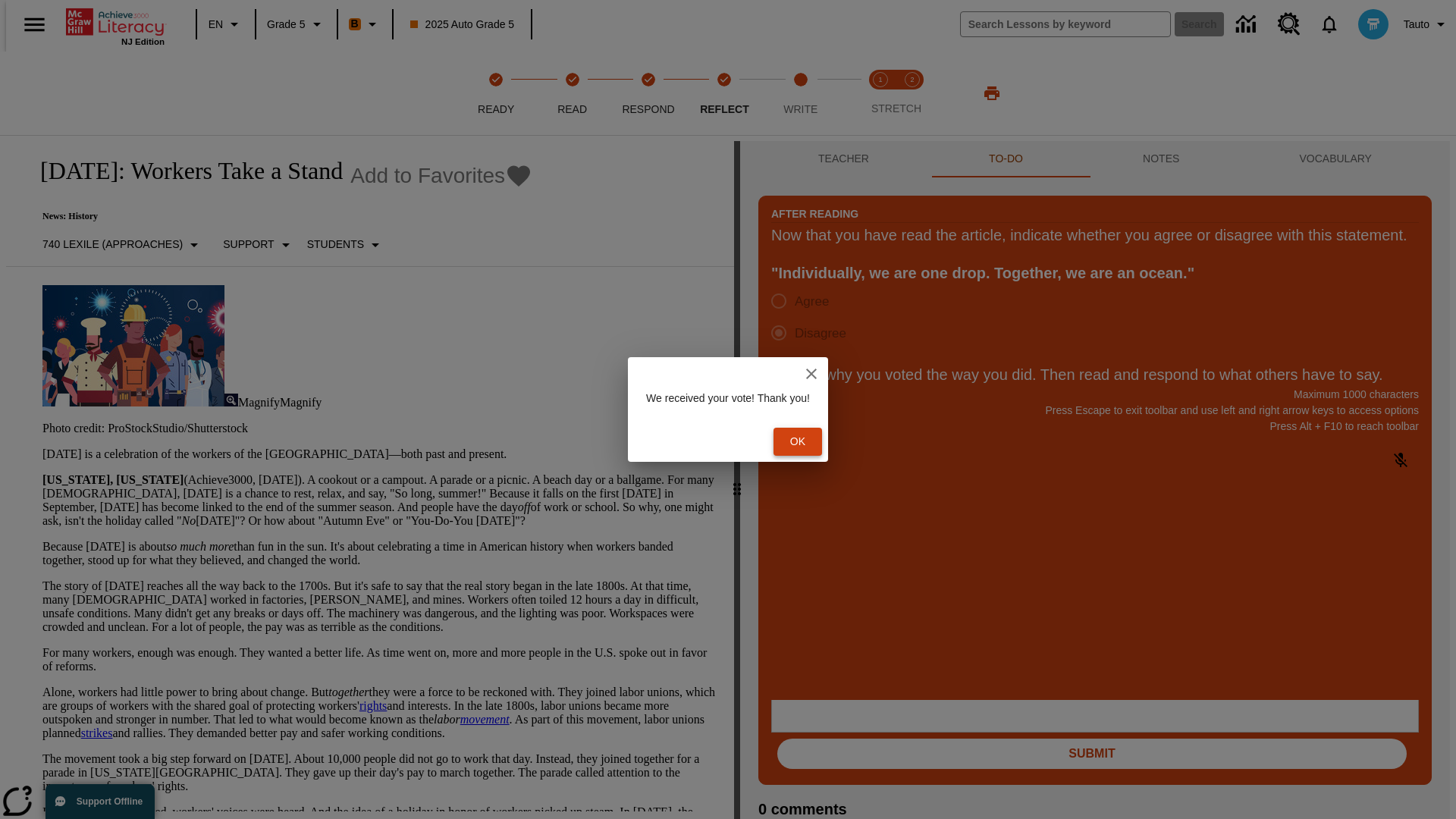
click at [806, 442] on button "Ok" at bounding box center [798, 442] width 49 height 28
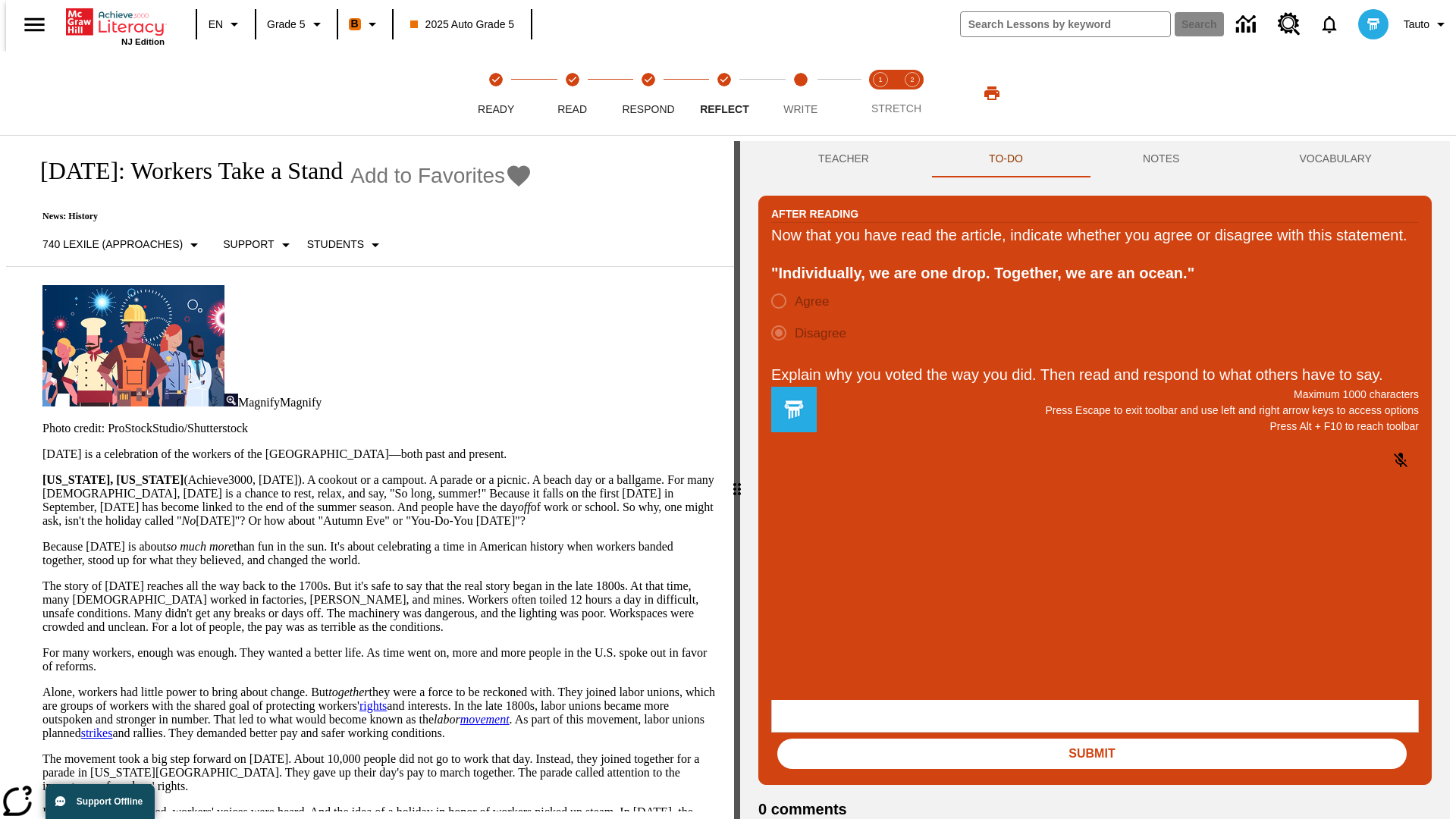
scroll to position [23, 0]
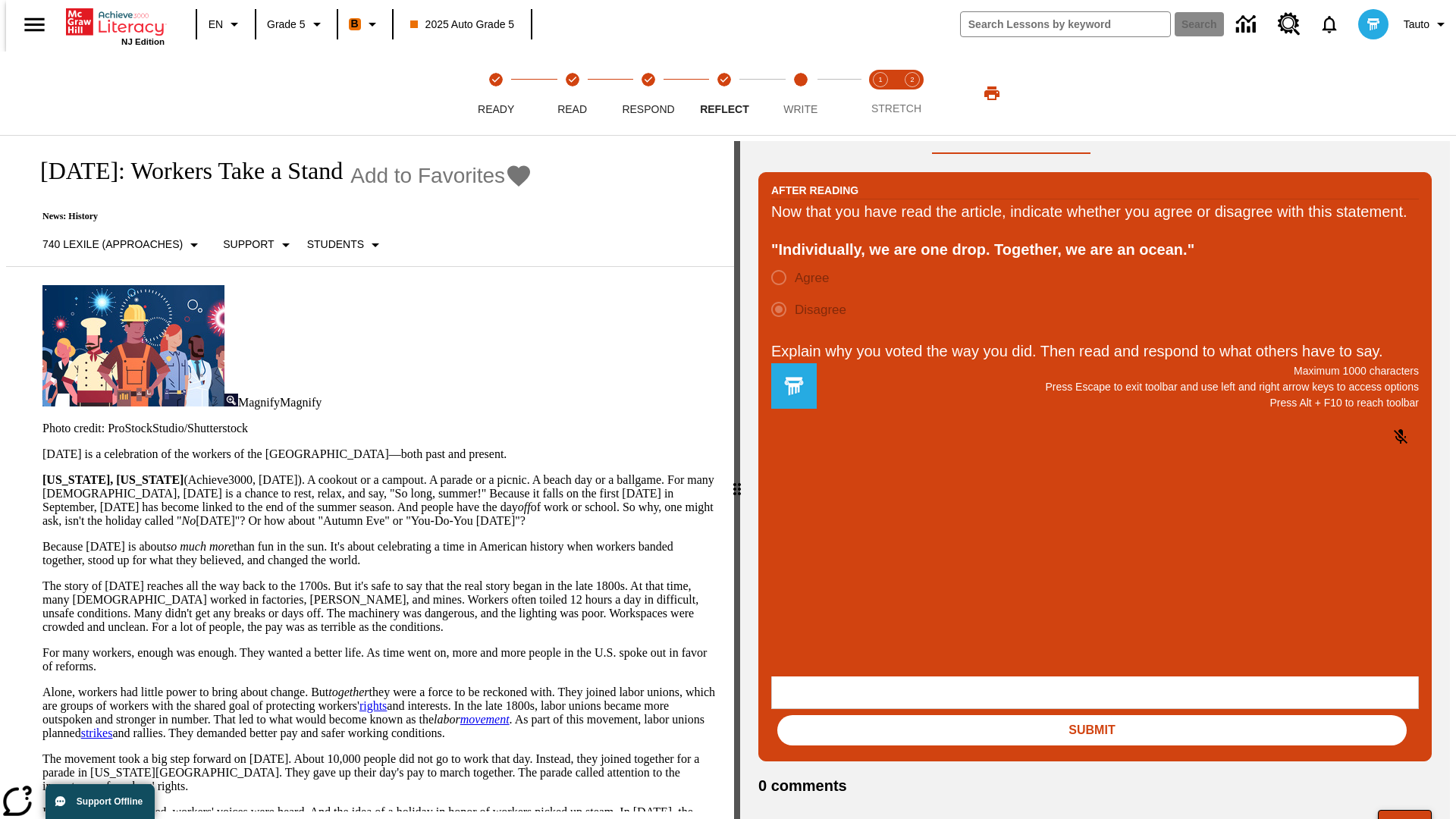
click at [1412, 810] on button "Next" at bounding box center [1405, 824] width 54 height 29
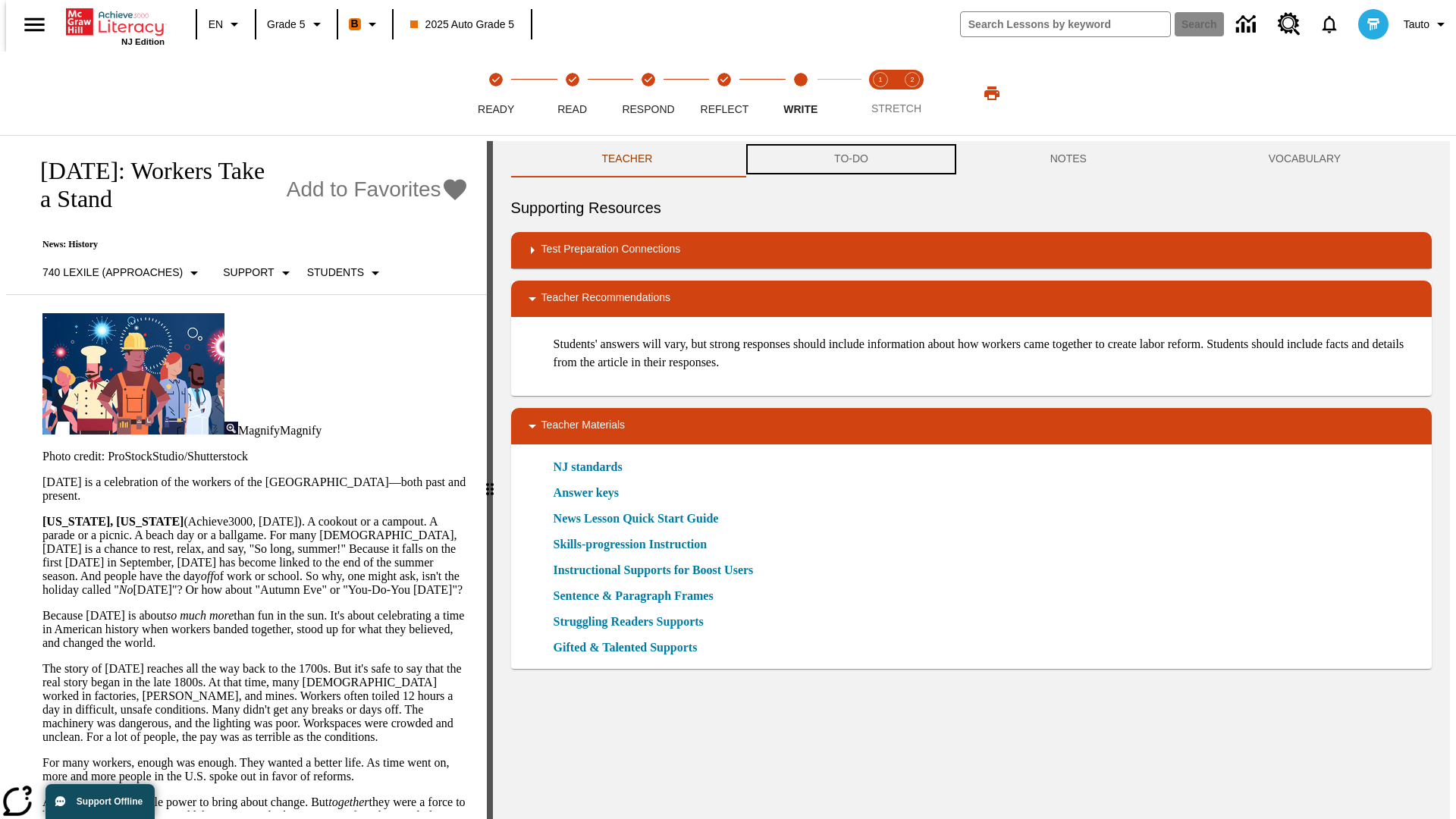
scroll to position [1, 0]
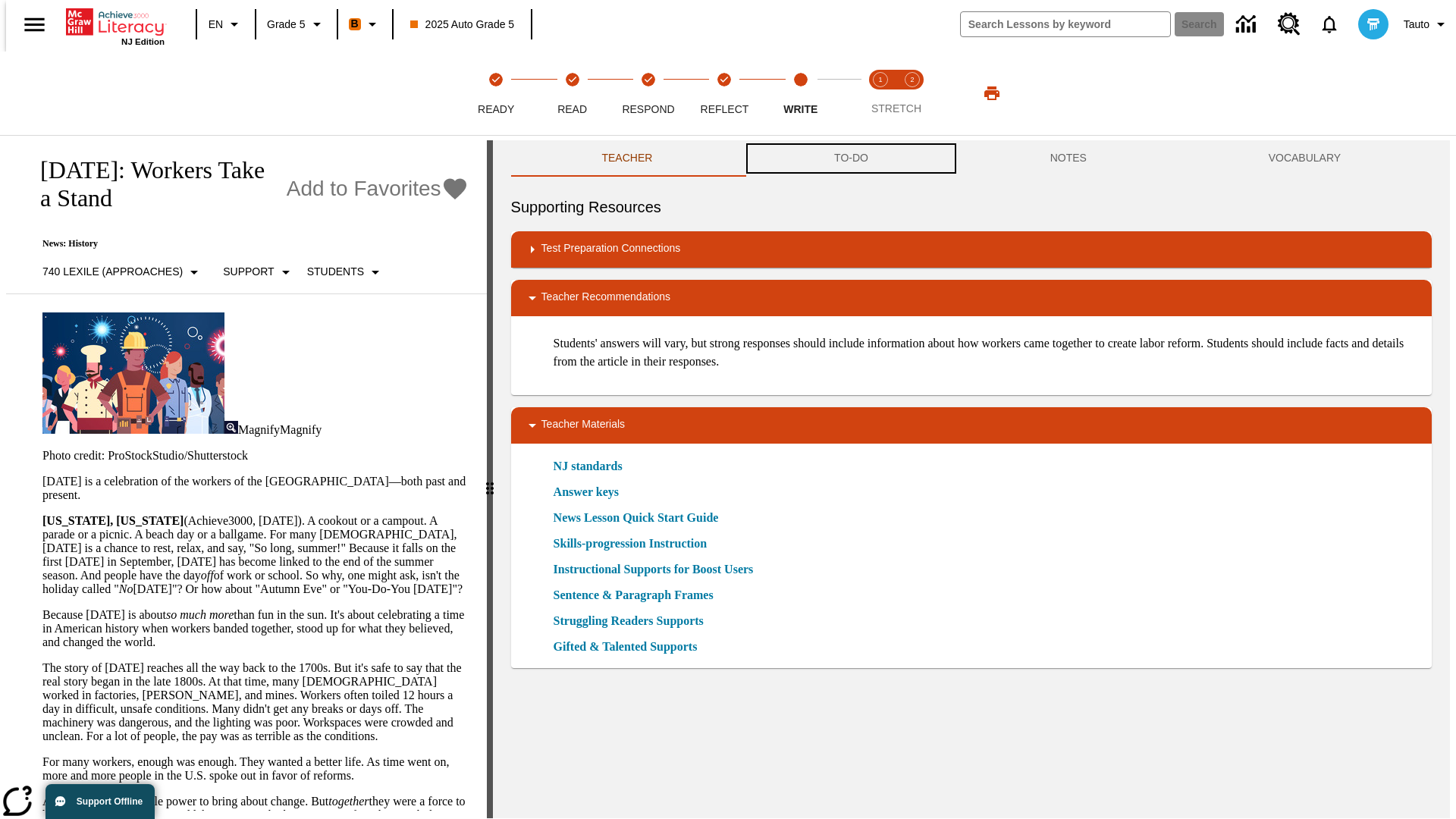
click at [850, 159] on button "TO-DO" at bounding box center [851, 158] width 216 height 37
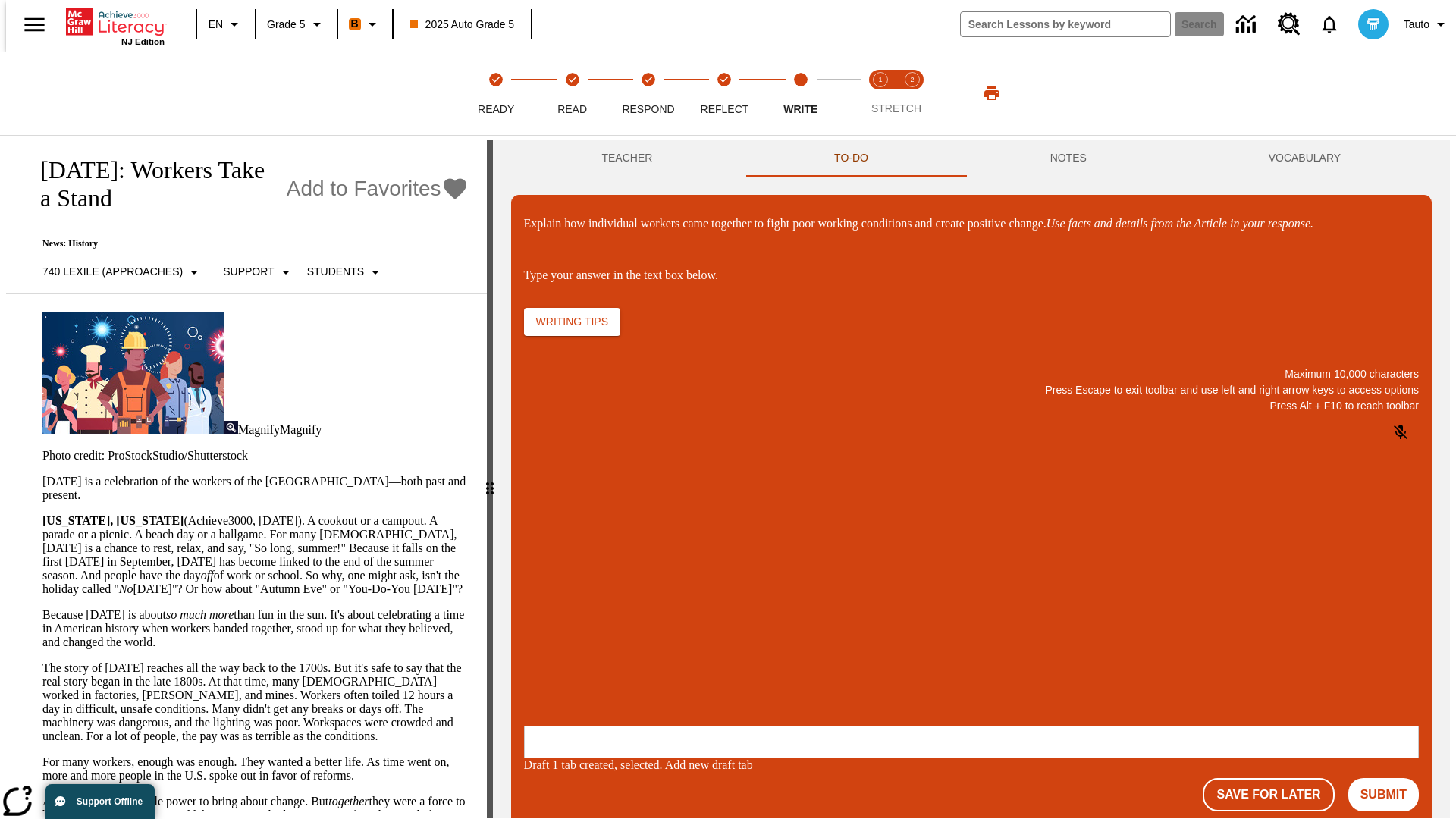
scroll to position [0, 0]
click at [745, 629] on p "\a\9Explain how individual workers came together to fight poor working conditio…" at bounding box center [637, 628] width 216 height 14
click at [1390, 778] on button "Submit" at bounding box center [1383, 795] width 70 height 33
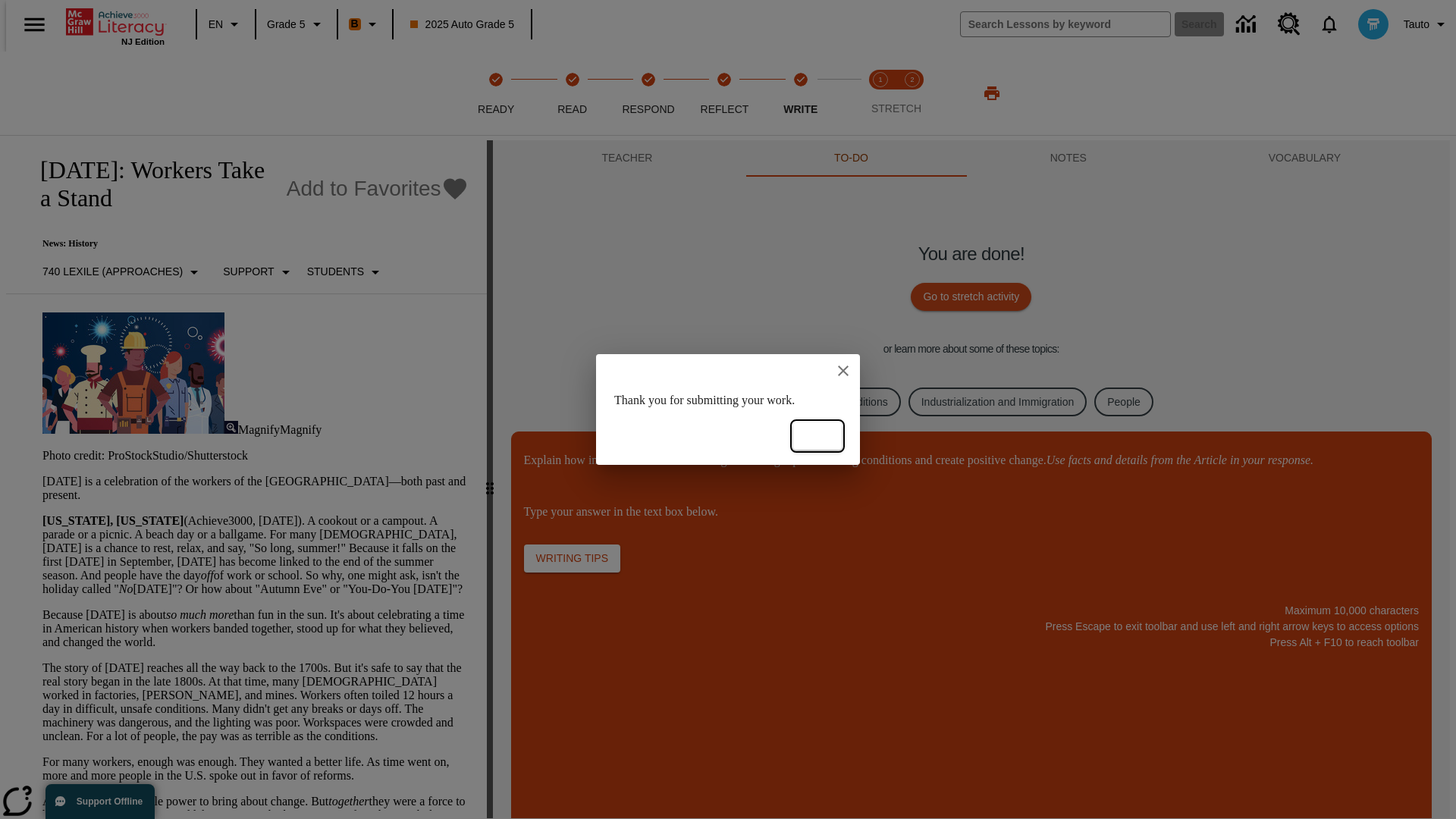
click at [818, 436] on button "Ok" at bounding box center [818, 436] width 49 height 28
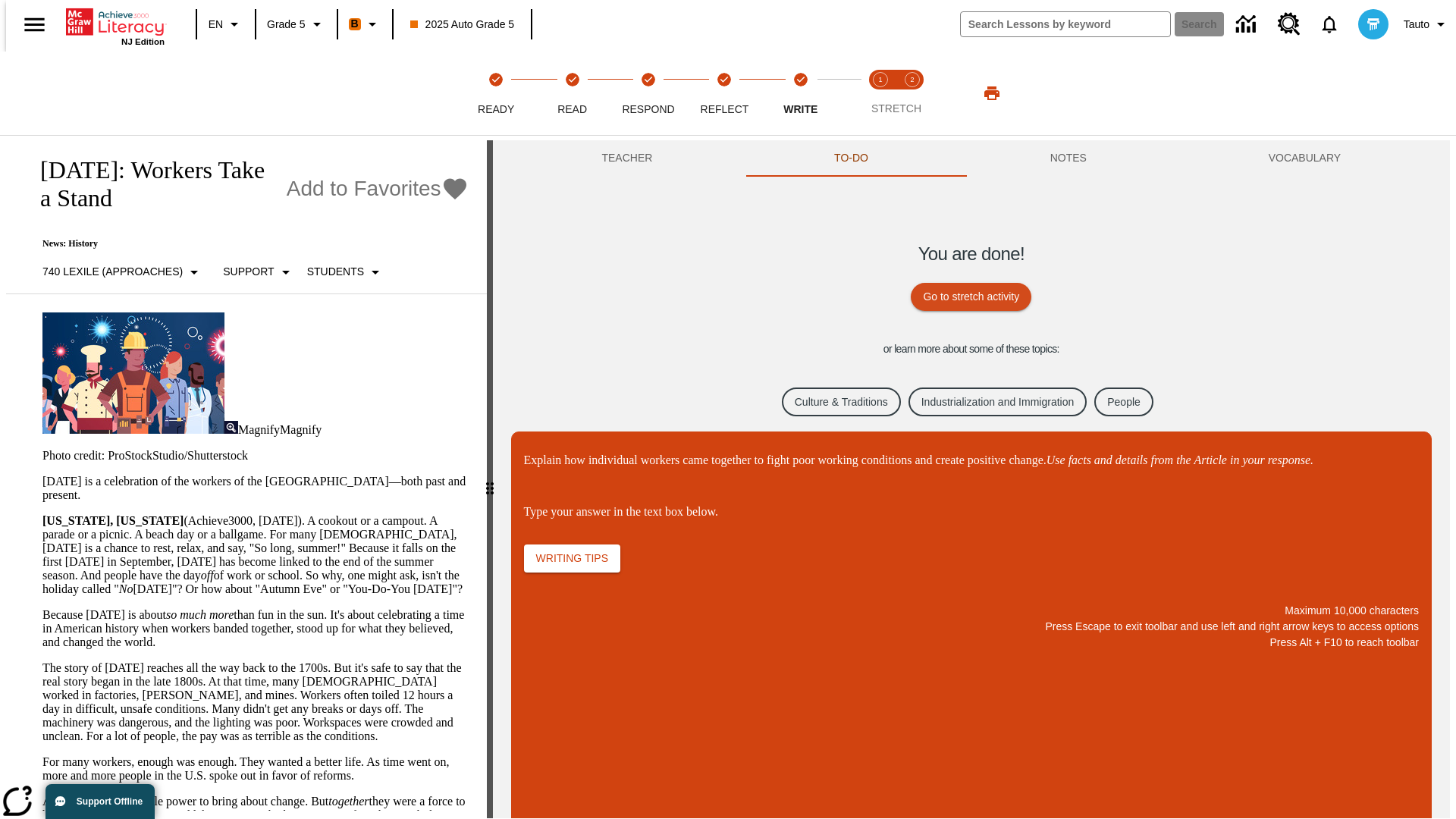
click at [829, 402] on link "Culture & Traditions" at bounding box center [841, 403] width 119 height 30
